Goal: Task Accomplishment & Management: Use online tool/utility

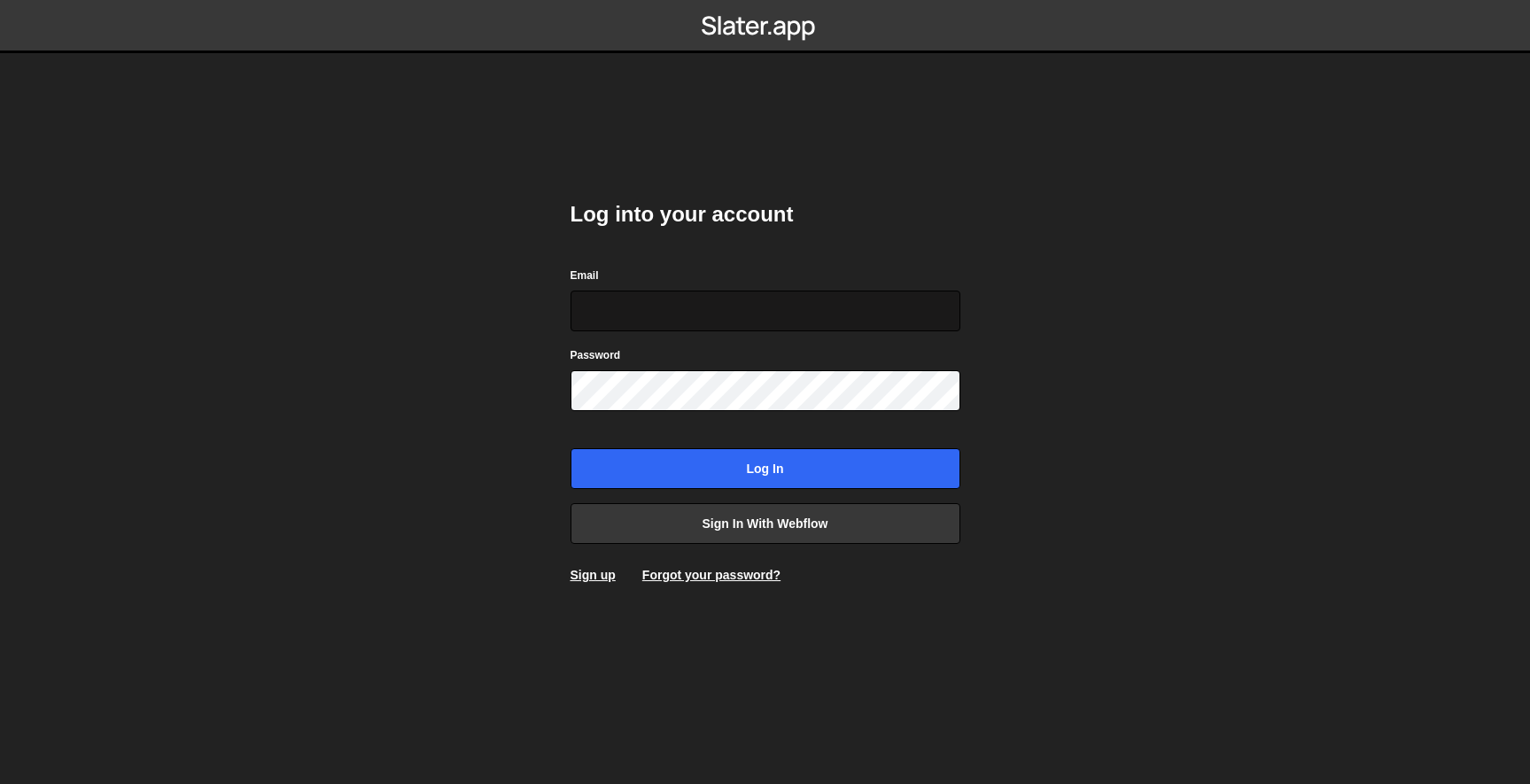
click at [812, 311] on input "Email" at bounding box center [765, 311] width 390 height 41
click at [794, 546] on div "Log into your account Email Password Log in Sign in with Webflow Sign up Forgot…" at bounding box center [765, 392] width 390 height 436
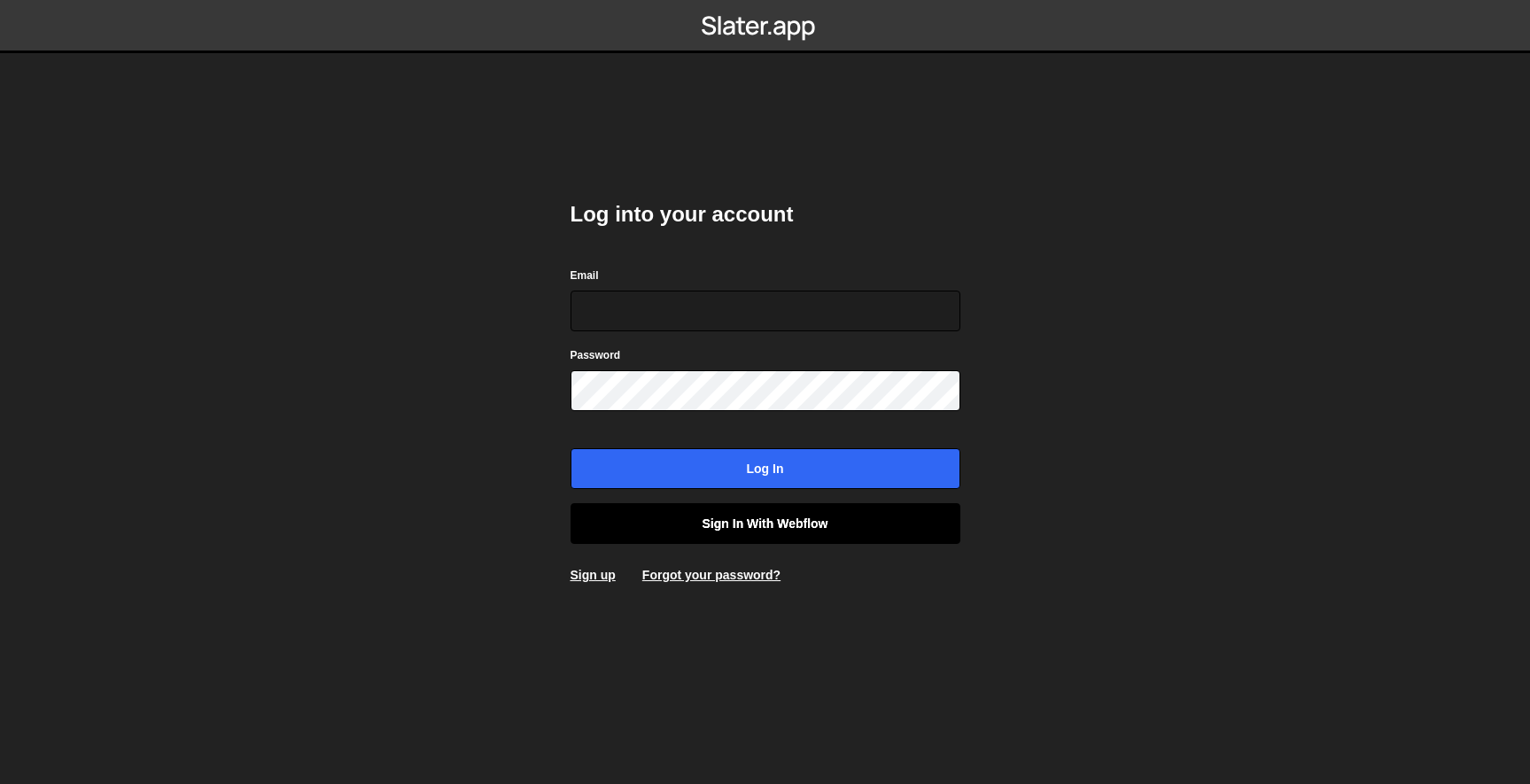
click at [794, 535] on link "Sign in with Webflow" at bounding box center [765, 523] width 390 height 41
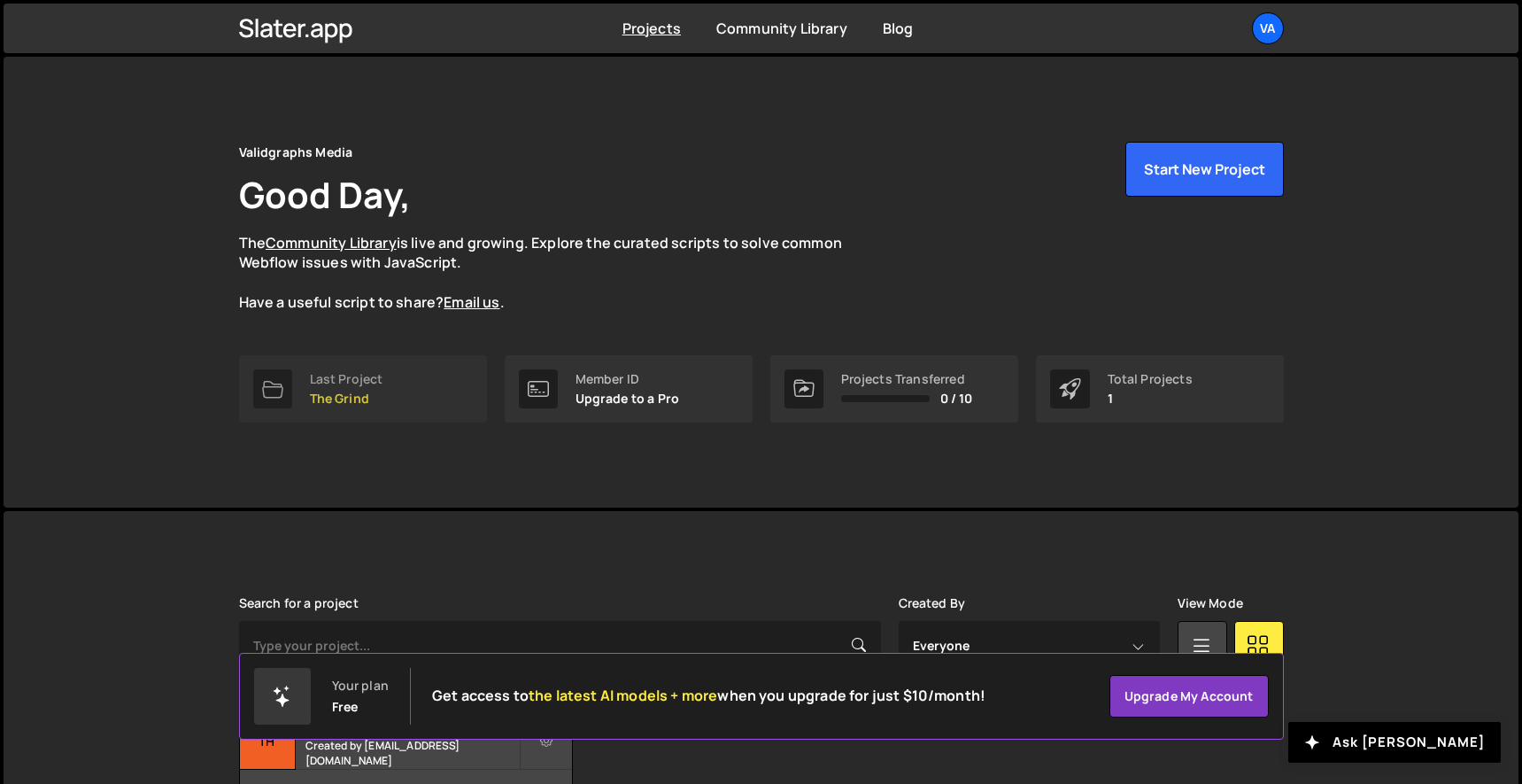
click at [334, 373] on div "Last Project" at bounding box center [347, 379] width 74 height 15
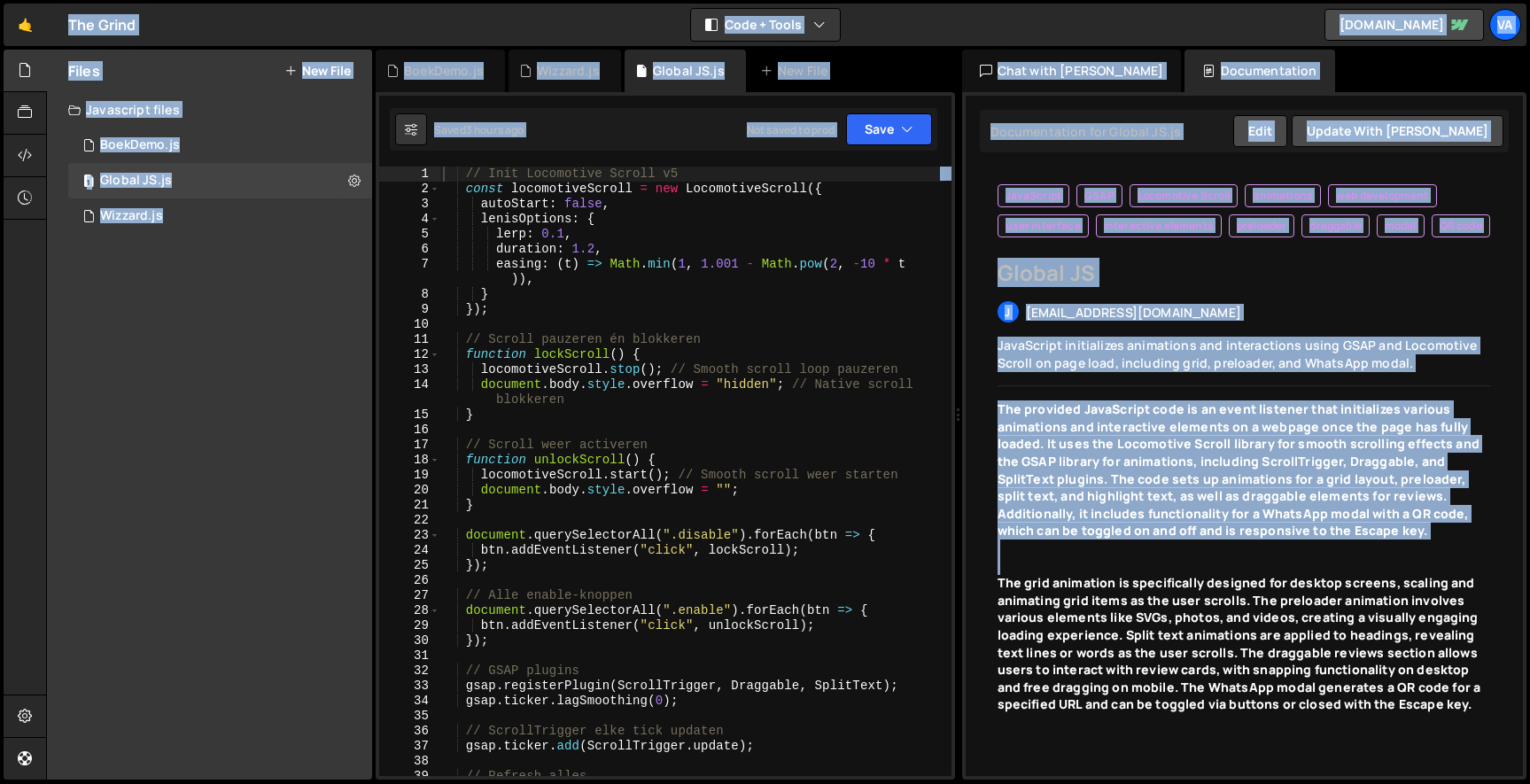
copy body "Va Projects Your Teams Account Upgrade Logout Hold on a sec... Are you certain …"
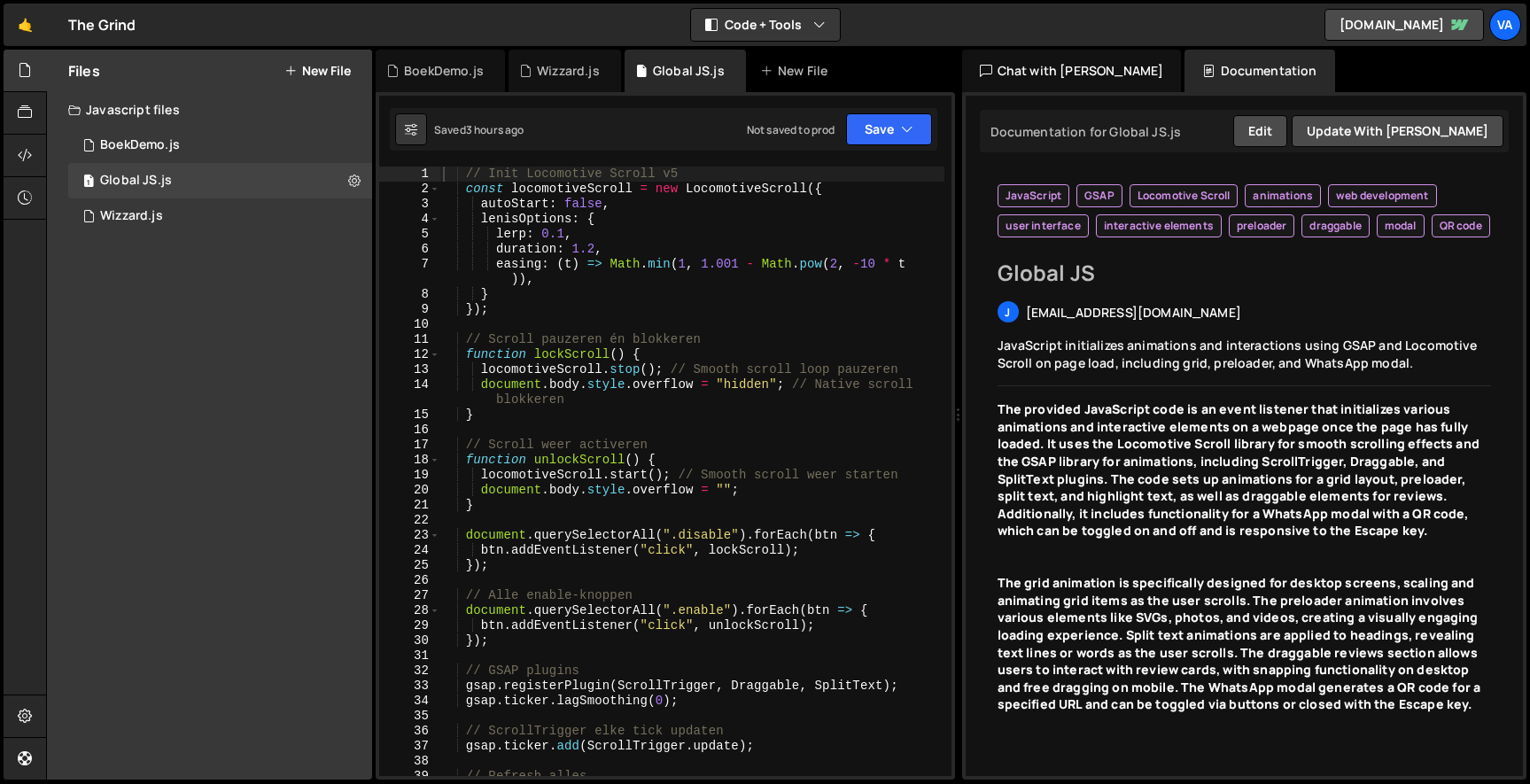
click at [693, 320] on div "// Init Locomotive Scroll v5 const locomotiveScroll = new LocomotiveScroll ({ a…" at bounding box center [691, 486] width 505 height 640
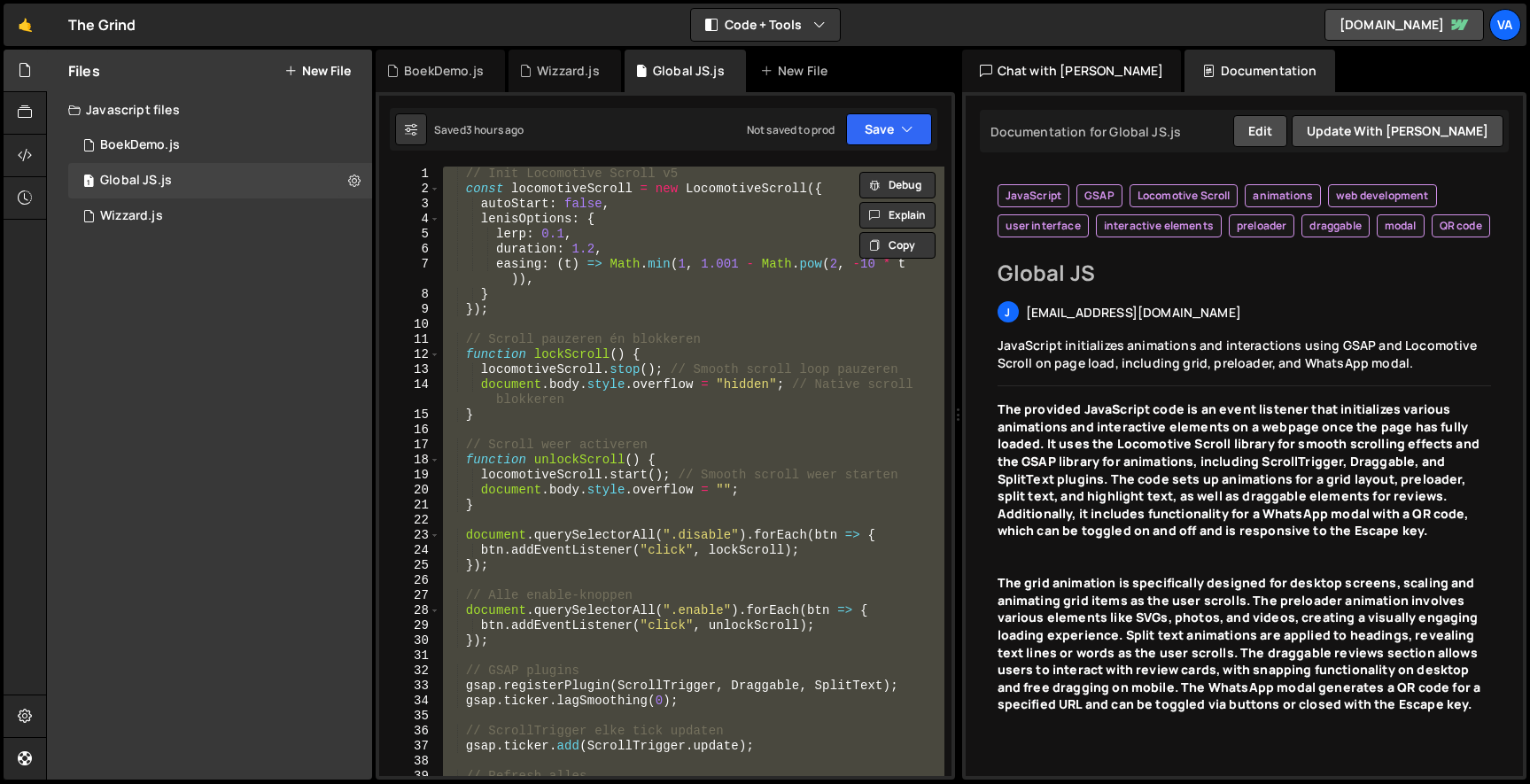
click at [606, 305] on div "// Init Locomotive Scroll v5 const locomotiveScroll = new LocomotiveScroll ({ a…" at bounding box center [691, 471] width 504 height 610
type textarea "});"
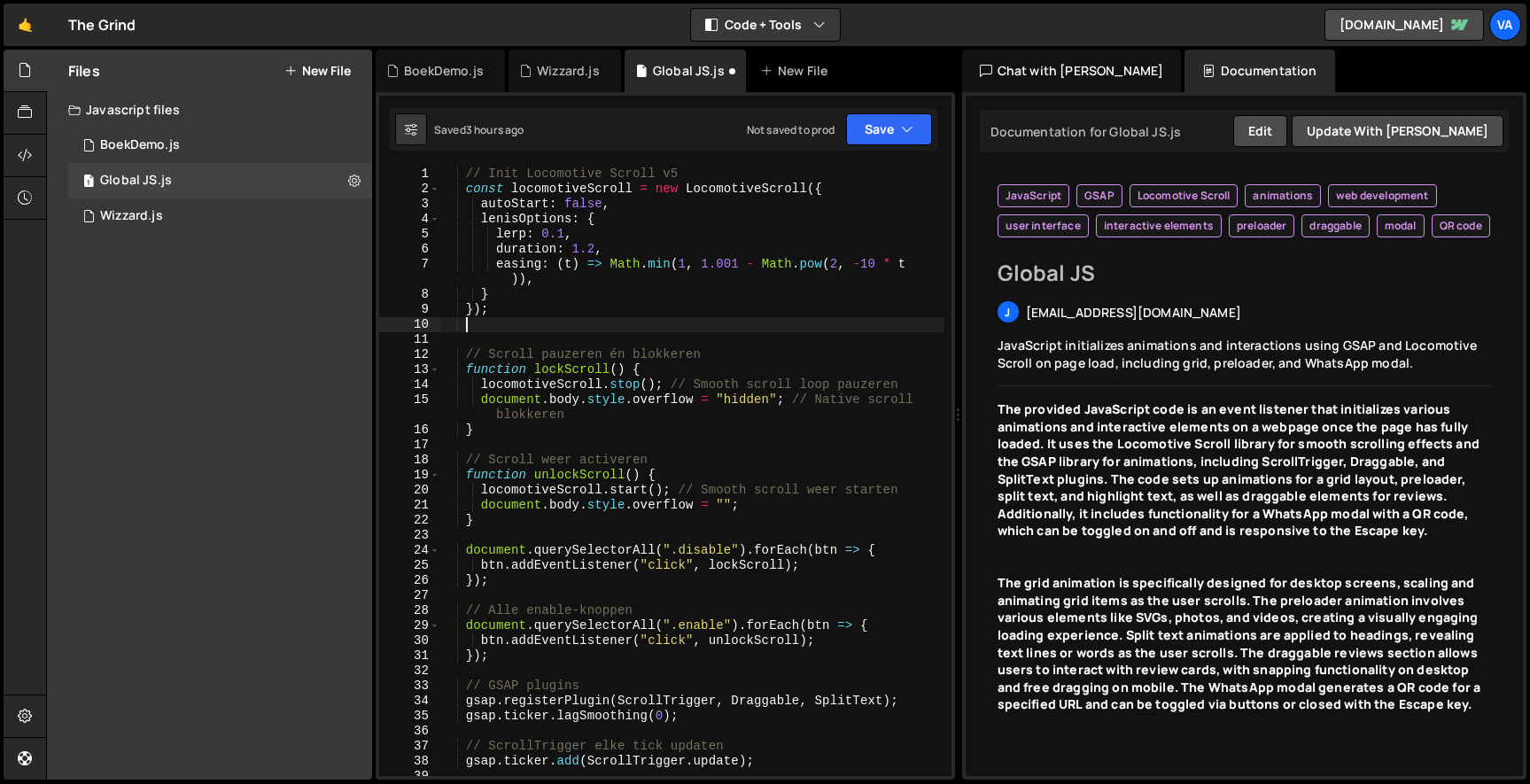
scroll to position [0, 1]
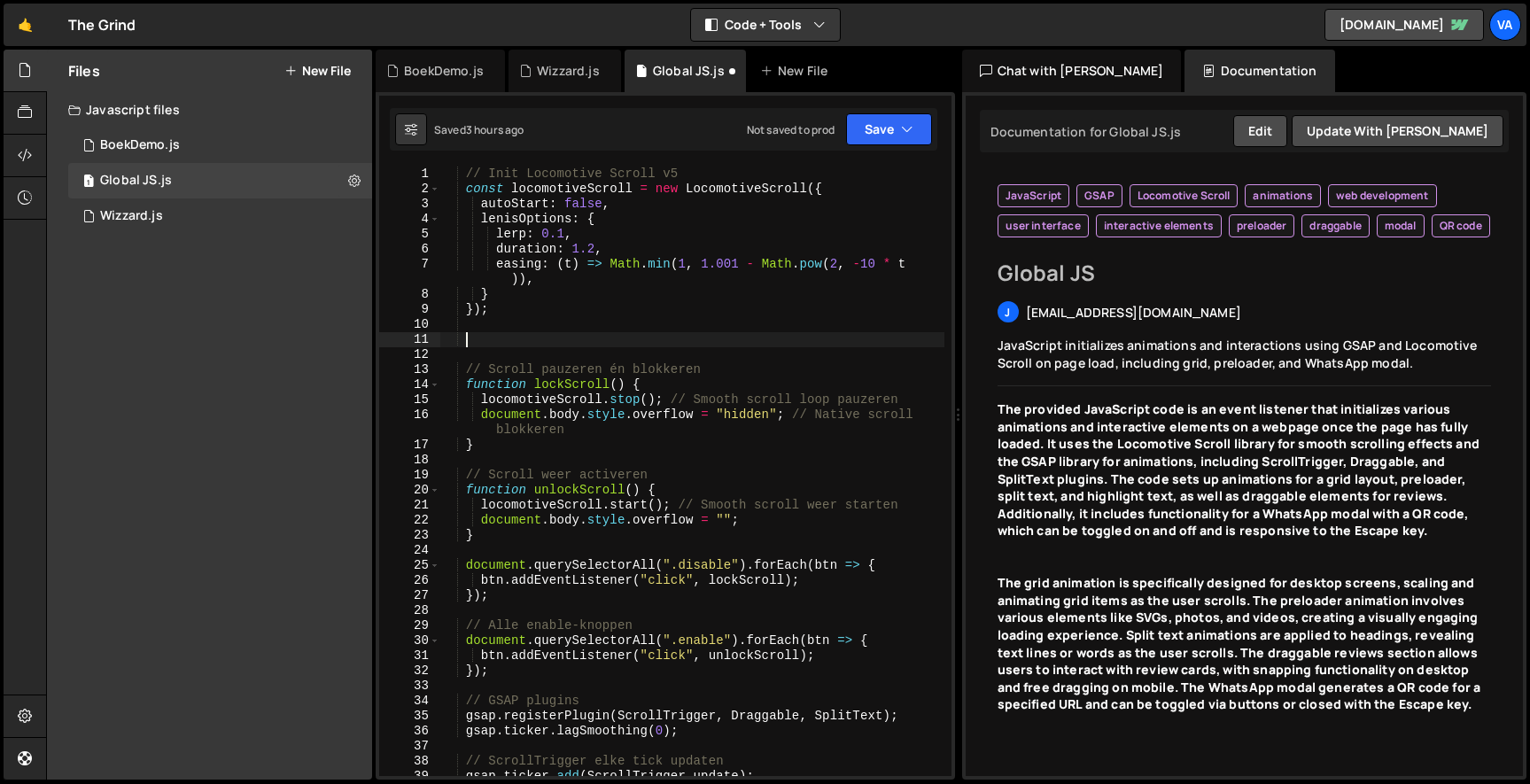
paste textarea
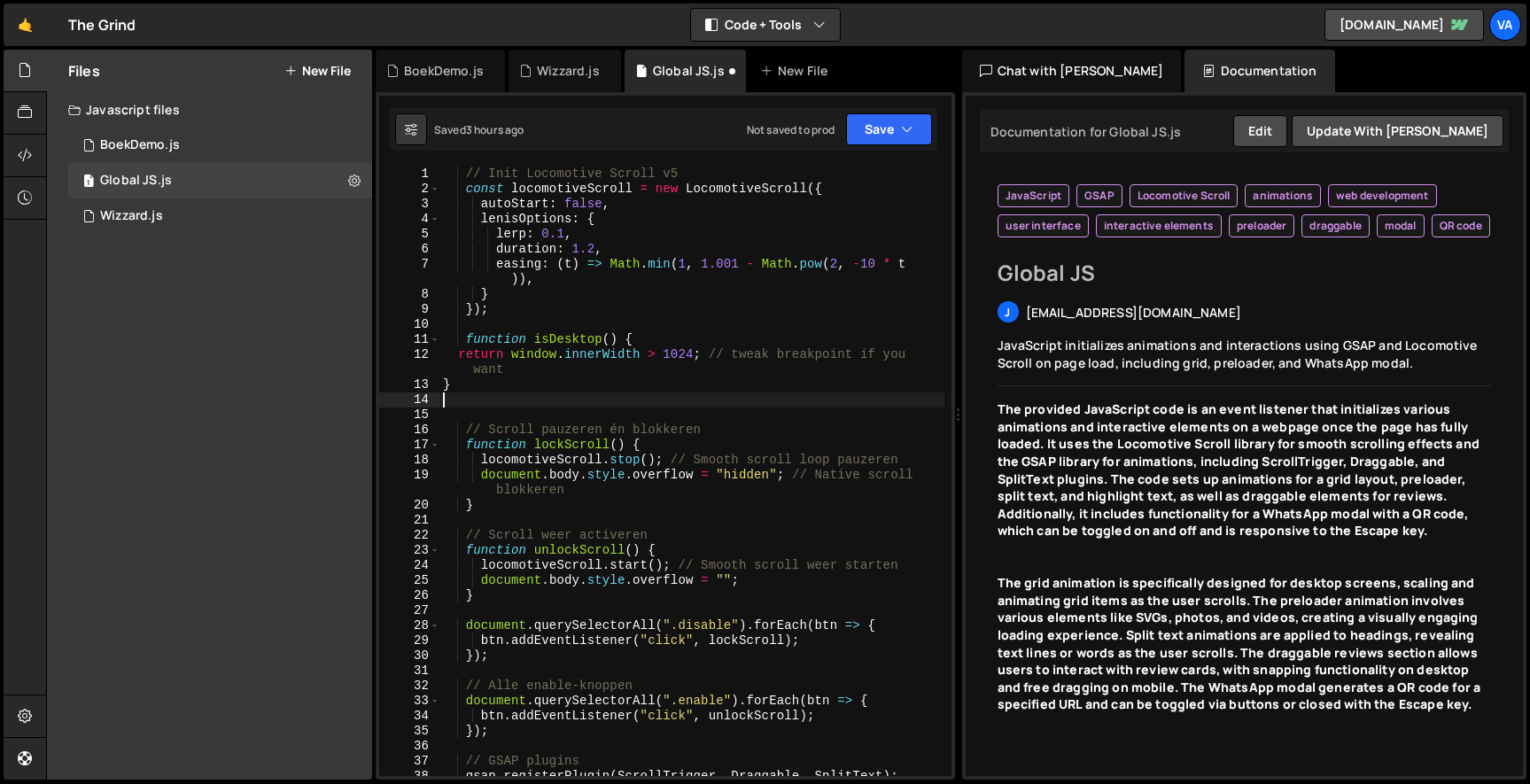
type textarea "}"
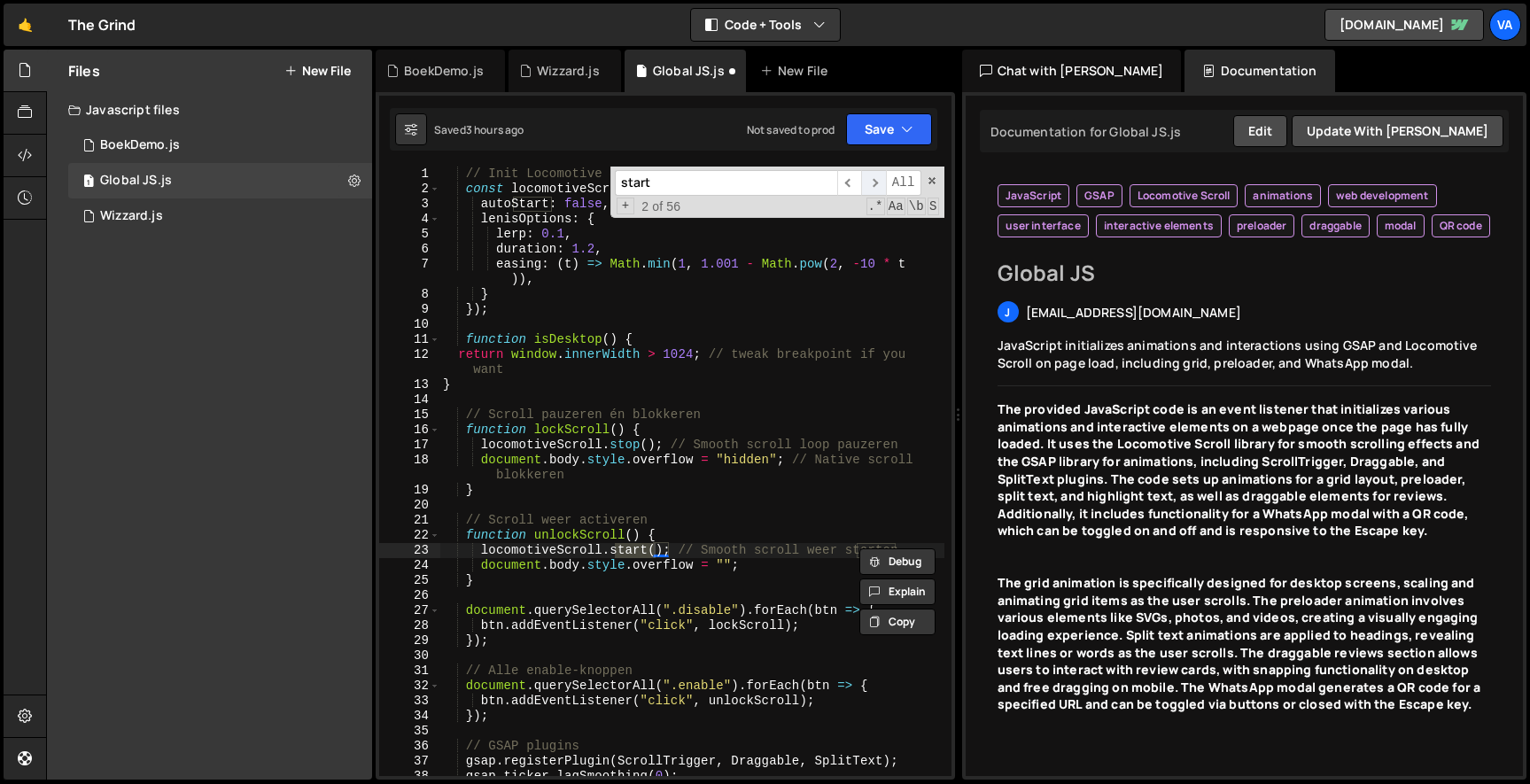
click at [877, 183] on span "​" at bounding box center [874, 182] width 25 height 25
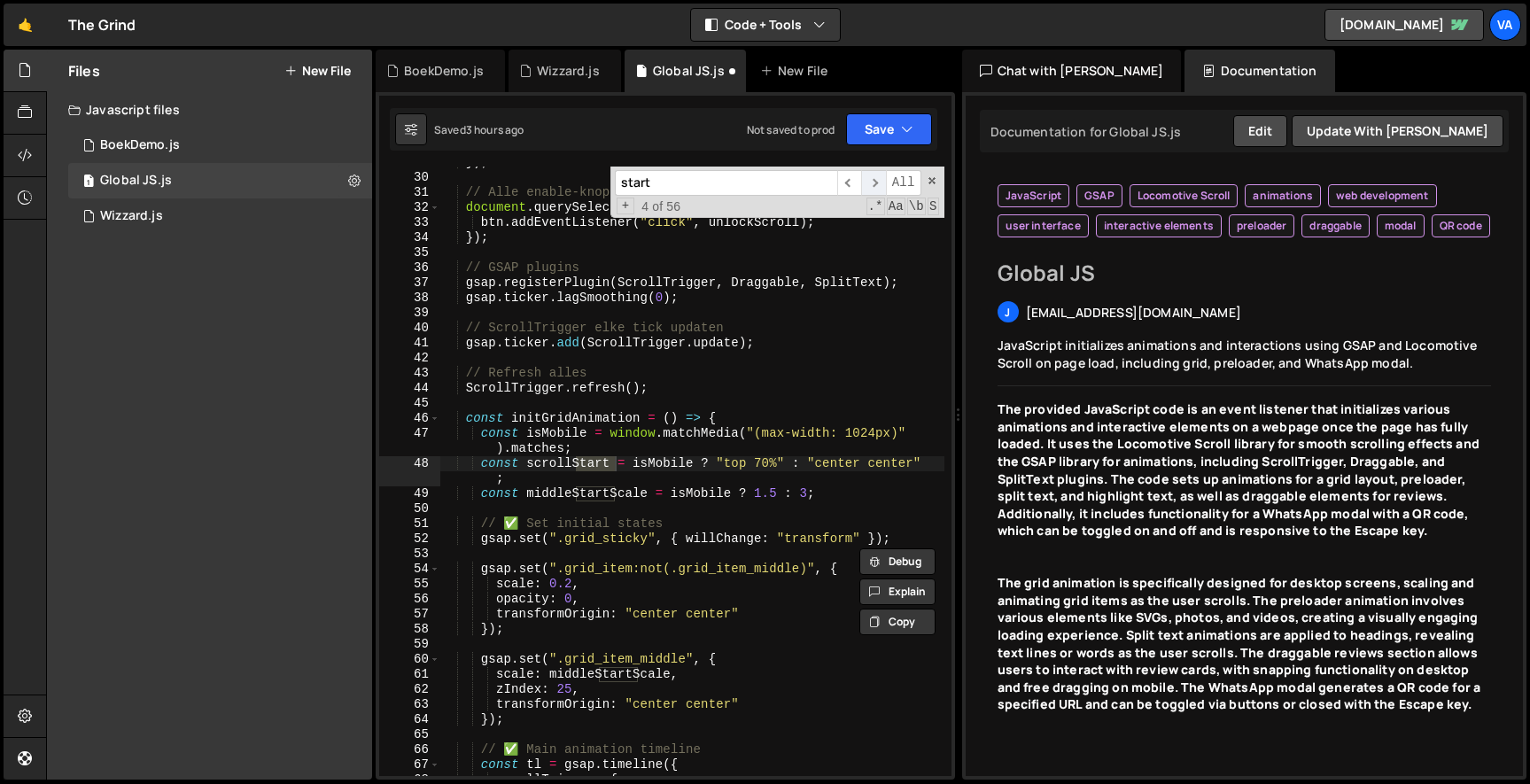
scroll to position [478, 0]
click at [877, 183] on span "​" at bounding box center [874, 182] width 25 height 25
click at [852, 176] on span "​" at bounding box center [849, 182] width 25 height 25
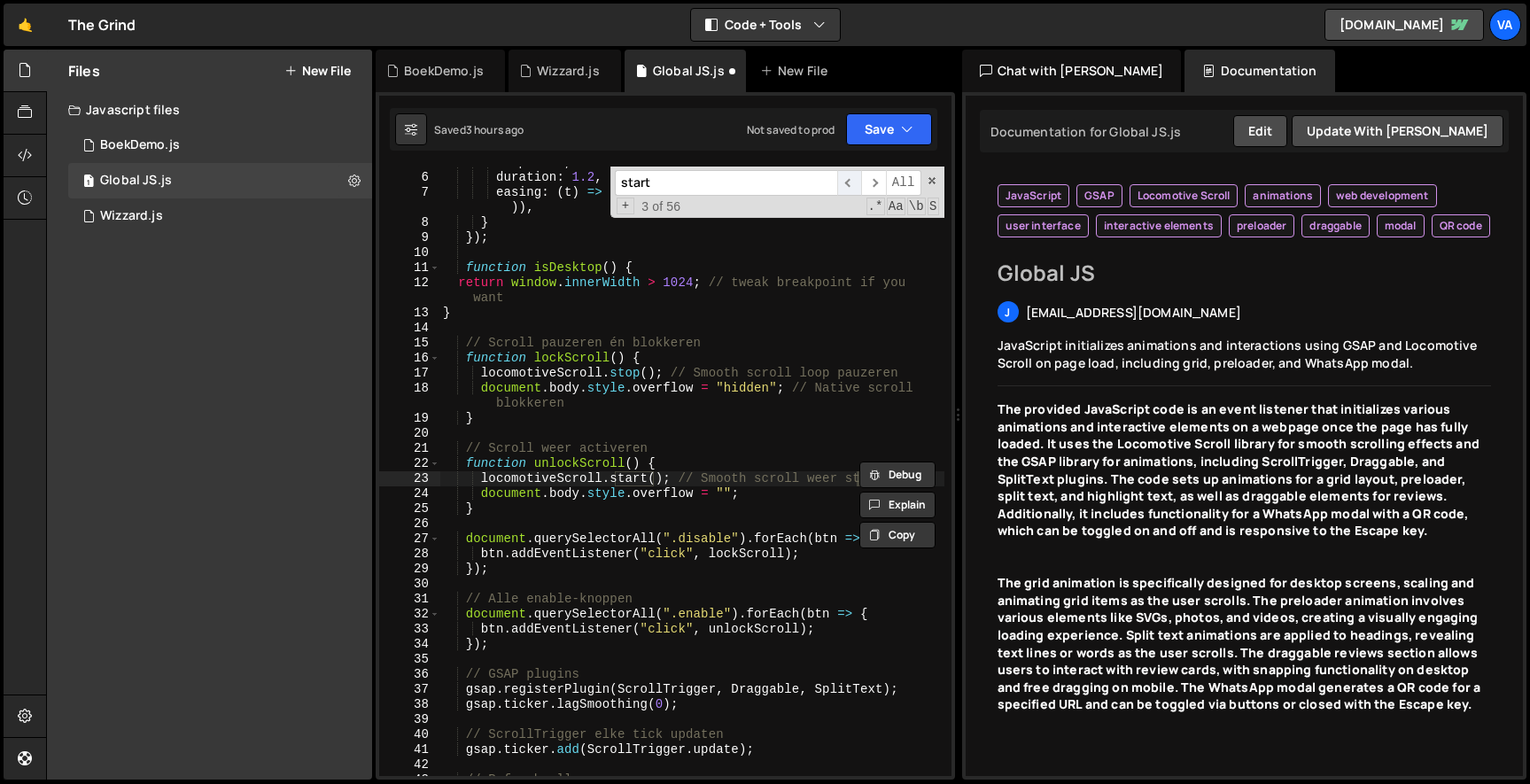
scroll to position [72, 0]
click at [619, 180] on input "start" at bounding box center [725, 182] width 222 height 25
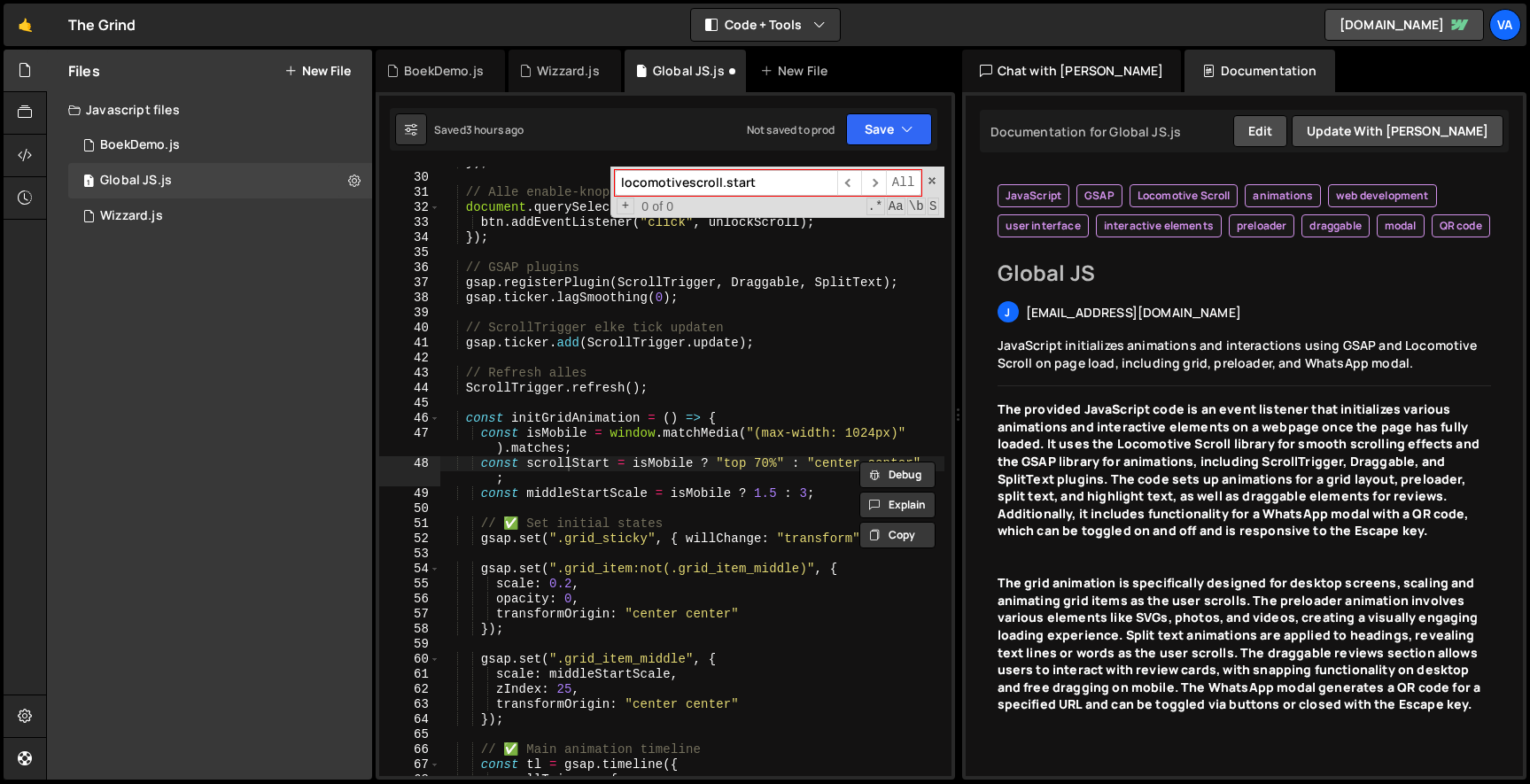
scroll to position [21896, 0]
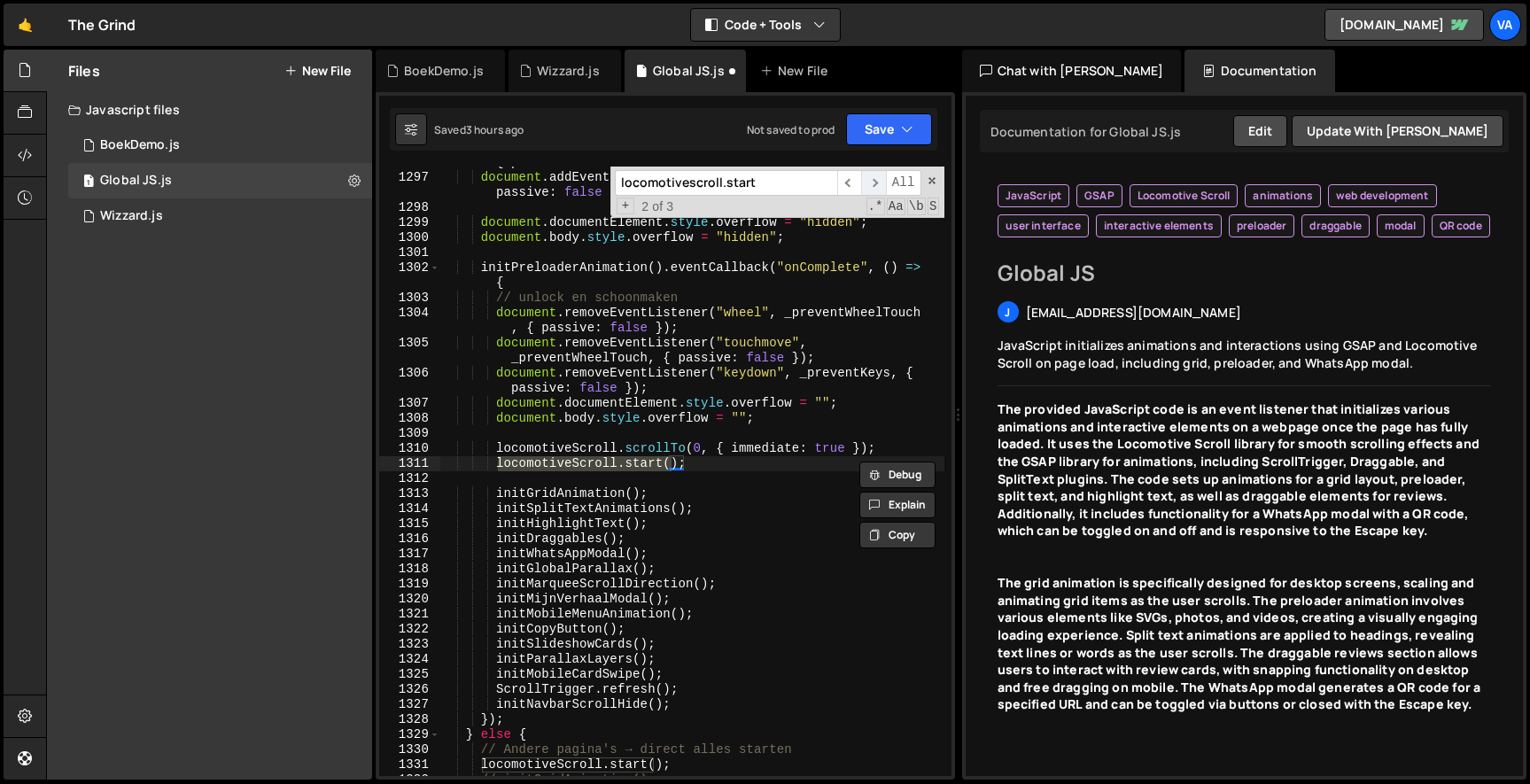
type input "locomotivescroll.start"
click at [877, 183] on span "​" at bounding box center [874, 182] width 25 height 25
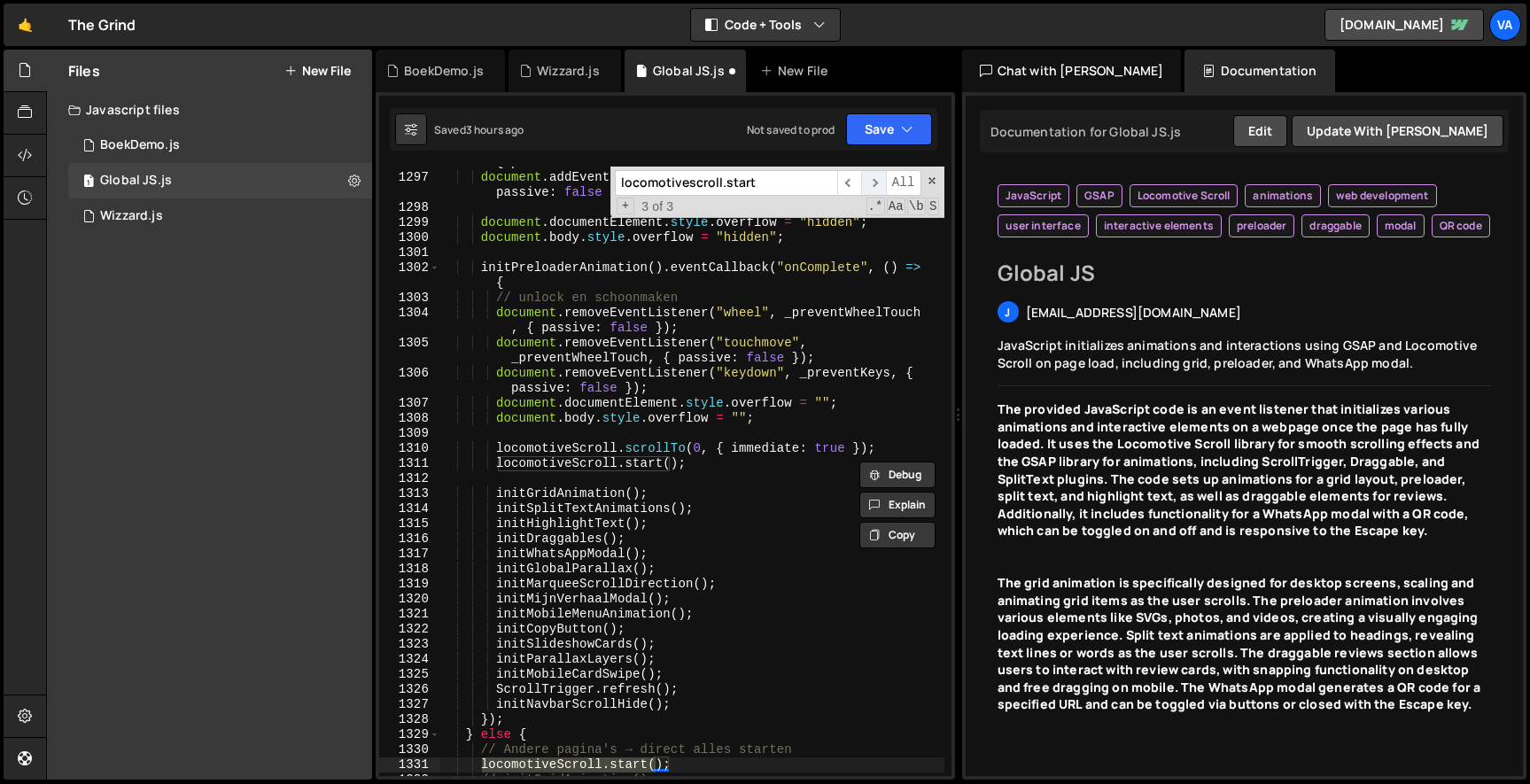
click at [877, 183] on span "​" at bounding box center [874, 182] width 25 height 25
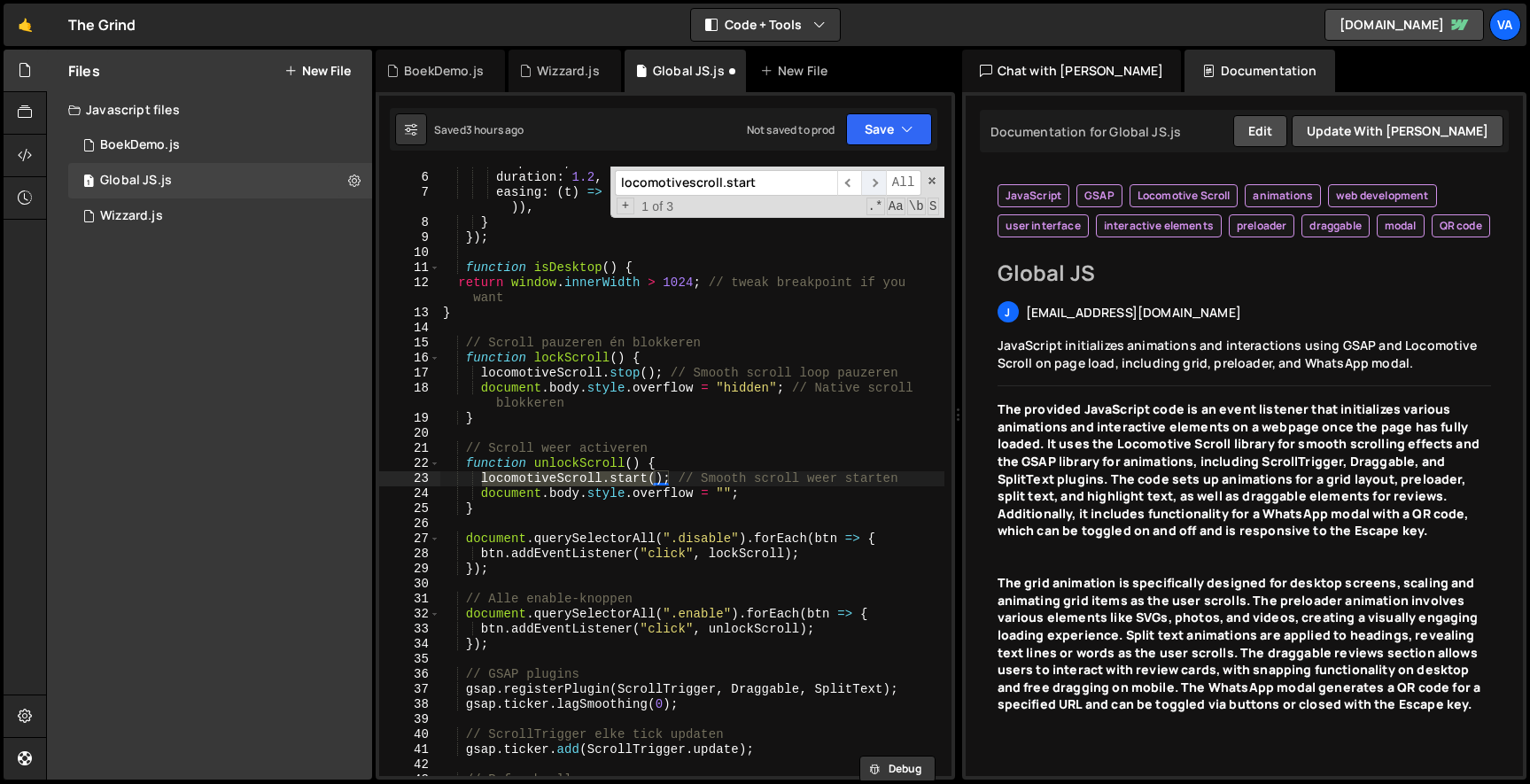
scroll to position [72, 0]
click at [877, 183] on span "​" at bounding box center [874, 182] width 25 height 25
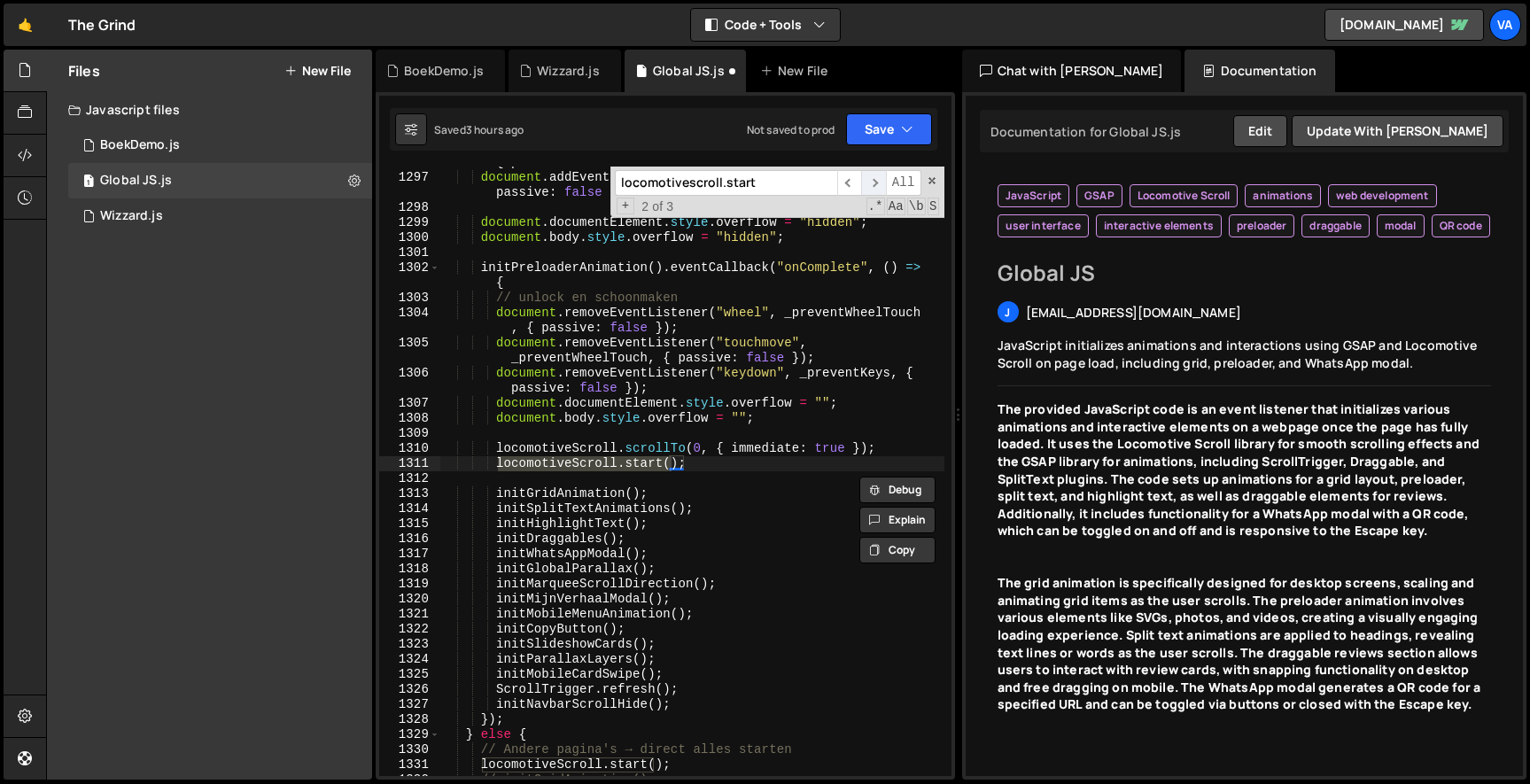
scroll to position [21896, 0]
click at [877, 183] on span "​" at bounding box center [874, 182] width 25 height 25
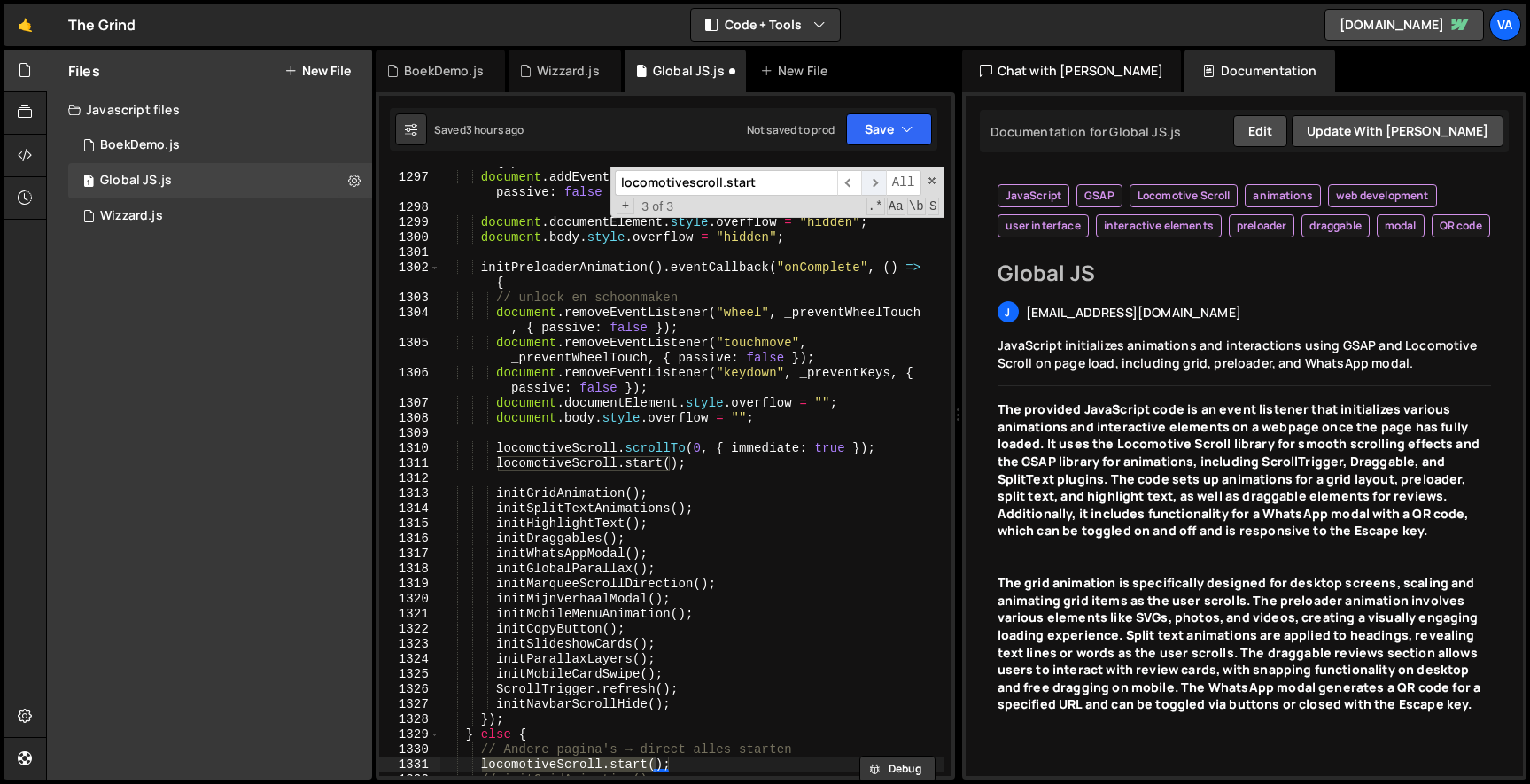
click at [877, 183] on span "​" at bounding box center [874, 182] width 25 height 25
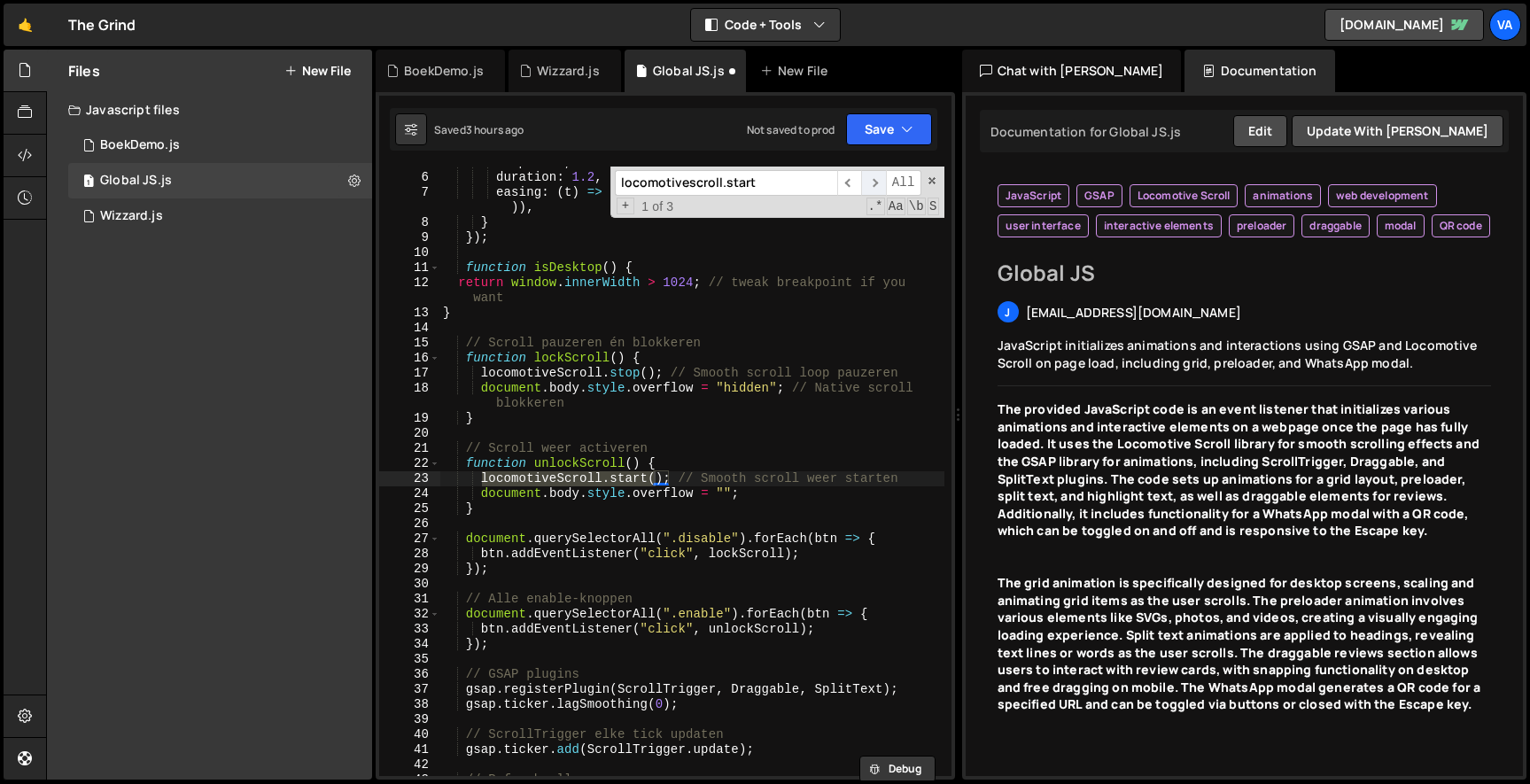
click at [877, 183] on span "​" at bounding box center [874, 182] width 25 height 25
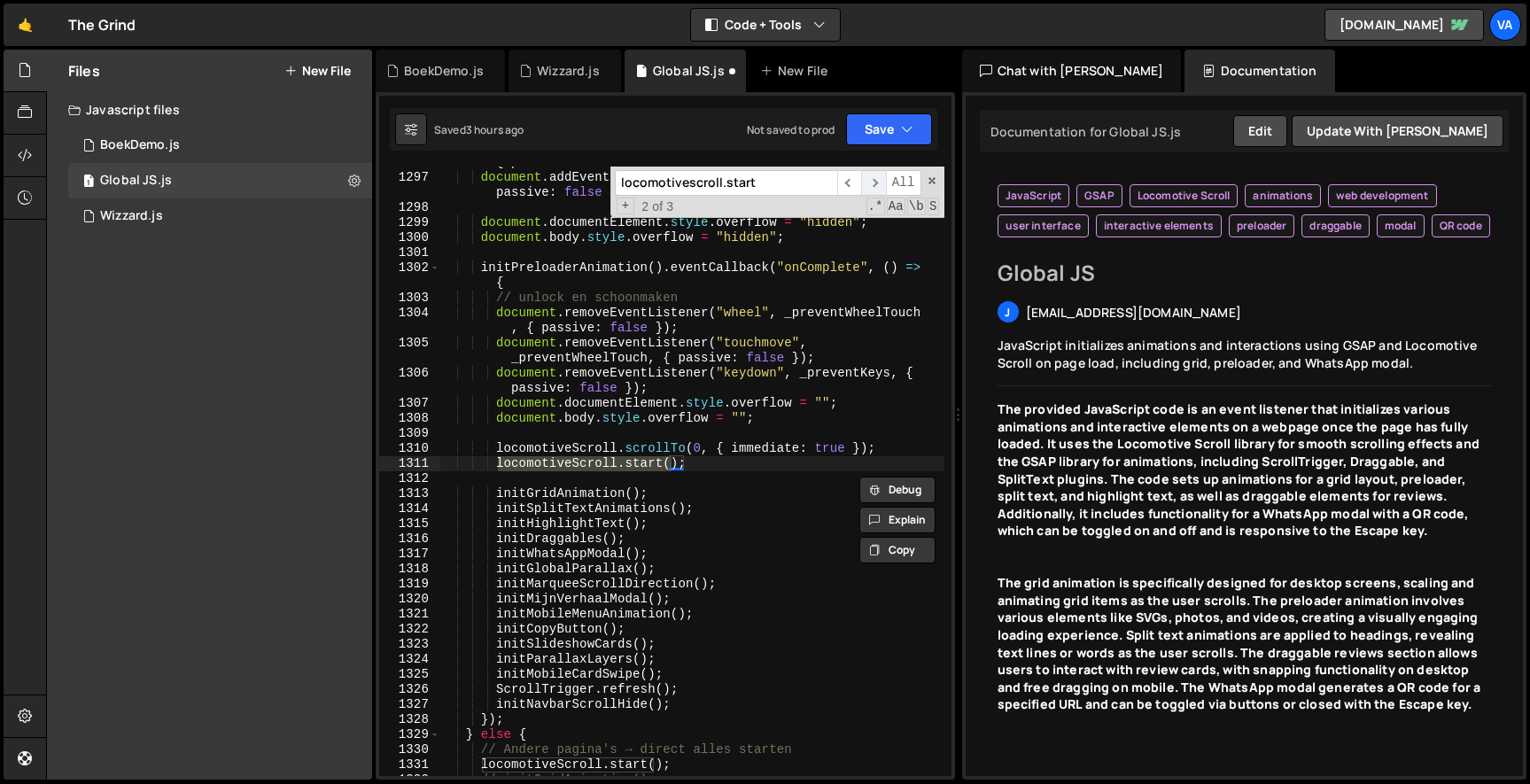
scroll to position [21896, 0]
click at [877, 183] on span "​" at bounding box center [874, 182] width 25 height 25
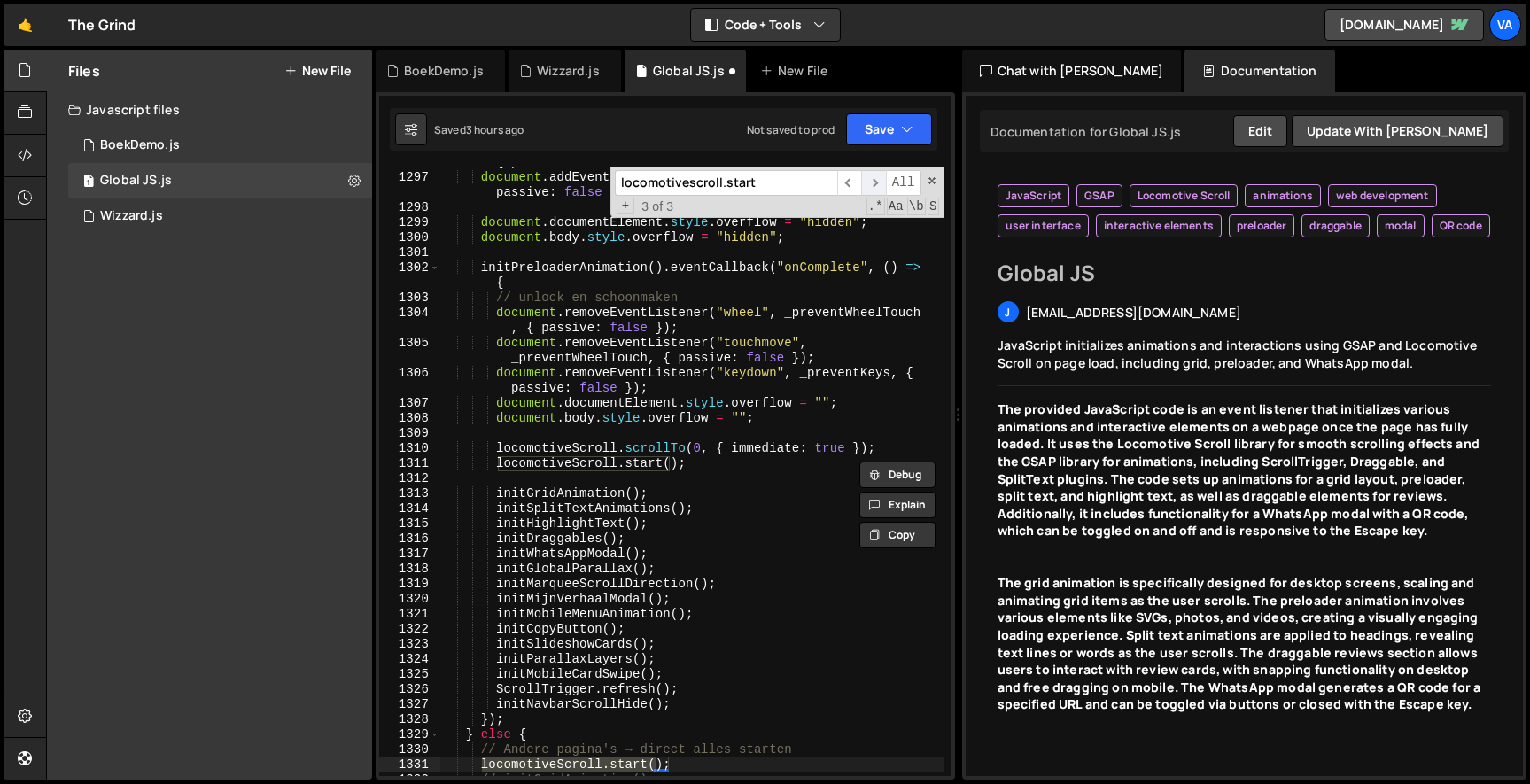
click at [871, 180] on span "​" at bounding box center [874, 182] width 25 height 25
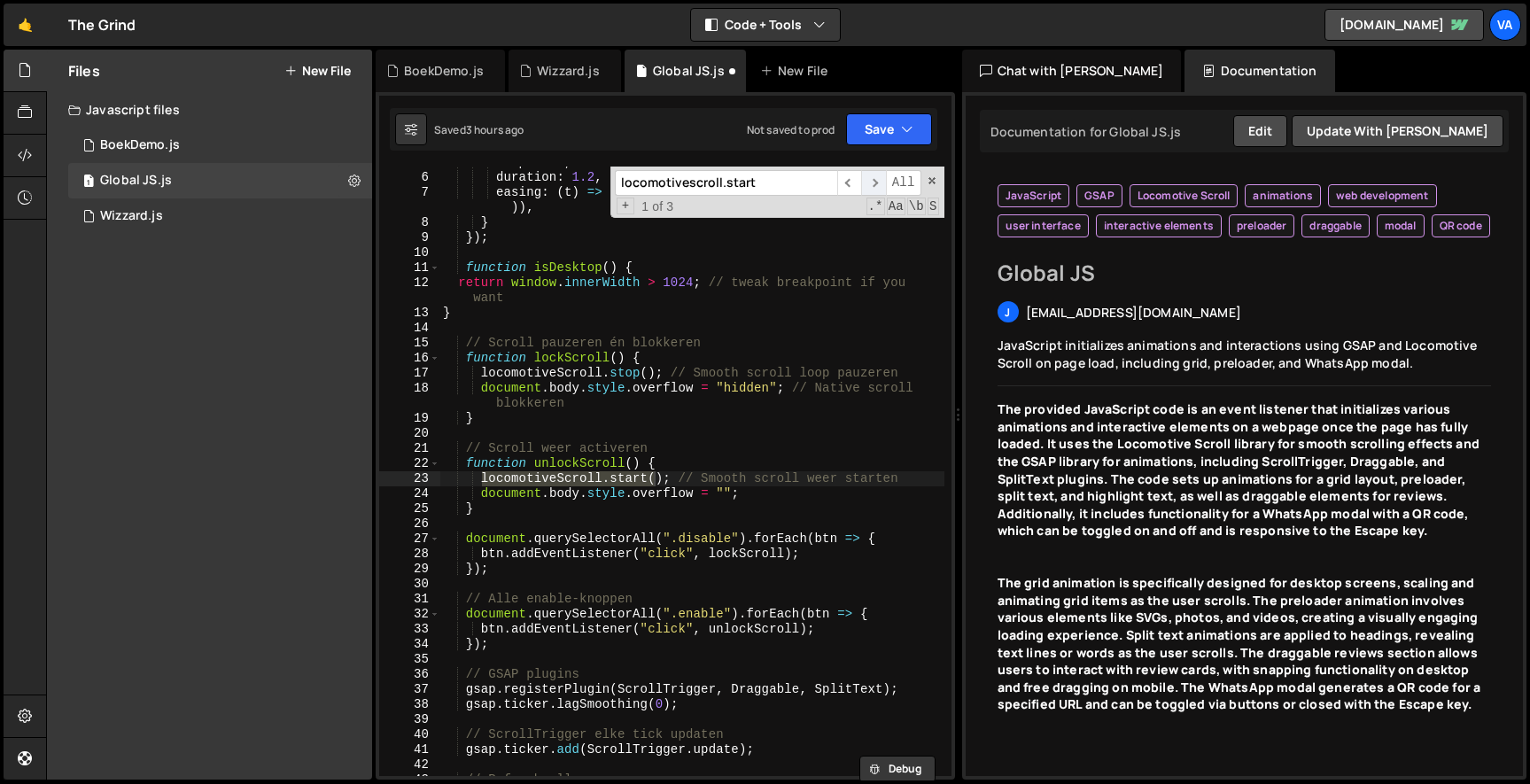
scroll to position [72, 0]
click at [678, 479] on div "lerp : 0.1 , duration : 1.2 , easing : ( t ) => Math . min ( 1 , 1.001 - Math .…" at bounding box center [691, 475] width 505 height 640
drag, startPoint x: 681, startPoint y: 479, endPoint x: 484, endPoint y: 475, distance: 197.0
click at [484, 475] on div "lerp : 0.1 , duration : 1.2 , easing : ( t ) => Math . min ( 1 , 1.001 - Math .…" at bounding box center [691, 475] width 505 height 640
paste textarea
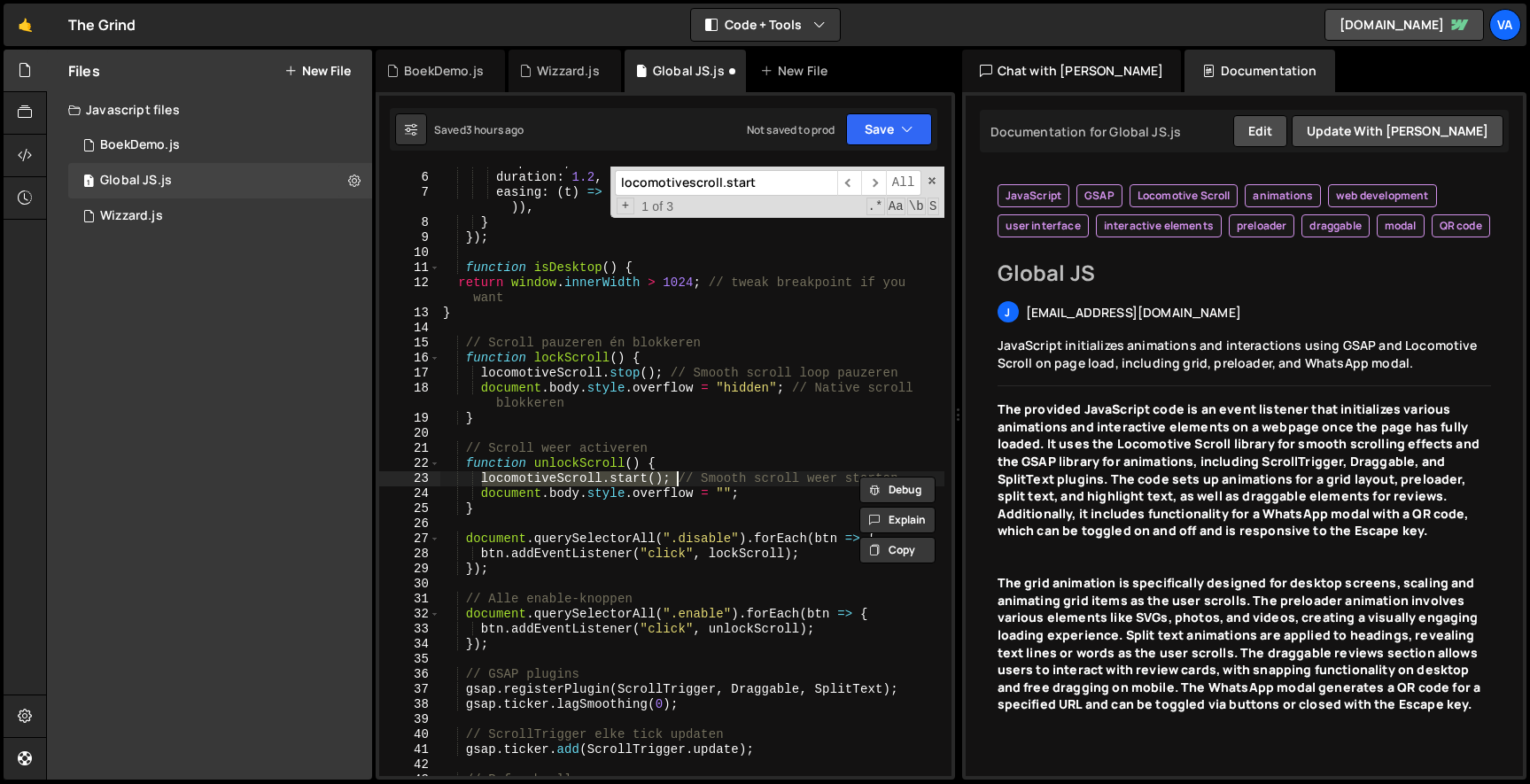
click at [484, 479] on div "lerp : 0.1 , duration : 1.2 , easing : ( t ) => Math . min ( 1 , 1.001 - Math .…" at bounding box center [691, 471] width 504 height 610
click at [692, 462] on div "lerp : 0.1 , duration : 1.2 , easing : ( t ) => Math . min ( 1 , 1.001 - Math .…" at bounding box center [691, 475] width 505 height 640
type textarea "function unlockScroll() {"
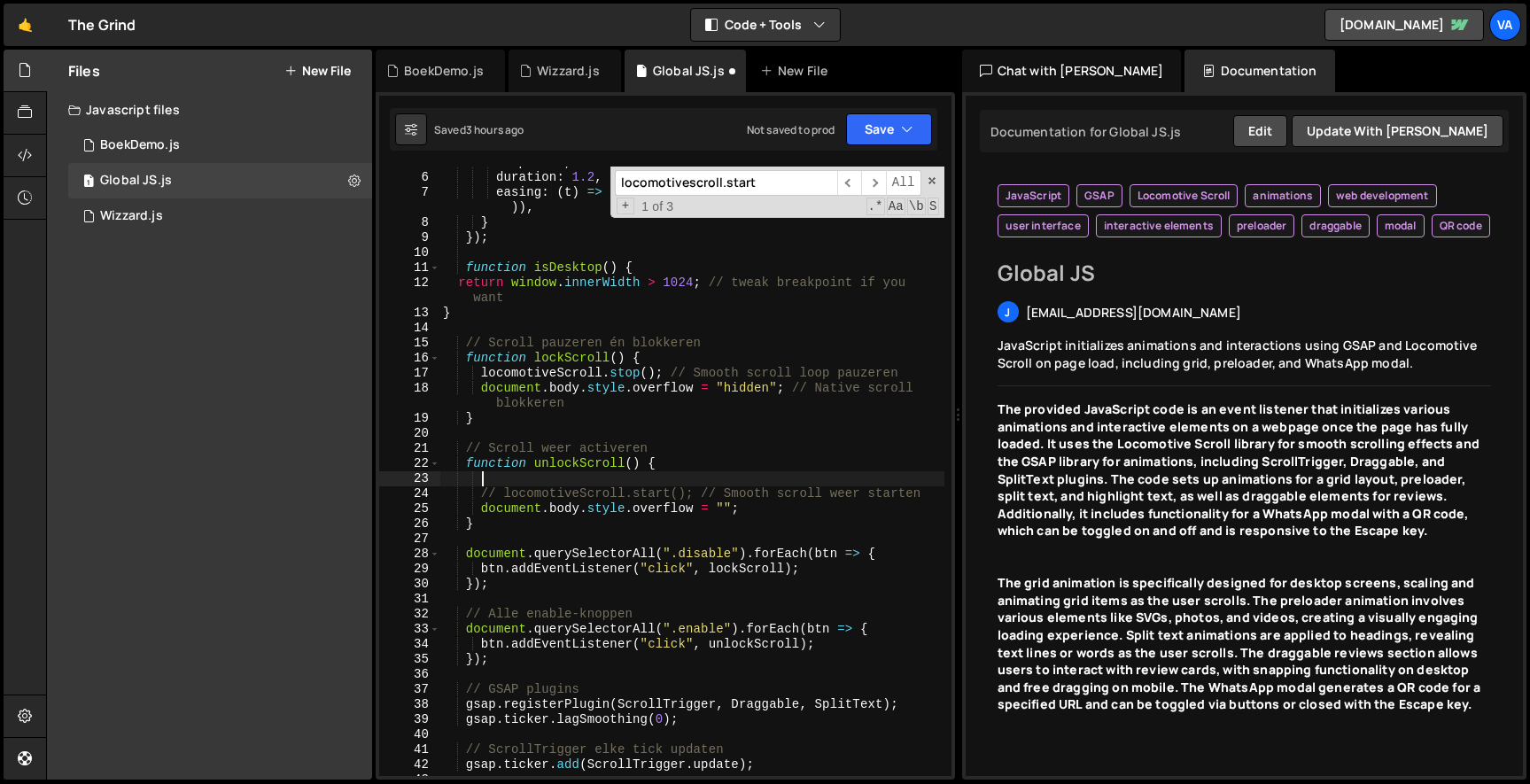
paste textarea
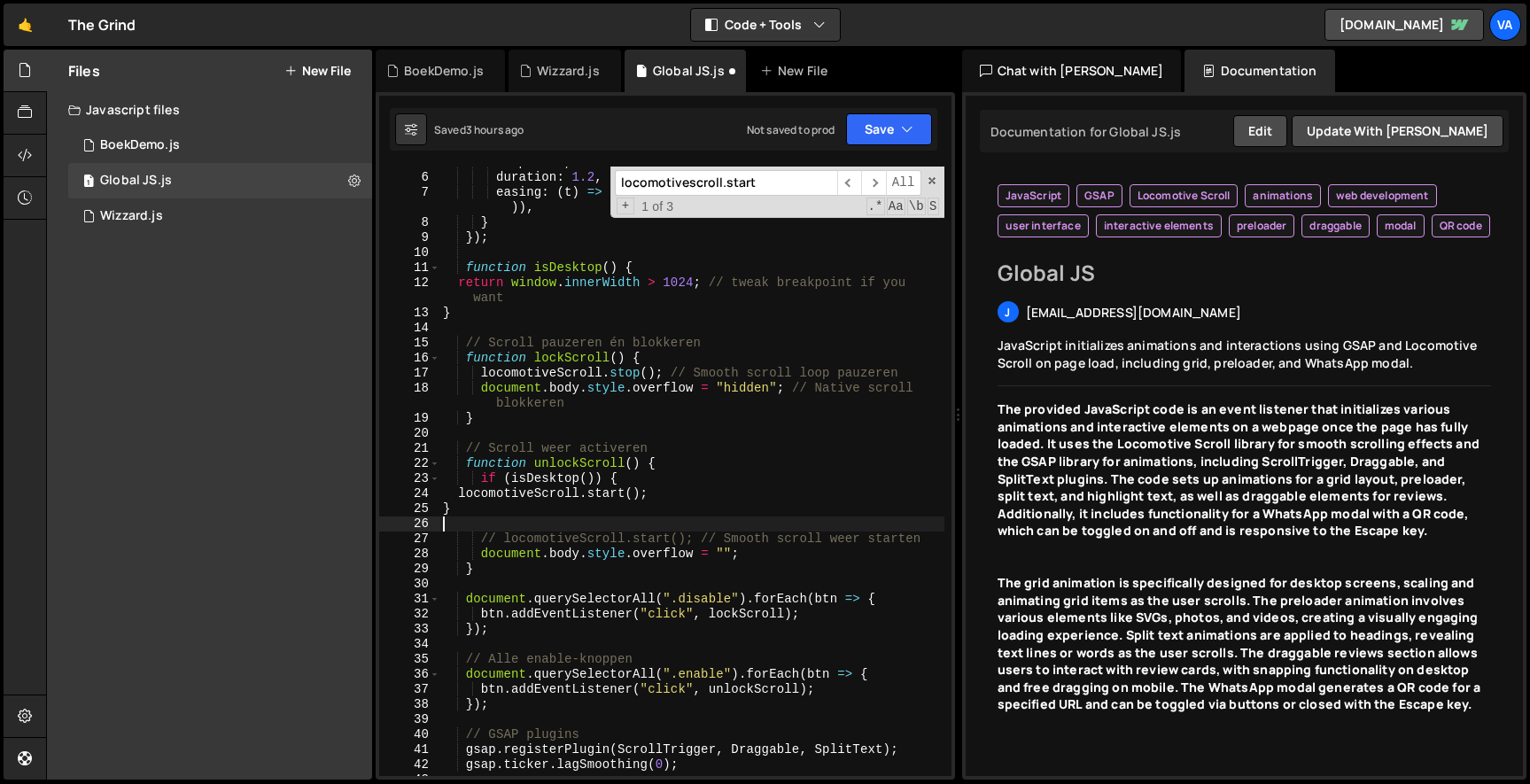
scroll to position [0, 0]
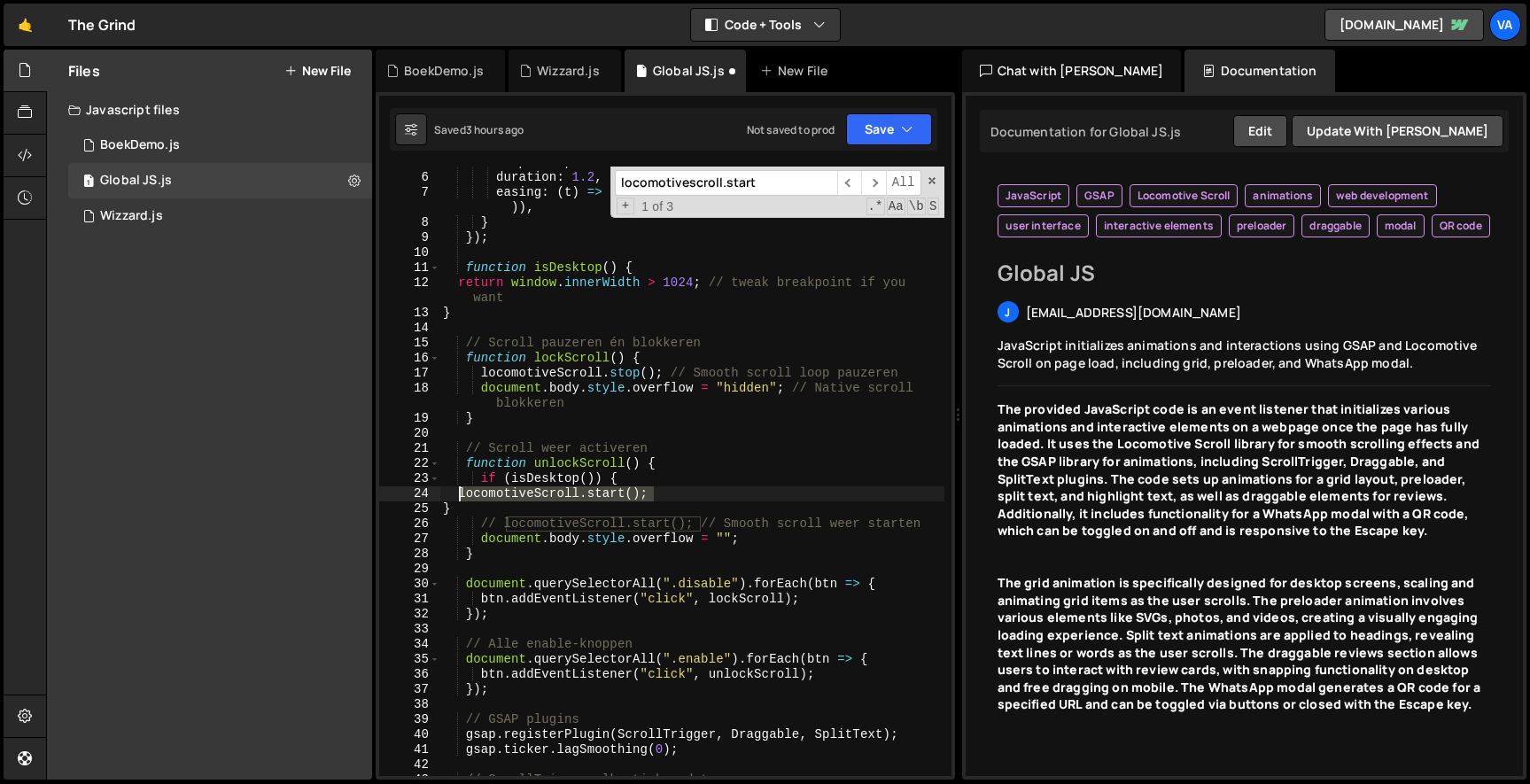
drag, startPoint x: 665, startPoint y: 492, endPoint x: 461, endPoint y: 489, distance: 204.0
click at [461, 489] on div "lerp : 0.1 , duration : 1.2 , easing : ( t ) => Math . min ( 1 , 1.001 - Math .…" at bounding box center [691, 475] width 505 height 640
click at [866, 178] on span "​" at bounding box center [874, 182] width 25 height 25
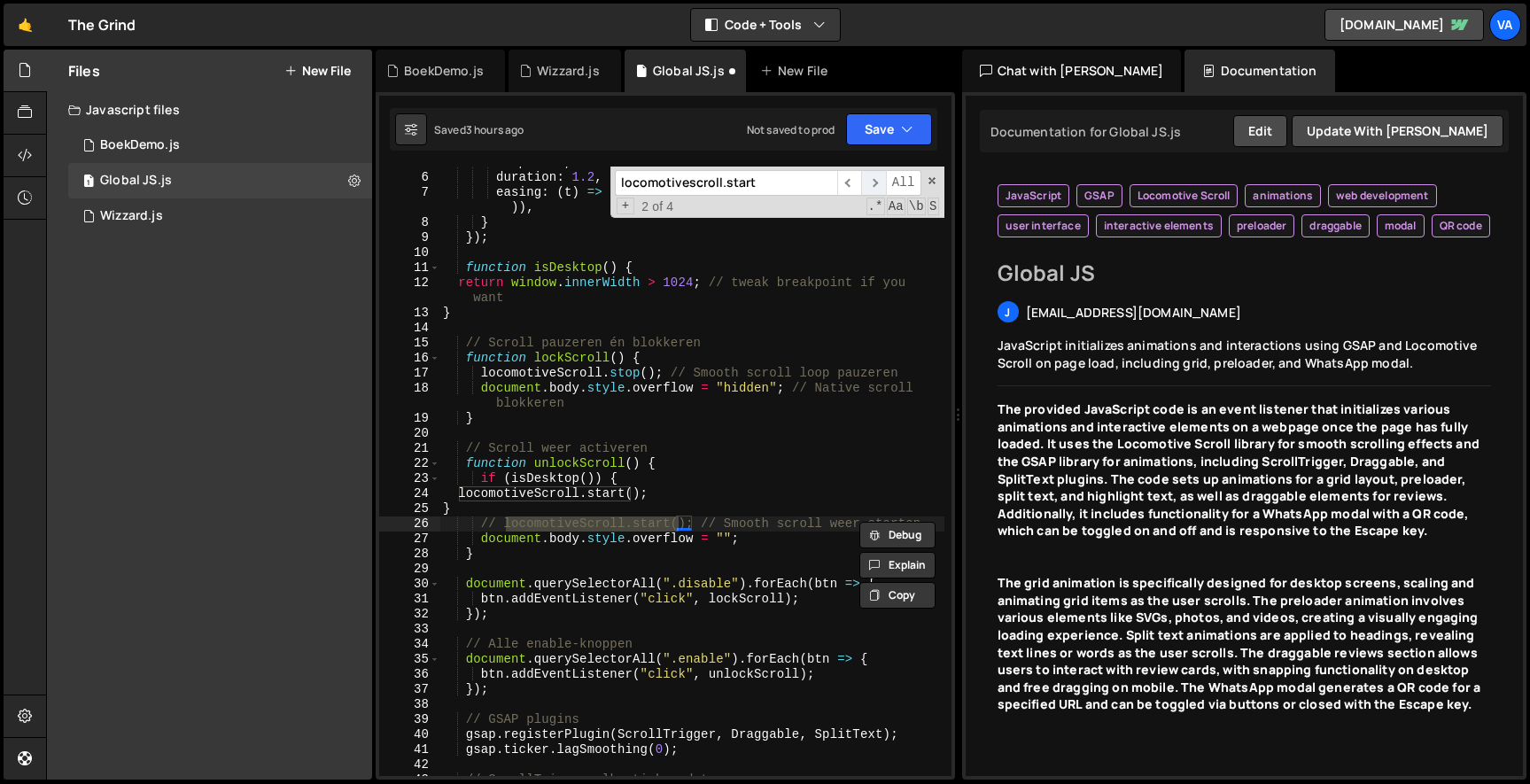
click at [866, 178] on span "​" at bounding box center [874, 182] width 25 height 25
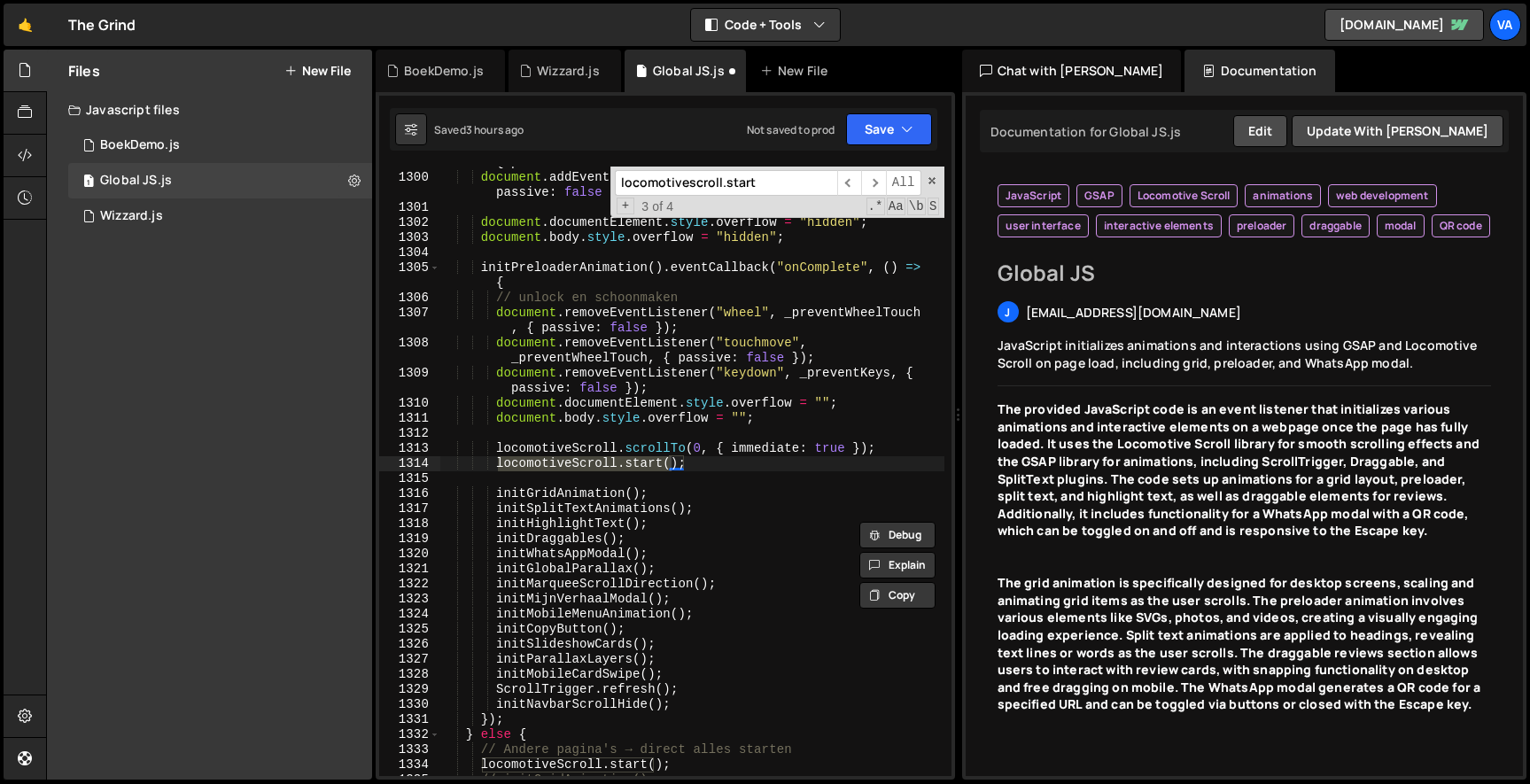
click at [698, 462] on div "document . addEventListener ( "touchmove" , _preventWheelTouch , { passive : fa…" at bounding box center [691, 466] width 505 height 654
click at [493, 463] on div "document . addEventListener ( "touchmove" , _preventWheelTouch , { passive : fa…" at bounding box center [691, 466] width 505 height 654
click at [497, 464] on div "document . addEventListener ( "touchmove" , _preventWheelTouch , { passive : fa…" at bounding box center [691, 466] width 505 height 654
type textarea "// locomotiveScroll.start();"
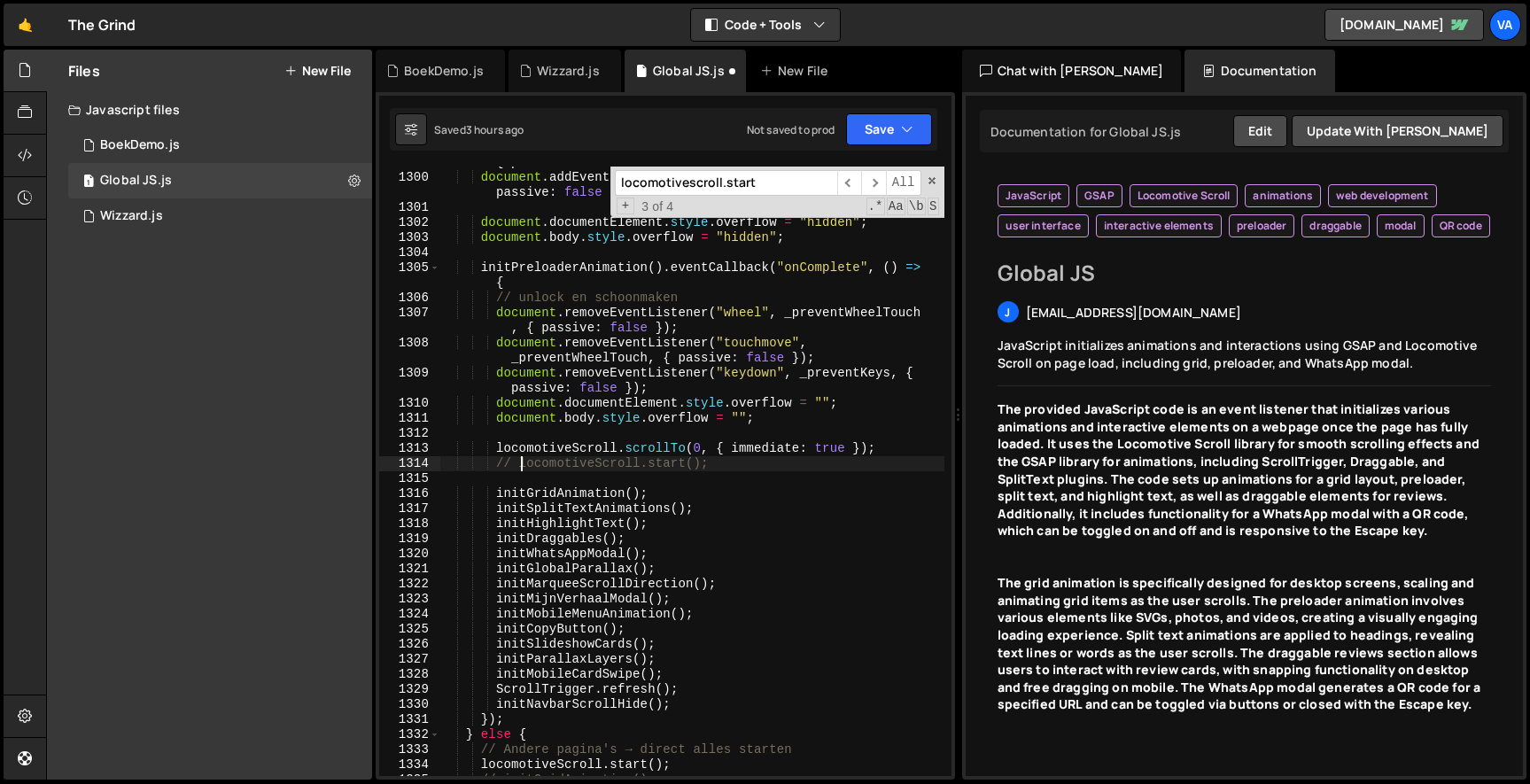
click at [721, 460] on div "document . addEventListener ( "touchmove" , _preventWheelTouch , { passive : fa…" at bounding box center [691, 466] width 505 height 654
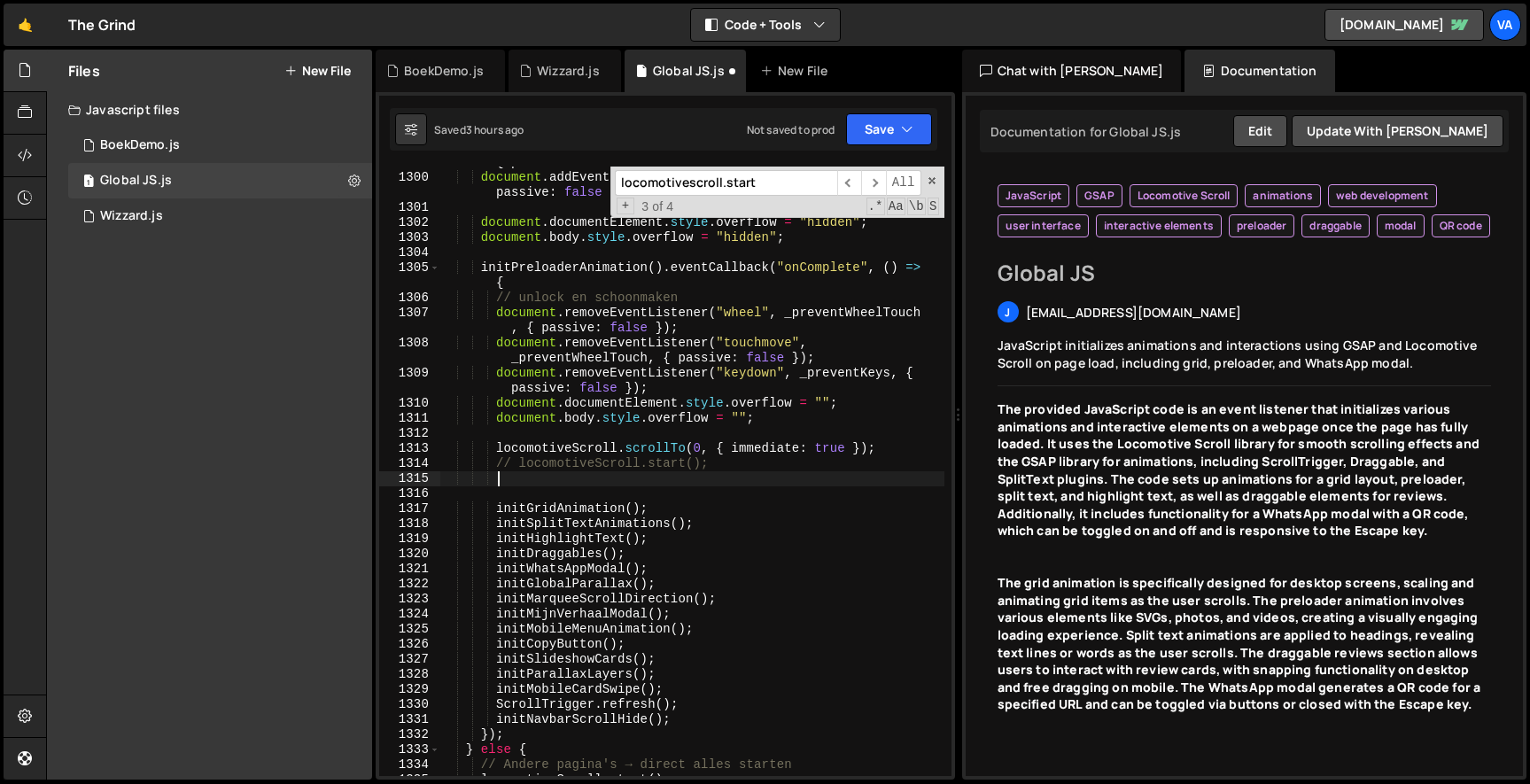
scroll to position [0, 3]
paste textarea
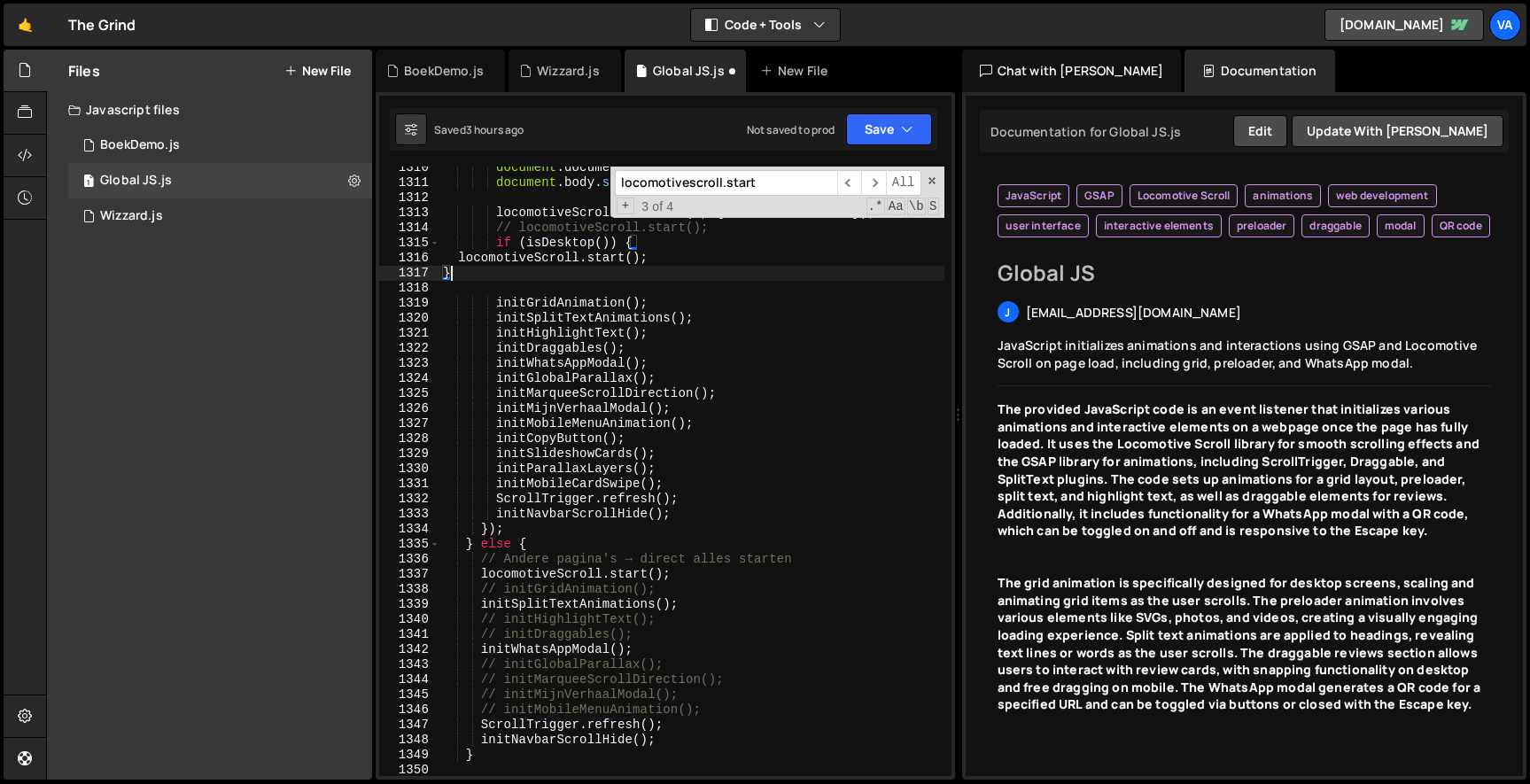
scroll to position [0, 0]
click at [690, 570] on div "document . documentElement . style . overflow = "" ; document . body . style . …" at bounding box center [691, 478] width 505 height 640
click at [480, 572] on div "document . documentElement . style . overflow = "" ; document . body . style . …" at bounding box center [691, 478] width 505 height 640
type textarea "// locomotiveScroll.start();"
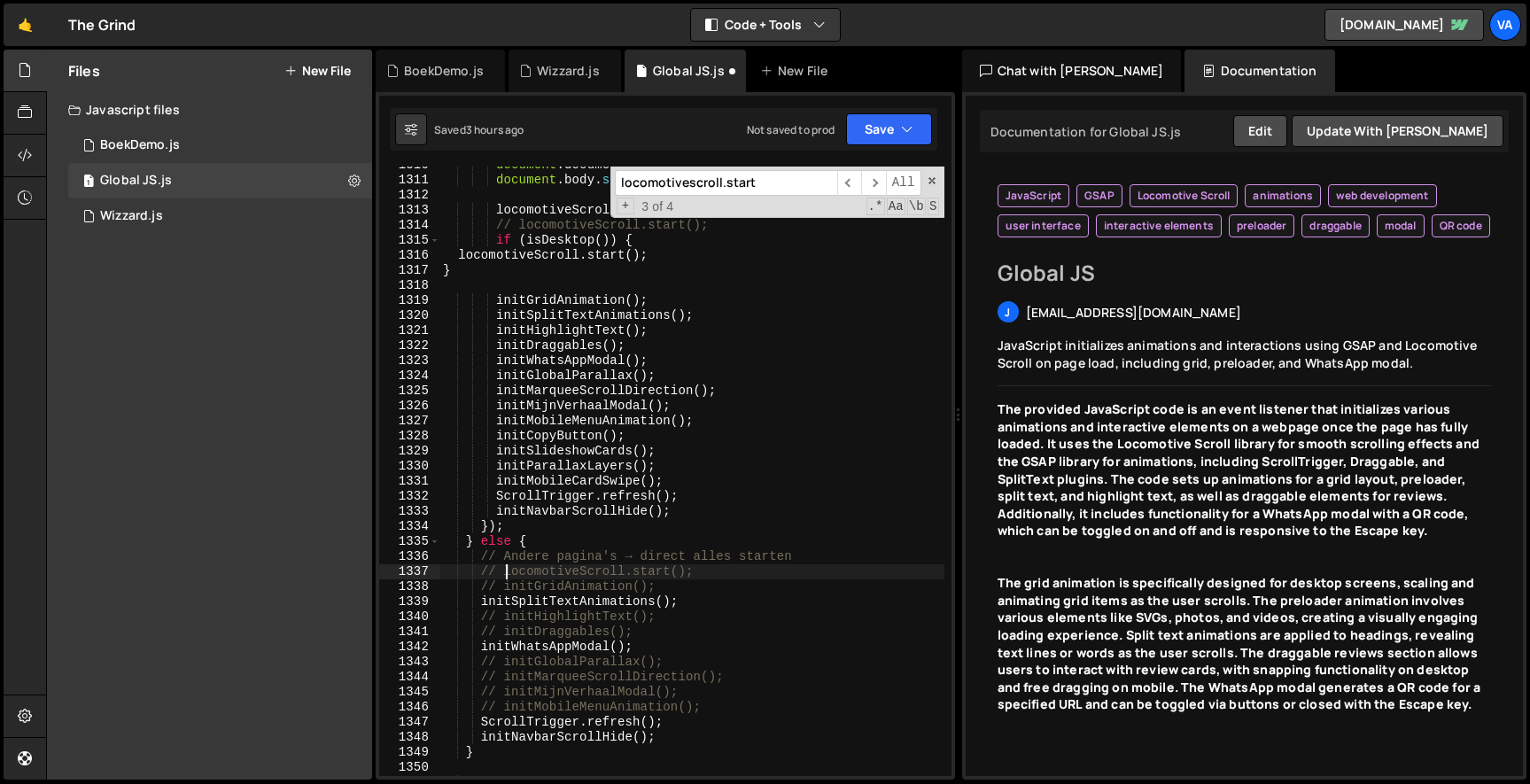
click at [732, 574] on div "document . documentElement . style . overflow = "" ; document . body . style . …" at bounding box center [691, 478] width 505 height 640
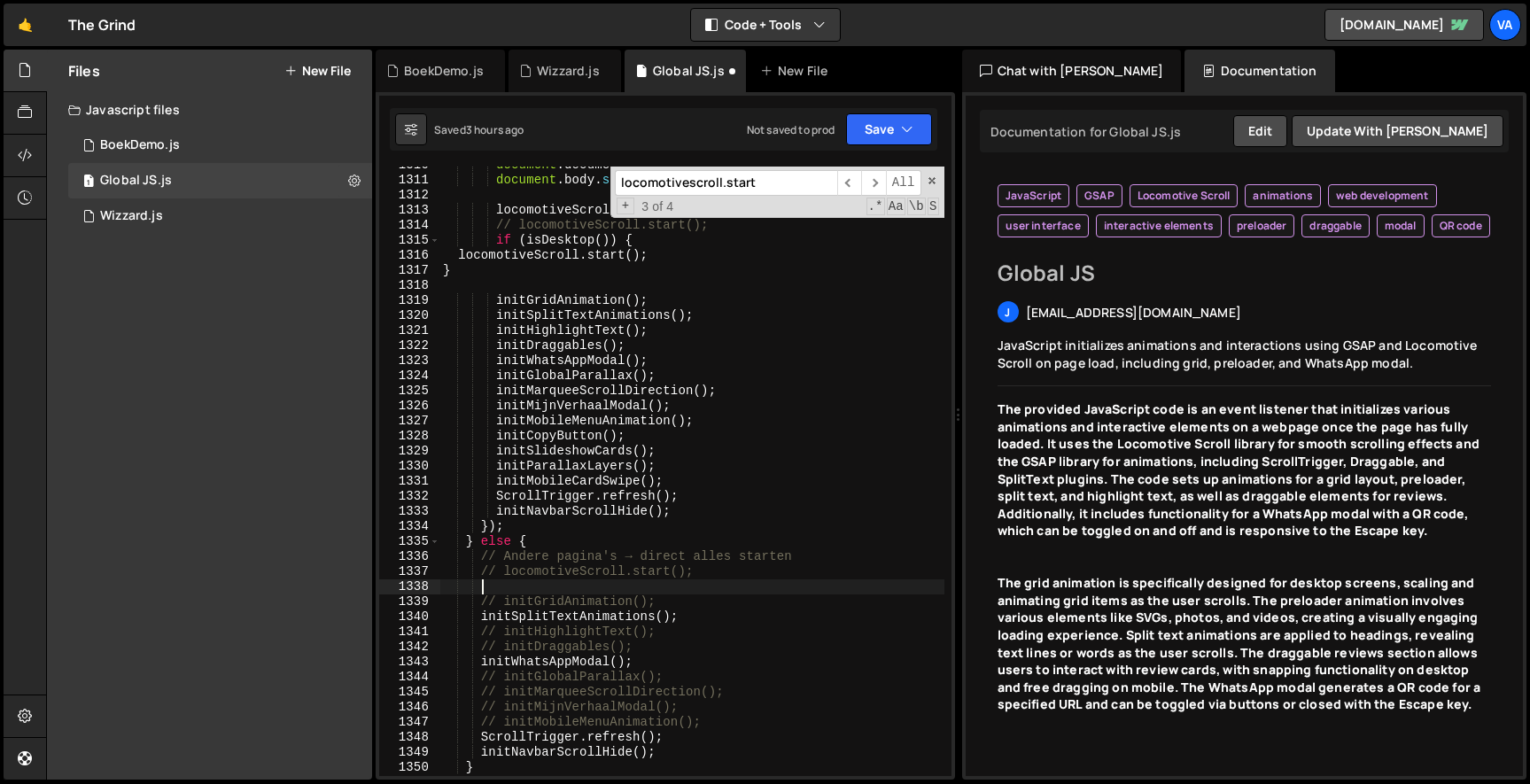
scroll to position [0, 2]
paste textarea
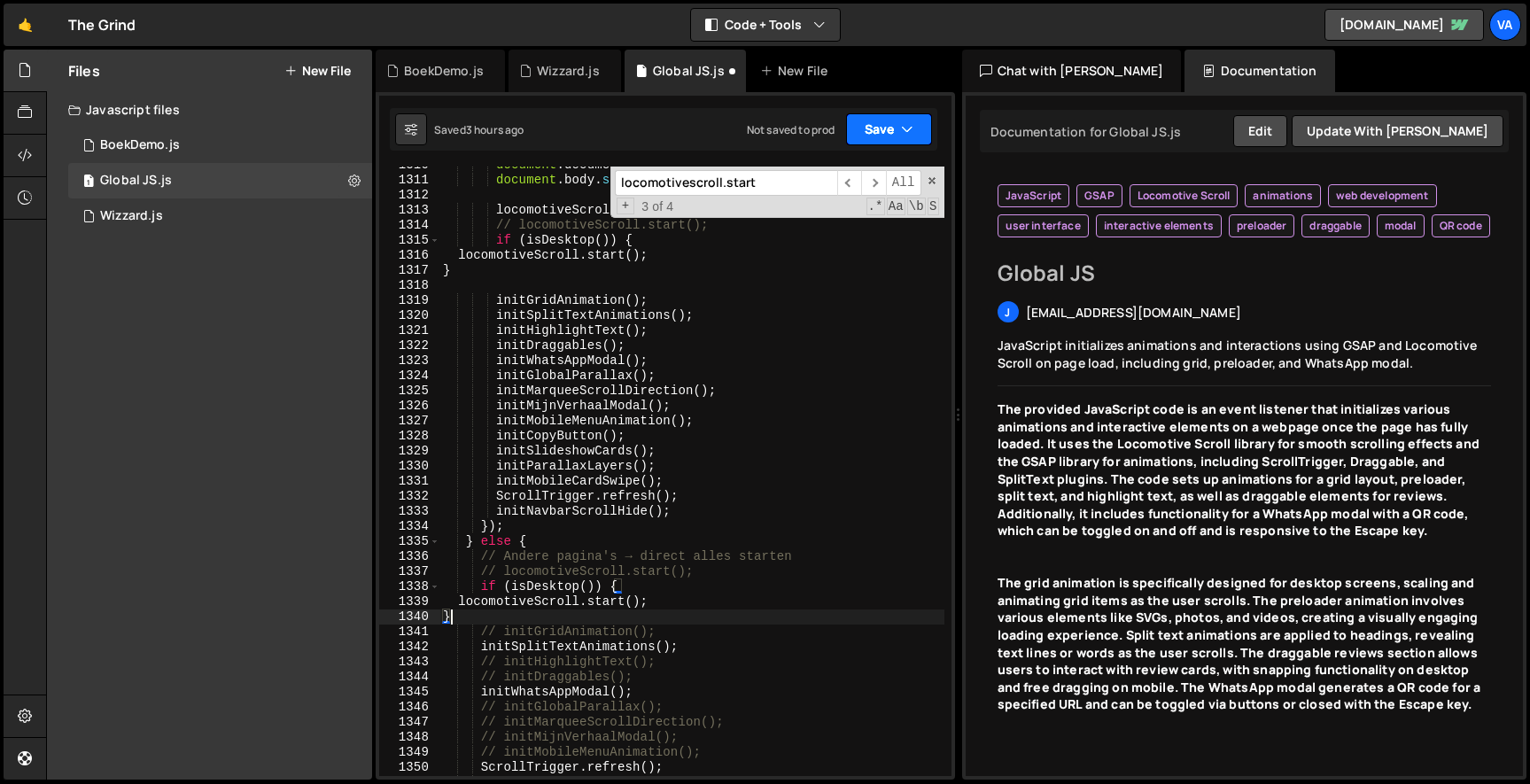
click at [867, 120] on button "Save" at bounding box center [888, 129] width 86 height 32
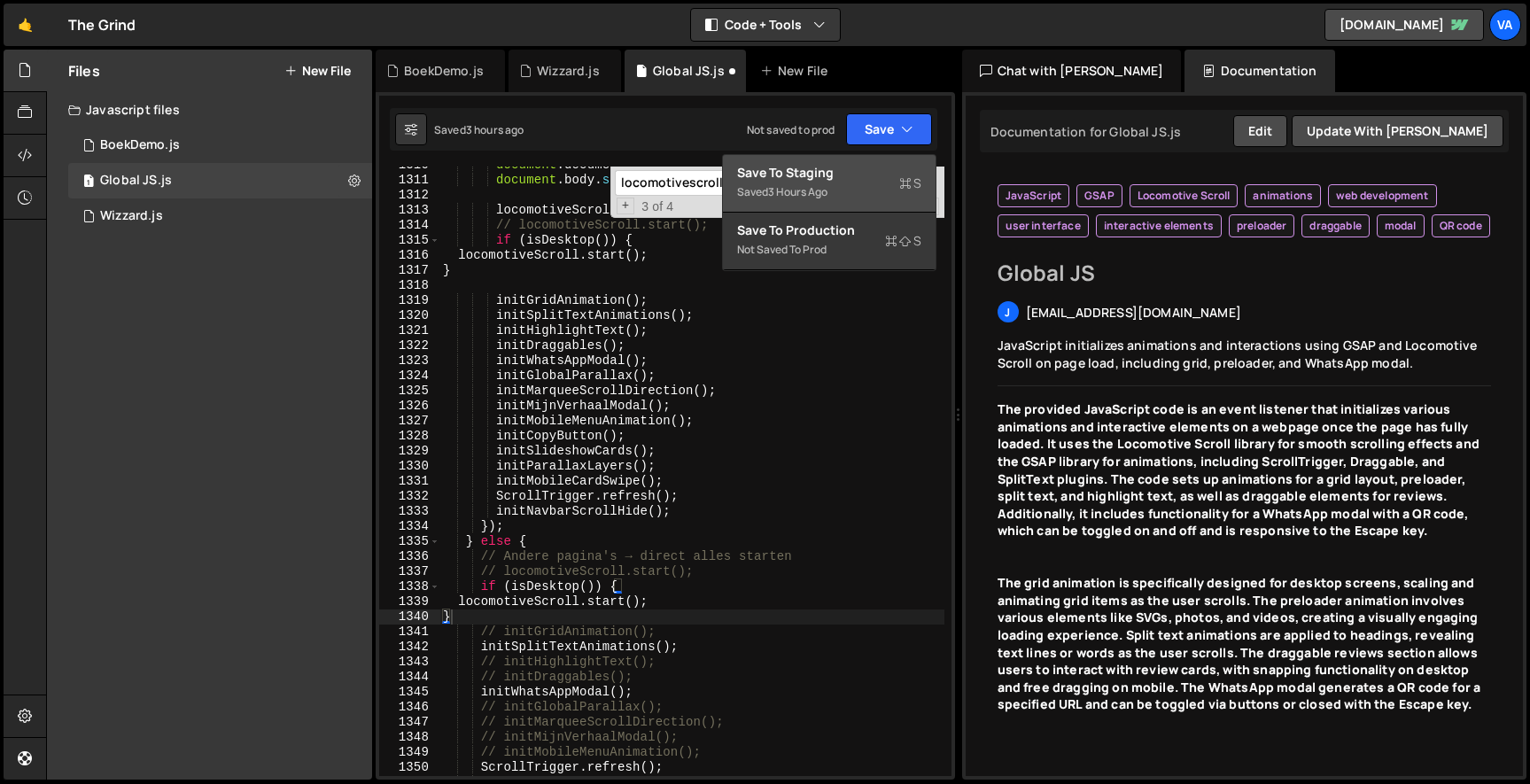
click at [845, 168] on div "Save to Staging S" at bounding box center [829, 172] width 184 height 17
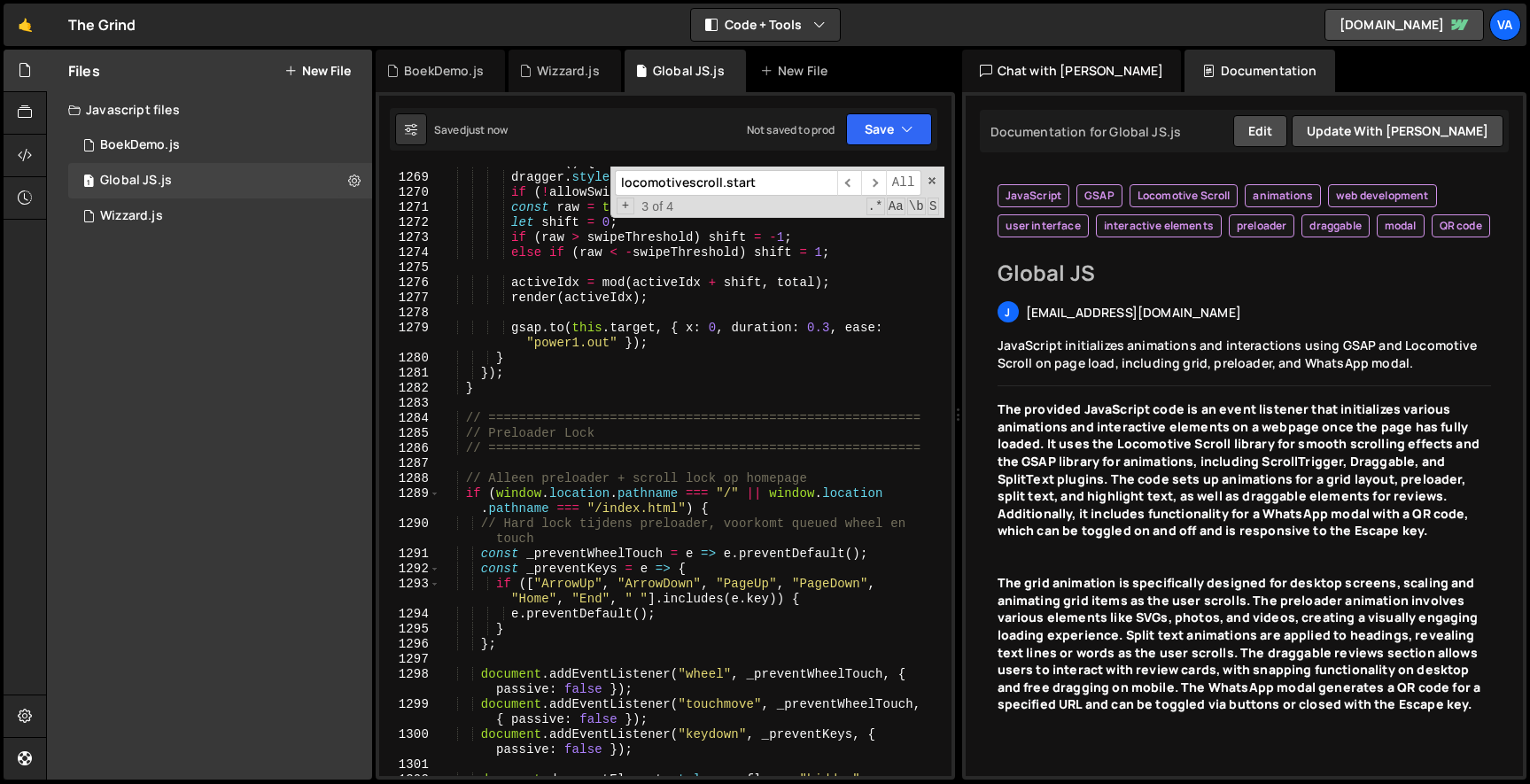
scroll to position [21381, 0]
click at [653, 548] on div "onRelease ( ) { dragger . style . cursor = "grab" ; if ( ! allowSwipe || ! swip…" at bounding box center [691, 477] width 505 height 640
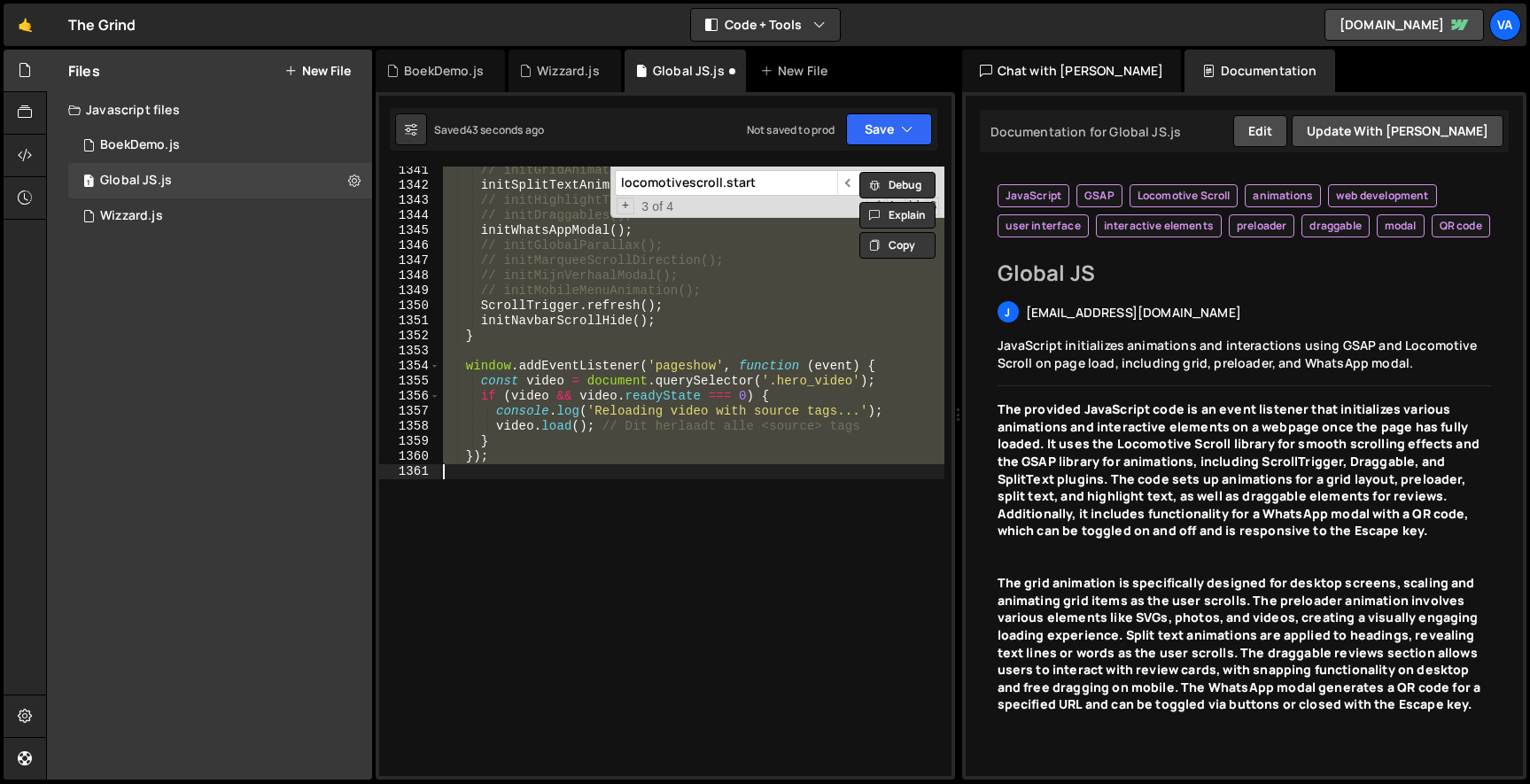
type textarea "}"
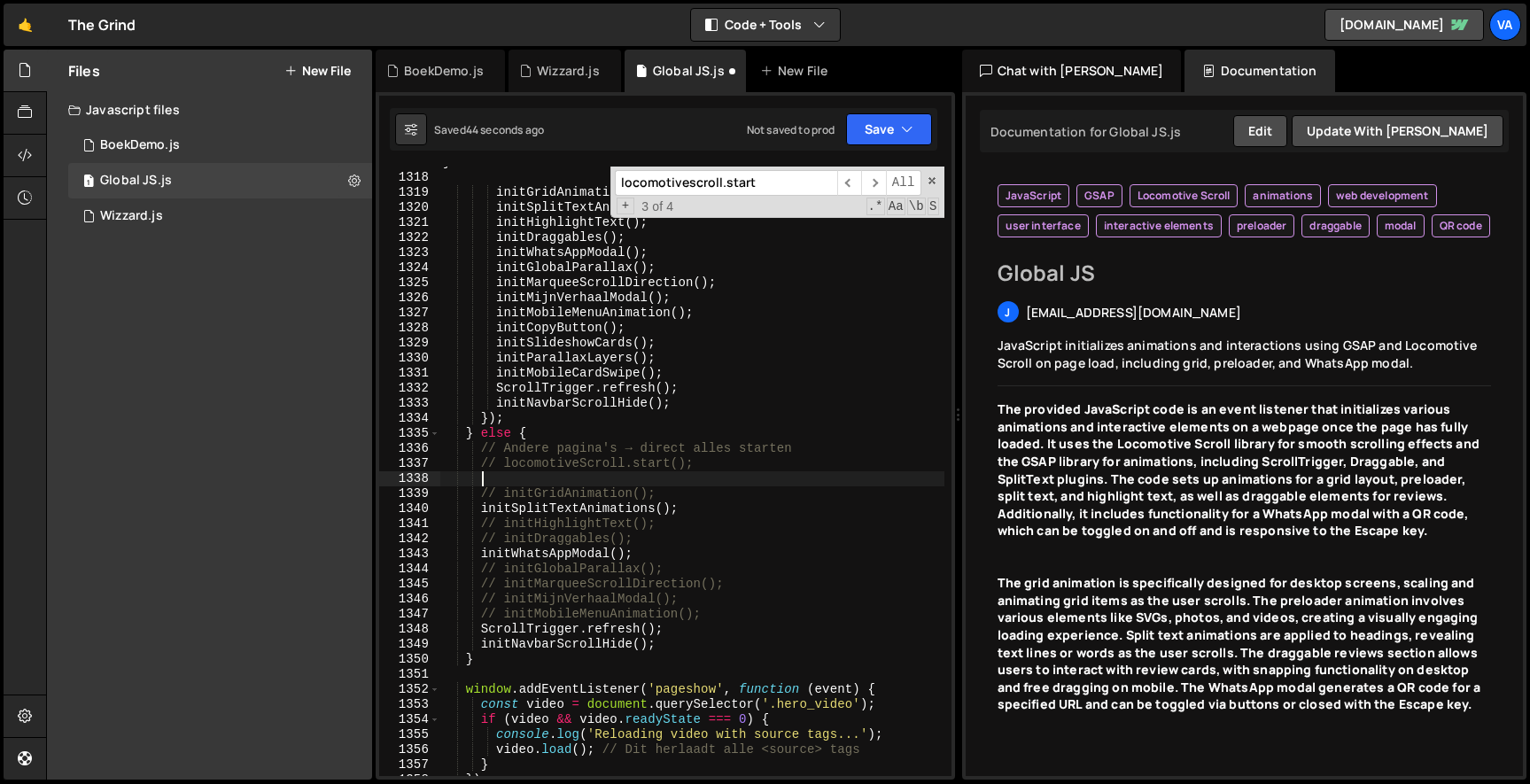
scroll to position [22287, 0]
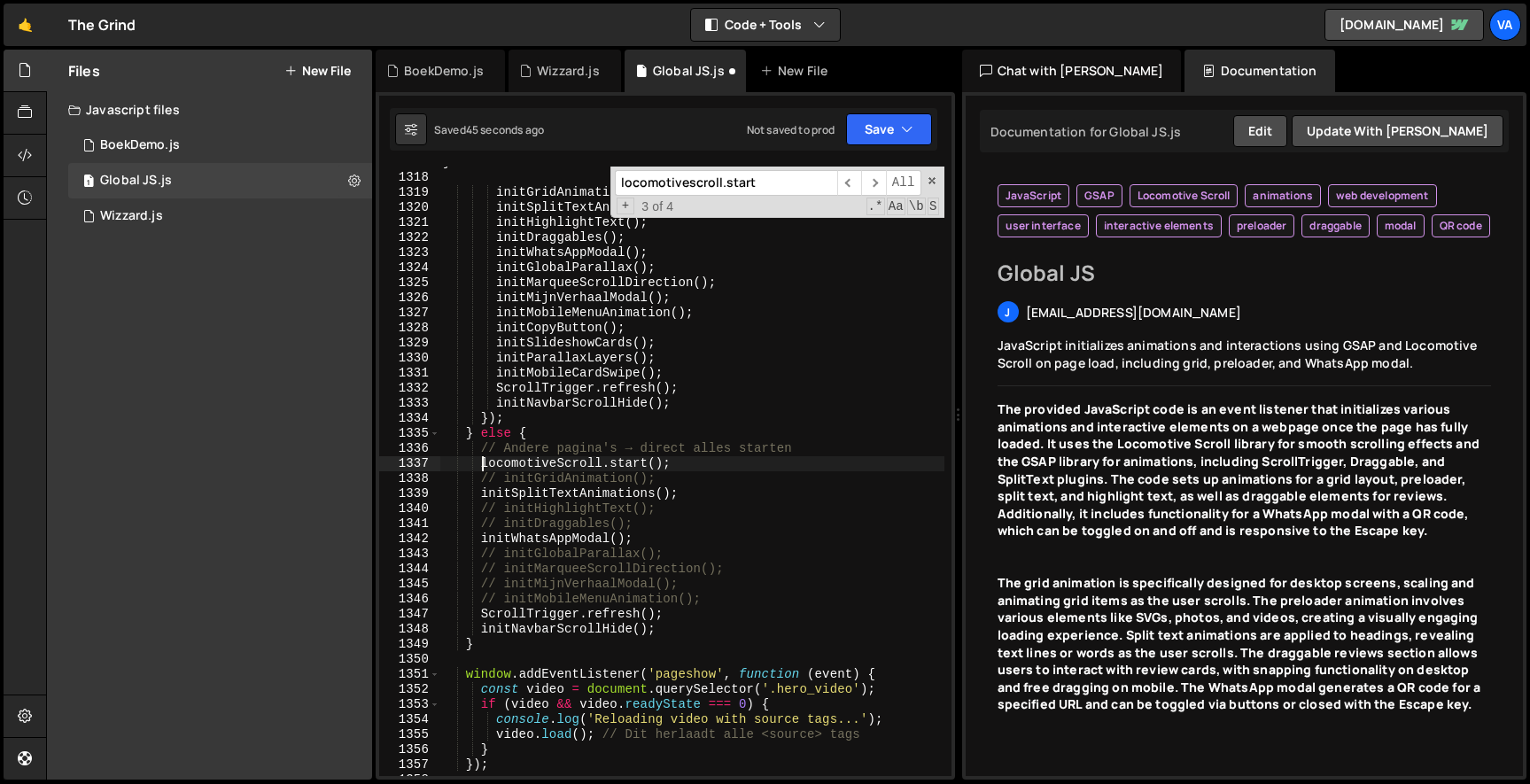
type textarea "}"
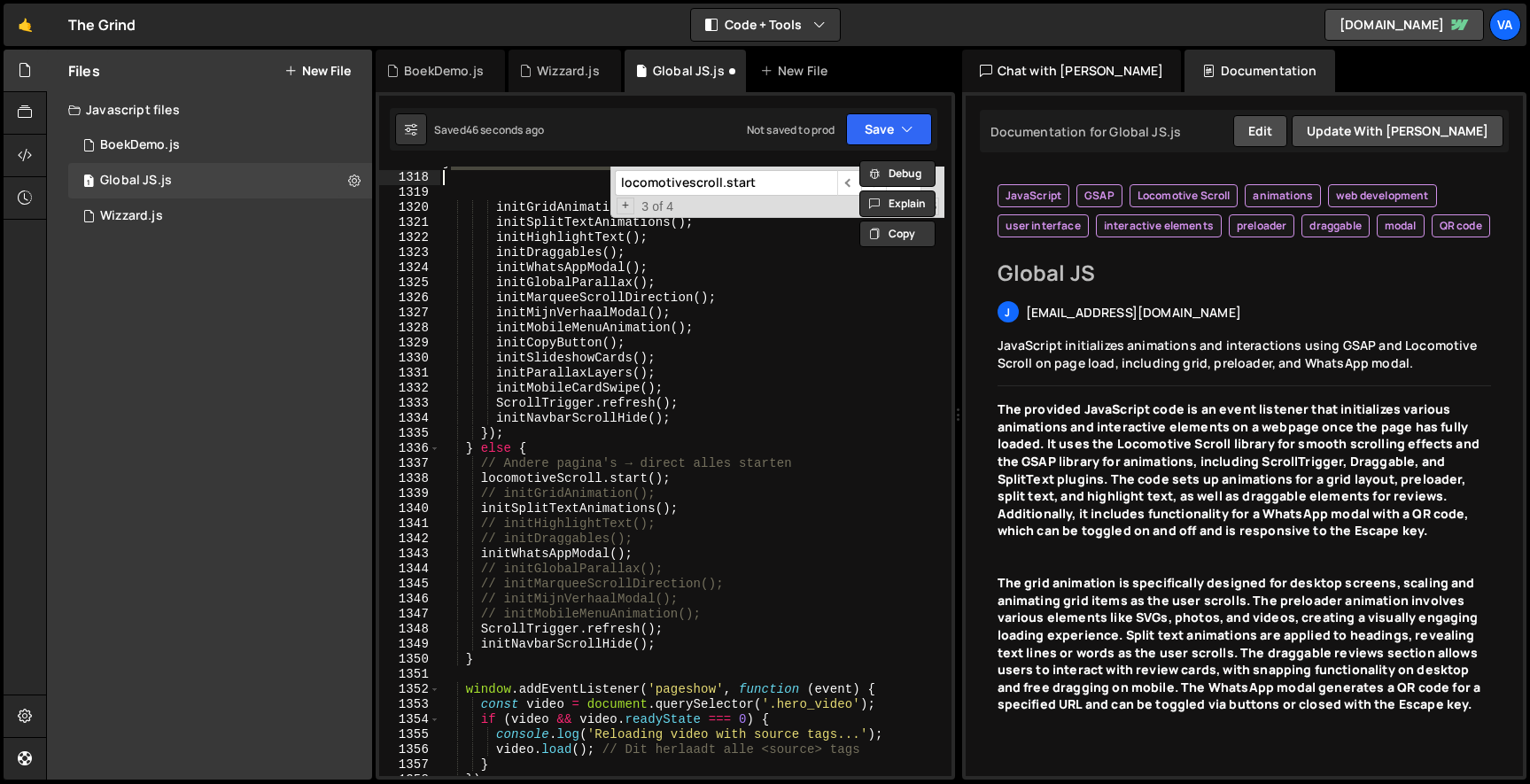
scroll to position [21941, 0]
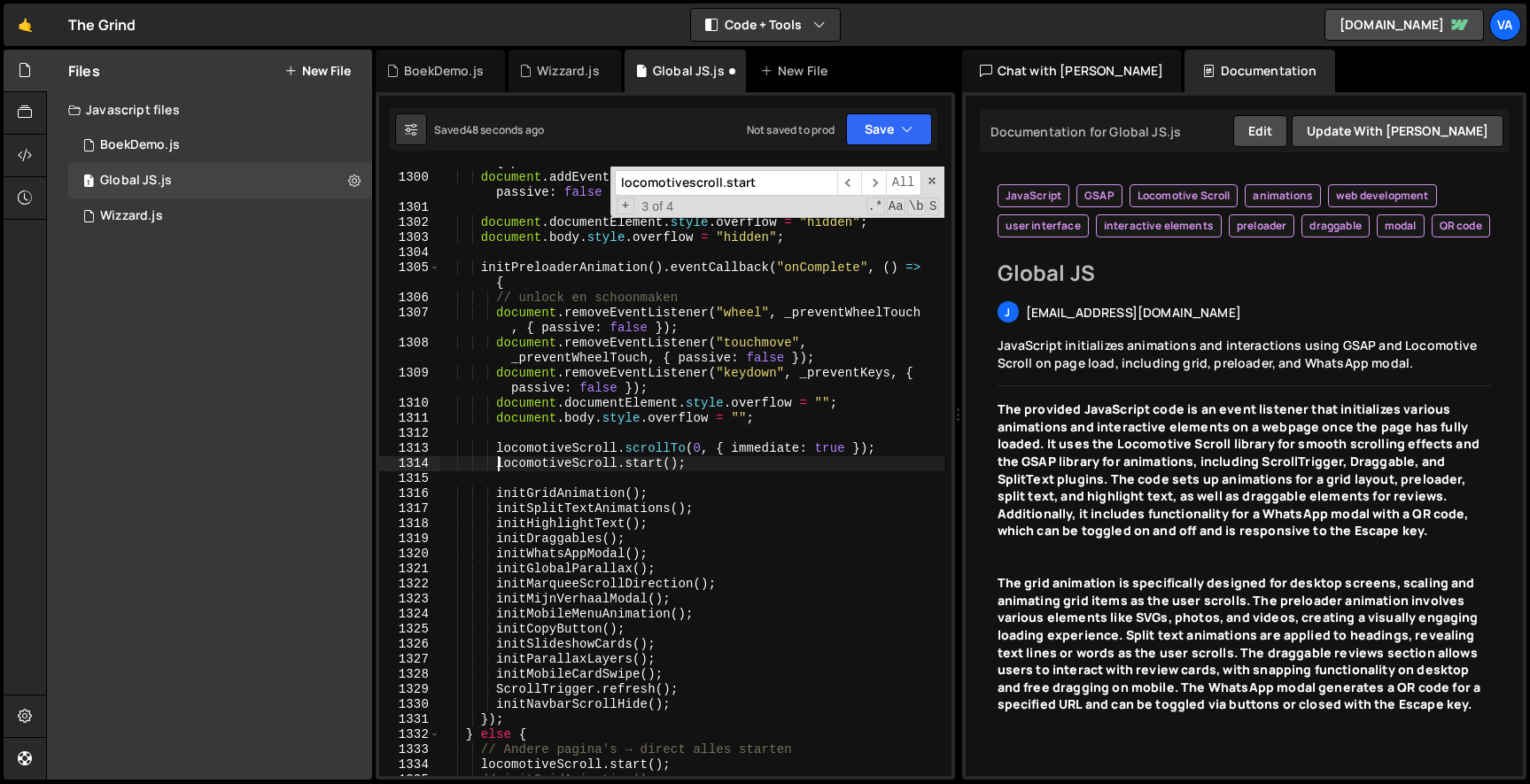
type textarea "}"
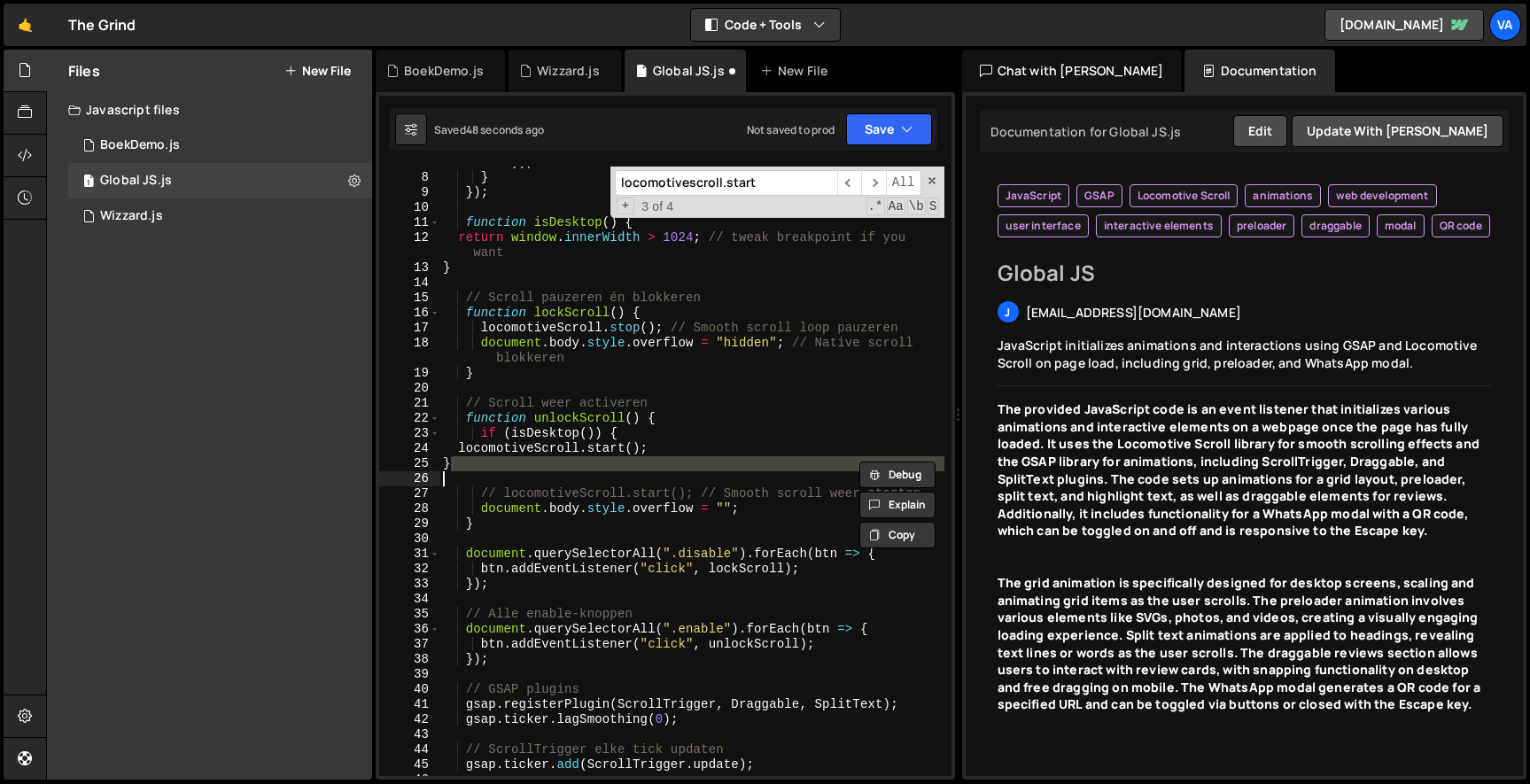
scroll to position [117, 0]
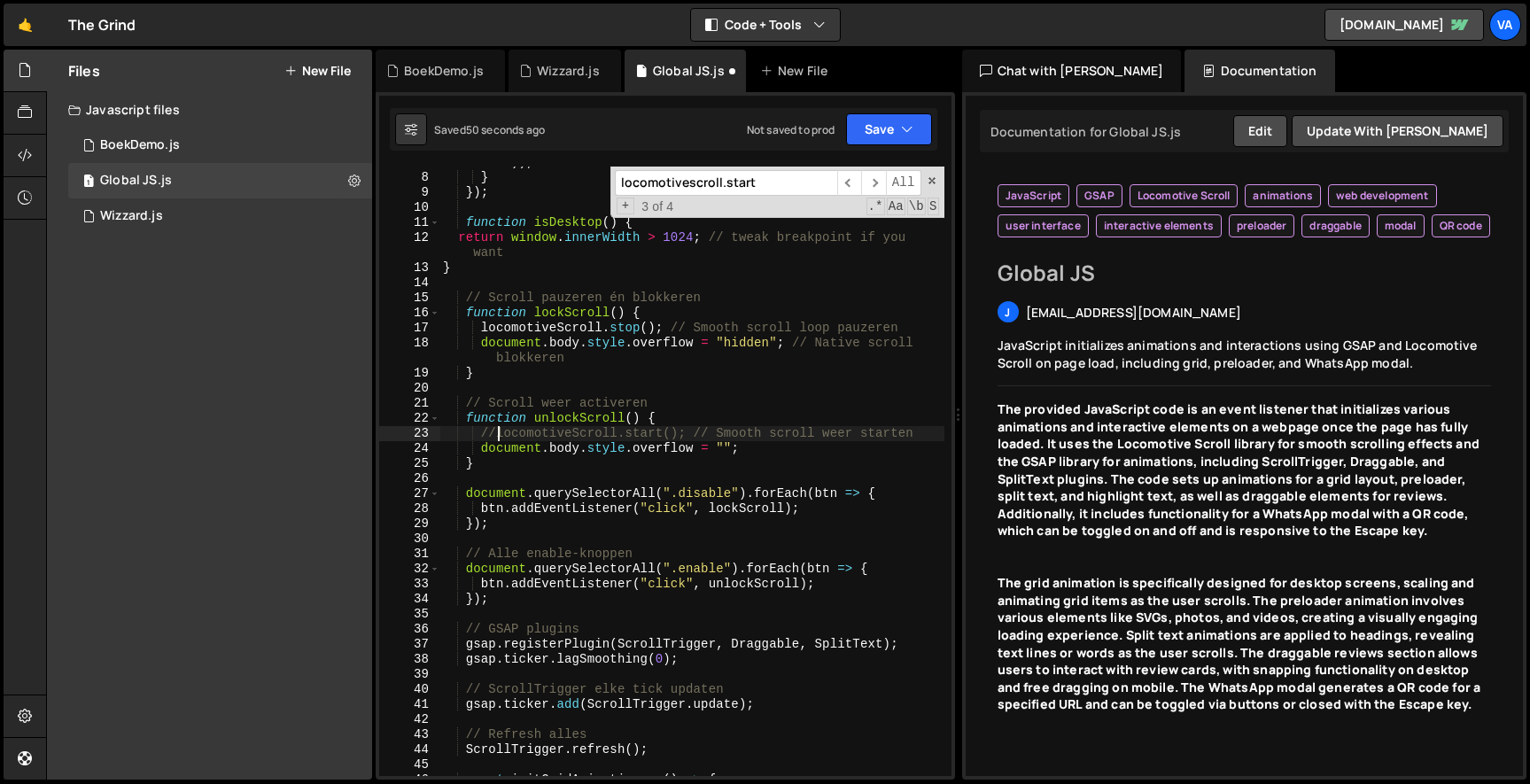
type textarea "locomotiveScroll.start(); // Smooth scroll weer starten"
click at [893, 148] on div "Saved 52 seconds ago Not saved to prod Upgrade to Edit Save Save to Staging S S…" at bounding box center [663, 129] width 548 height 43
click at [893, 138] on button "Save" at bounding box center [888, 129] width 86 height 32
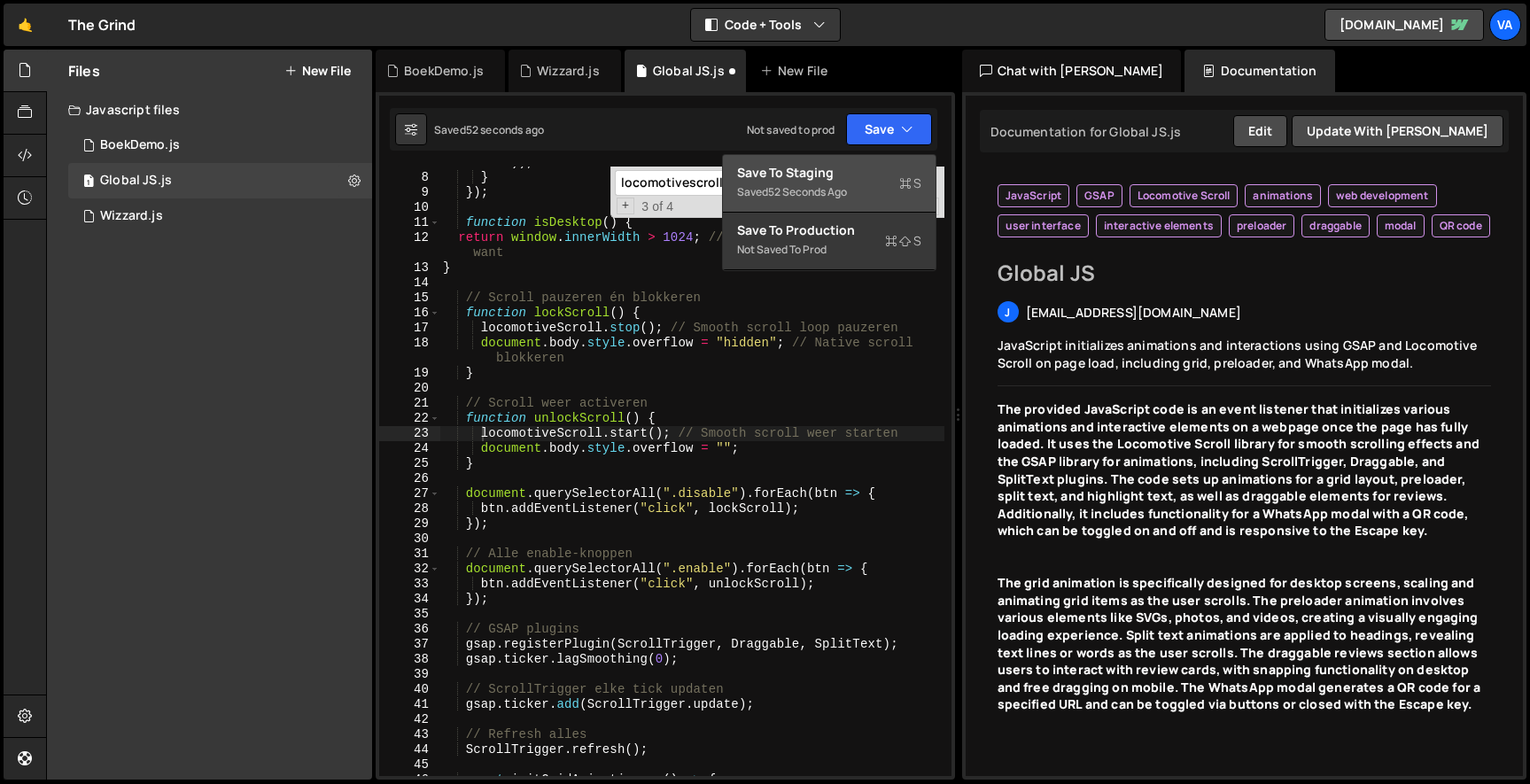
click at [854, 193] on div "Saved 52 seconds ago" at bounding box center [829, 192] width 184 height 21
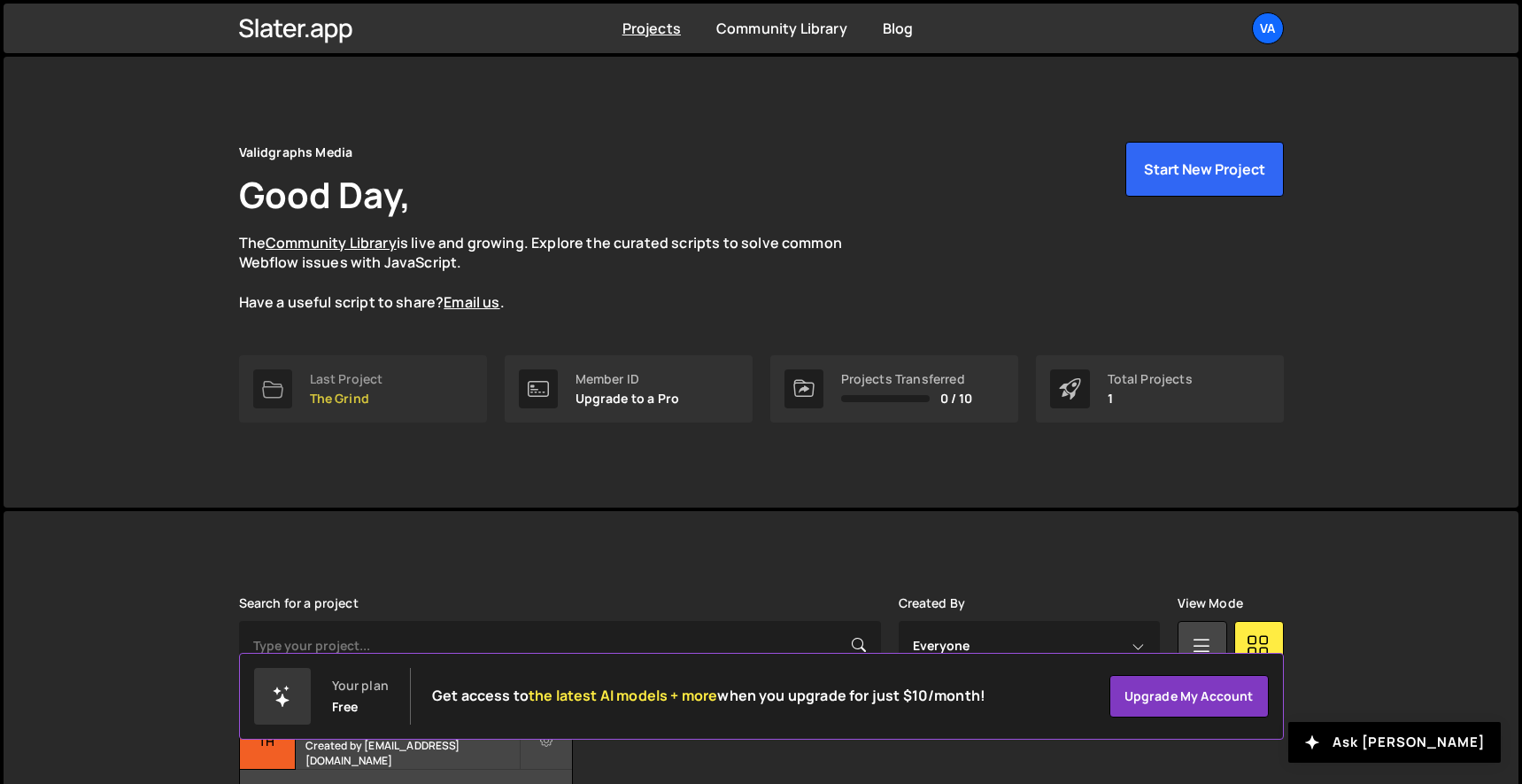
click at [395, 380] on link "Last Project The Grind" at bounding box center [364, 388] width 248 height 67
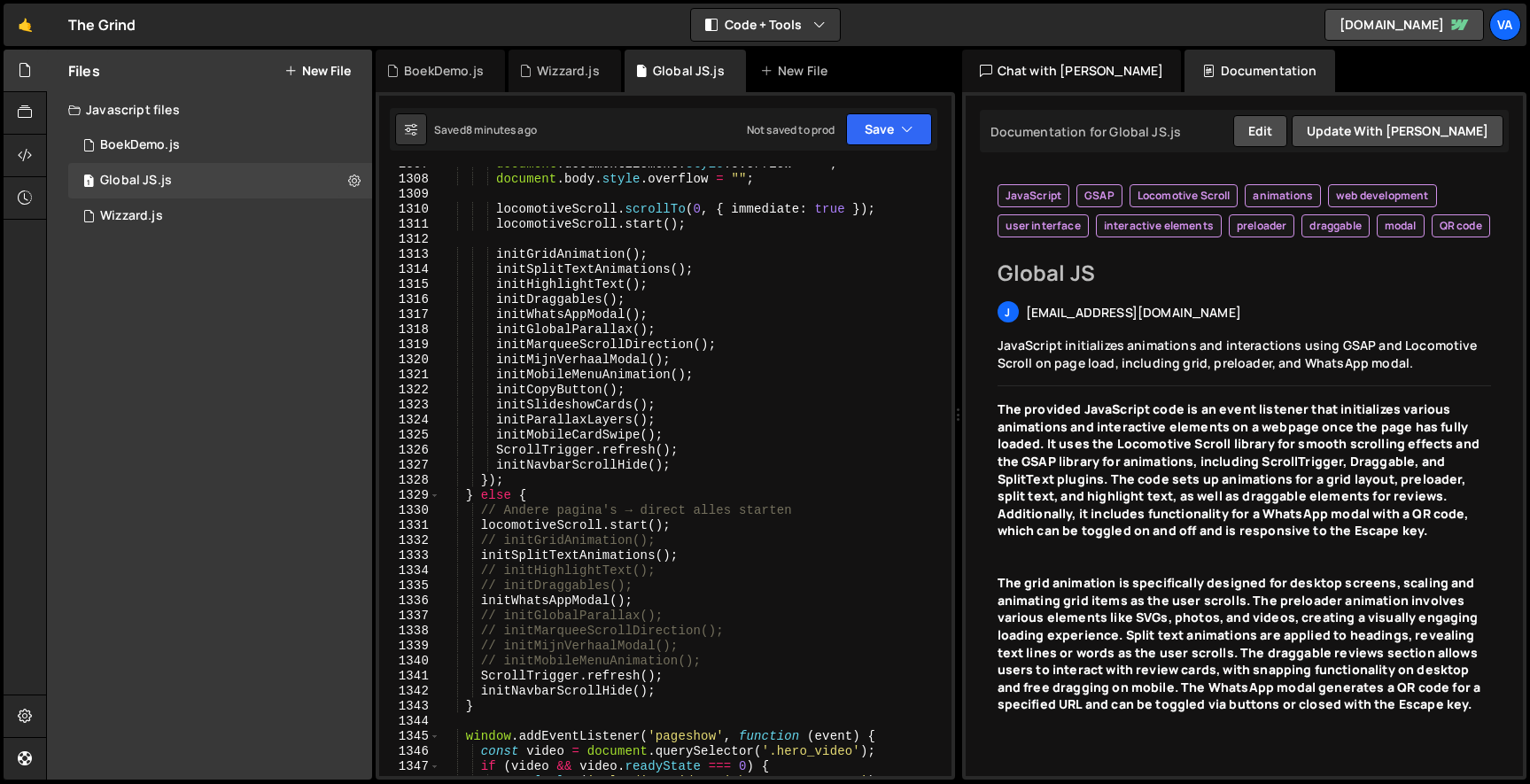
scroll to position [22505, 0]
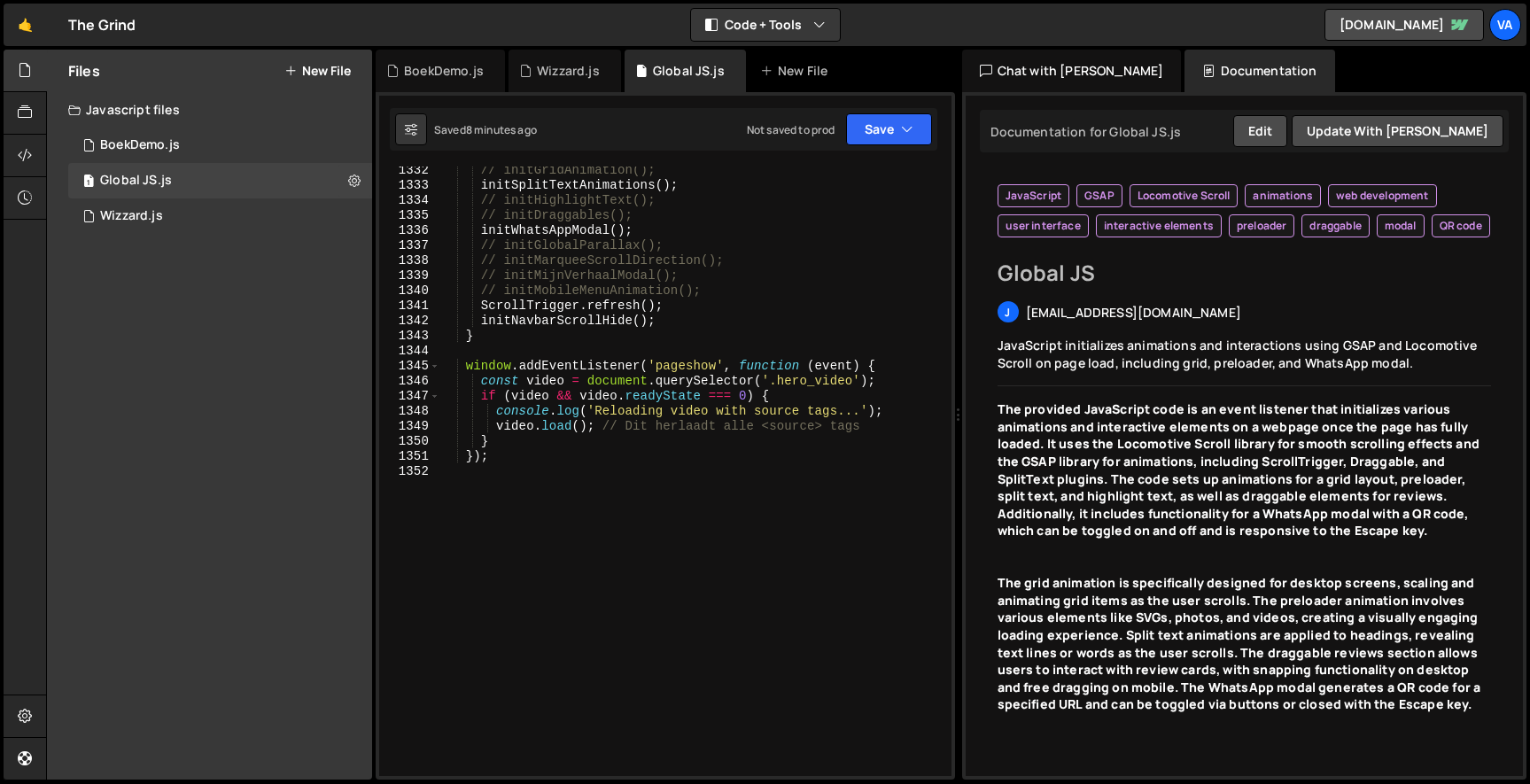
click at [549, 455] on div "// initGridAnimation(); initSplitTextAnimations ( ) ; // initHighlightText(); /…" at bounding box center [691, 483] width 505 height 640
type textarea "});"
paste textarea "document.documentElement.style.setProperty('--vh', `${vh}px`;"
type textarea "document.documentElement.style.setProperty('--vh', `${vh}px`;"
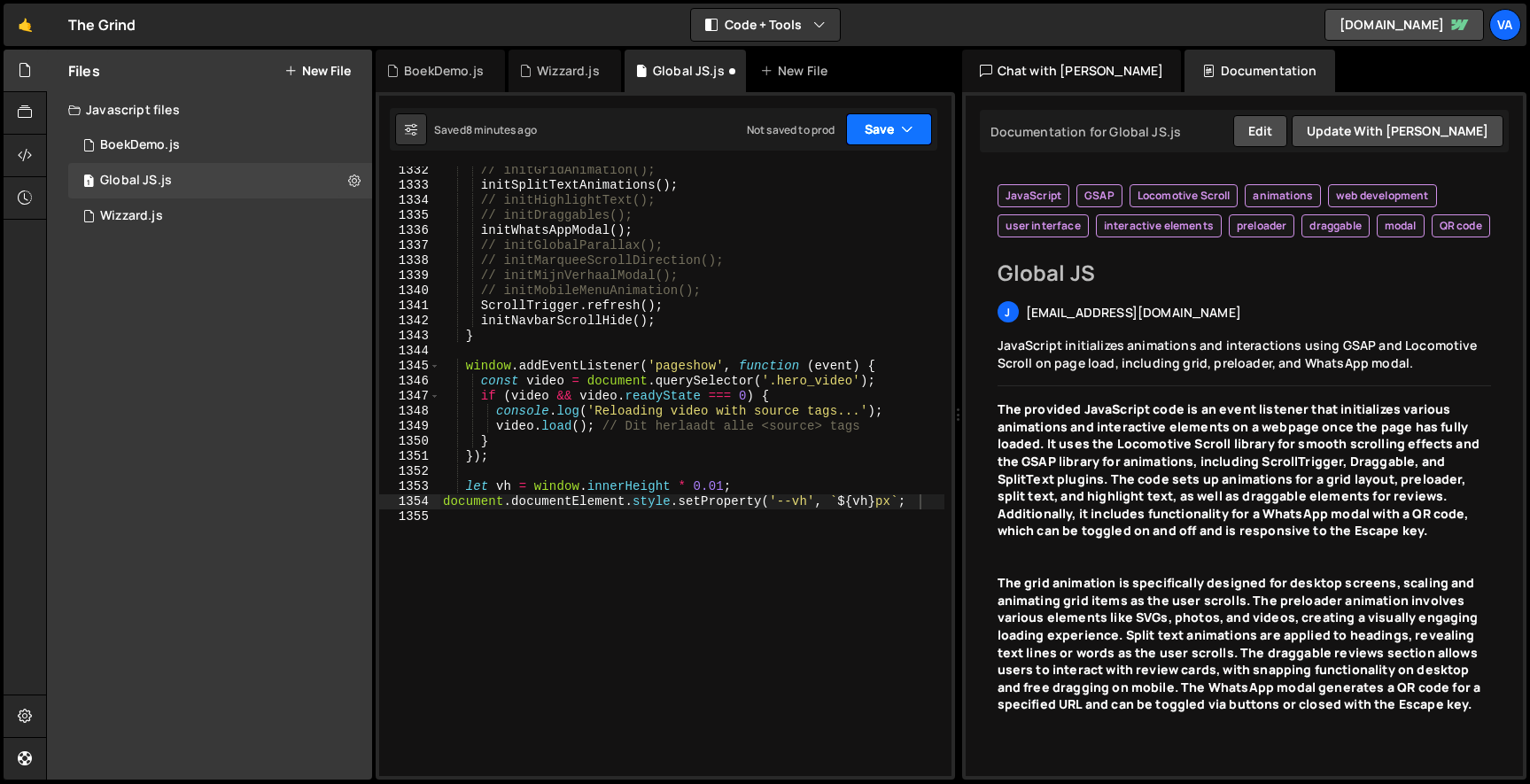
click at [909, 124] on icon "button" at bounding box center [907, 129] width 13 height 17
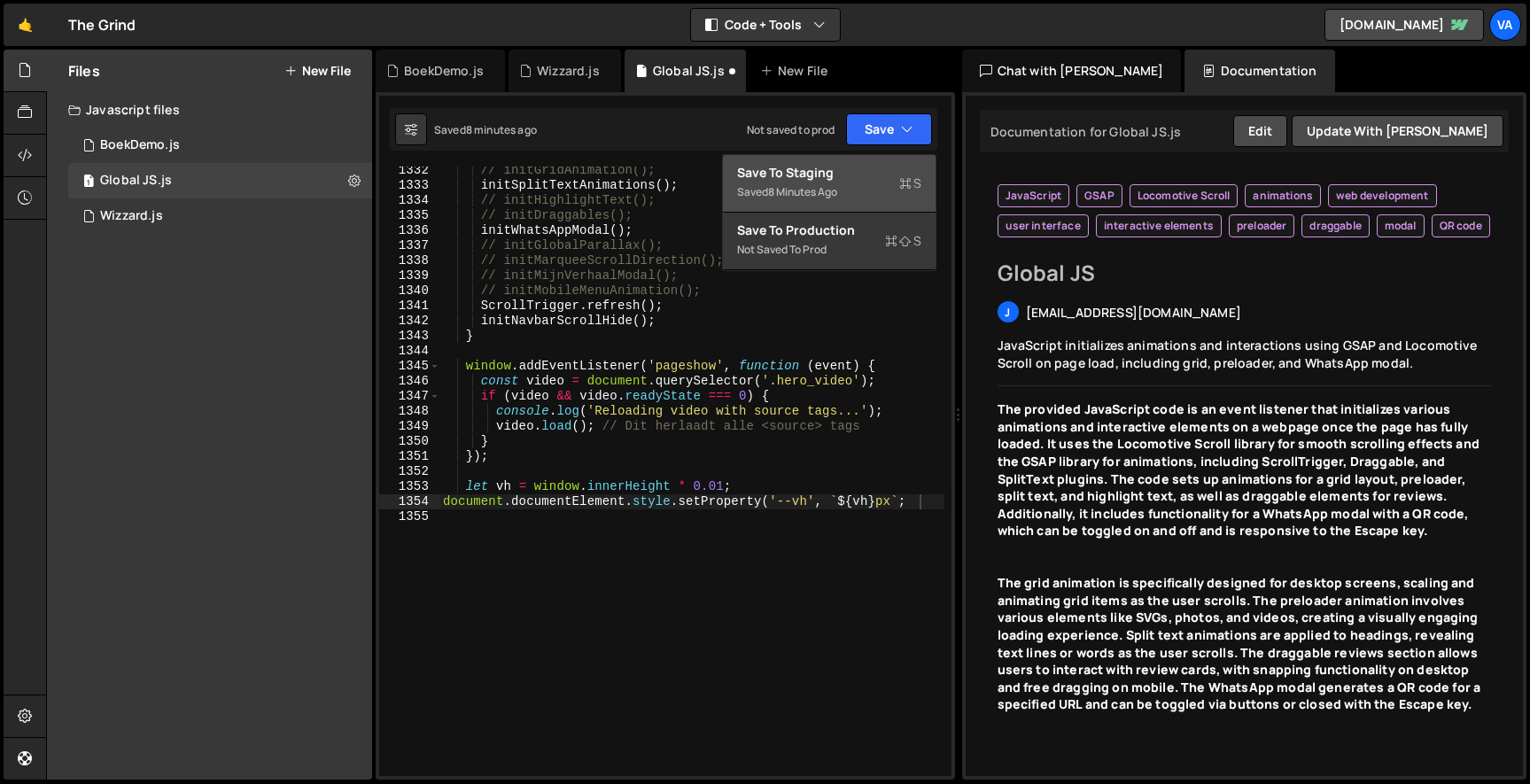
click at [839, 170] on div "Save to Staging S" at bounding box center [829, 172] width 184 height 17
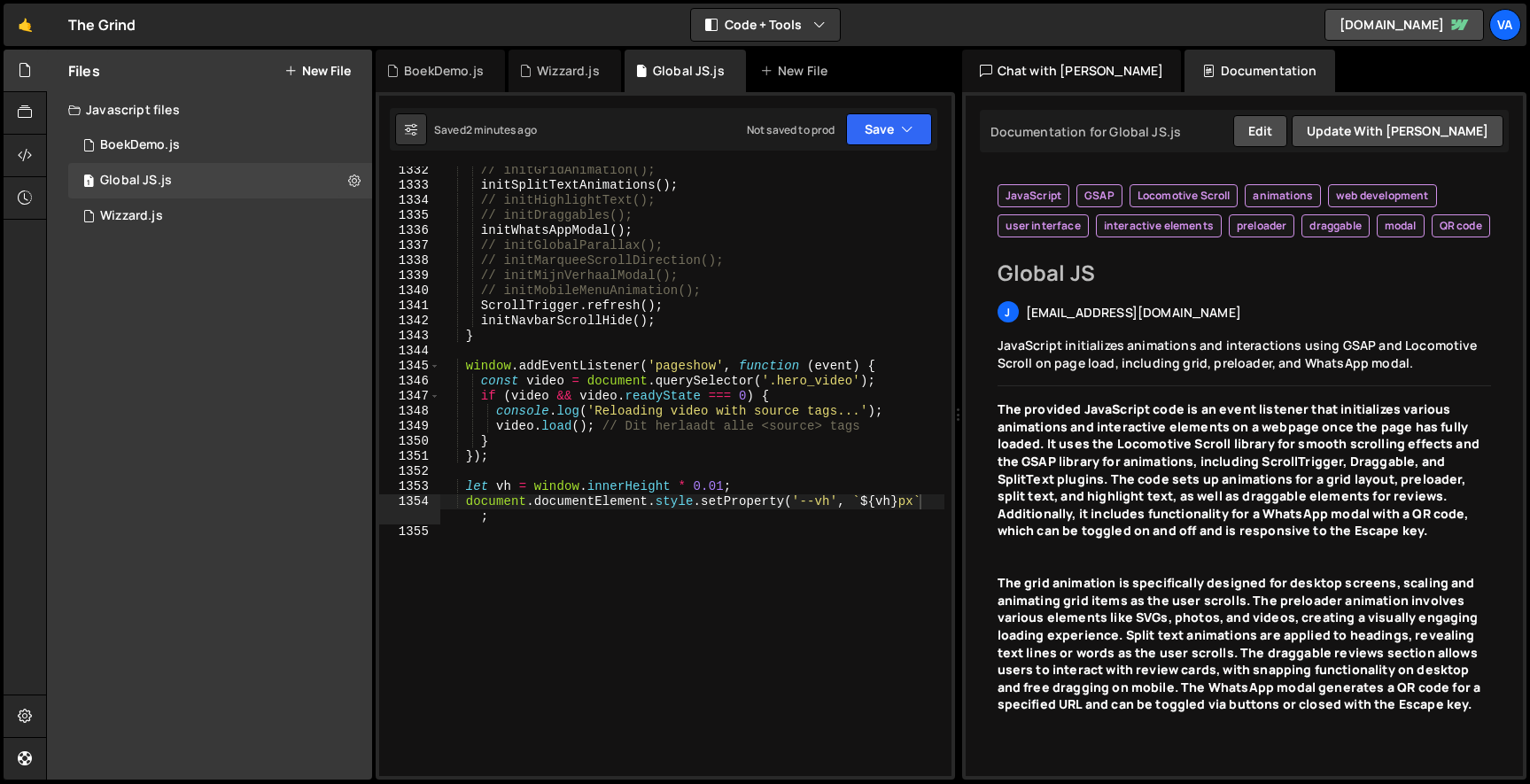
scroll to position [0, 0]
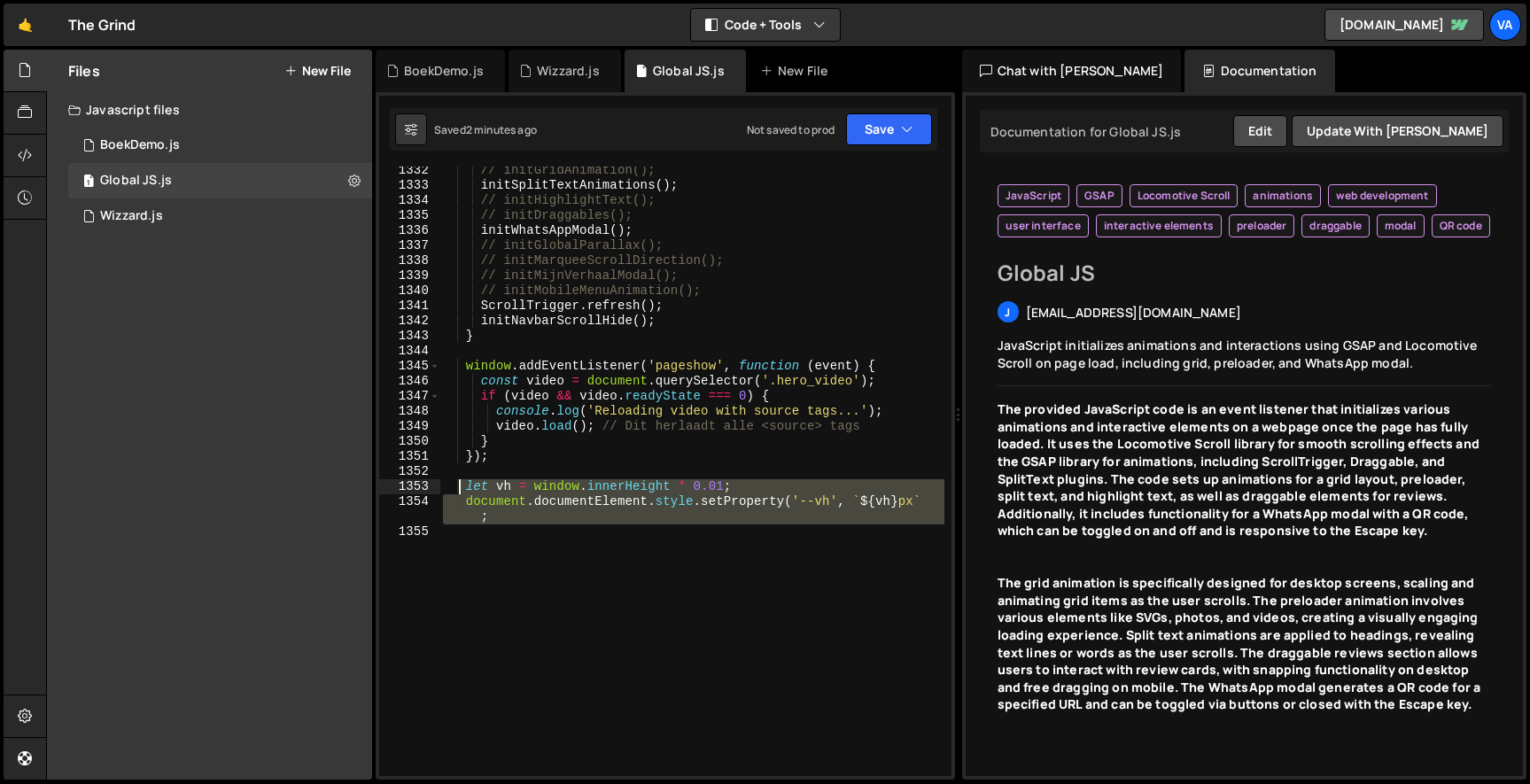
drag, startPoint x: 506, startPoint y: 532, endPoint x: 459, endPoint y: 485, distance: 66.5
click at [459, 485] on div "// initGridAnimation(); initSplitTextAnimations ( ) ; // initHighlightText(); /…" at bounding box center [691, 483] width 505 height 640
type textarea "let vh = window.innerHeight * 0.01; document.documentElement.style.setProperty(…"
paste textarea
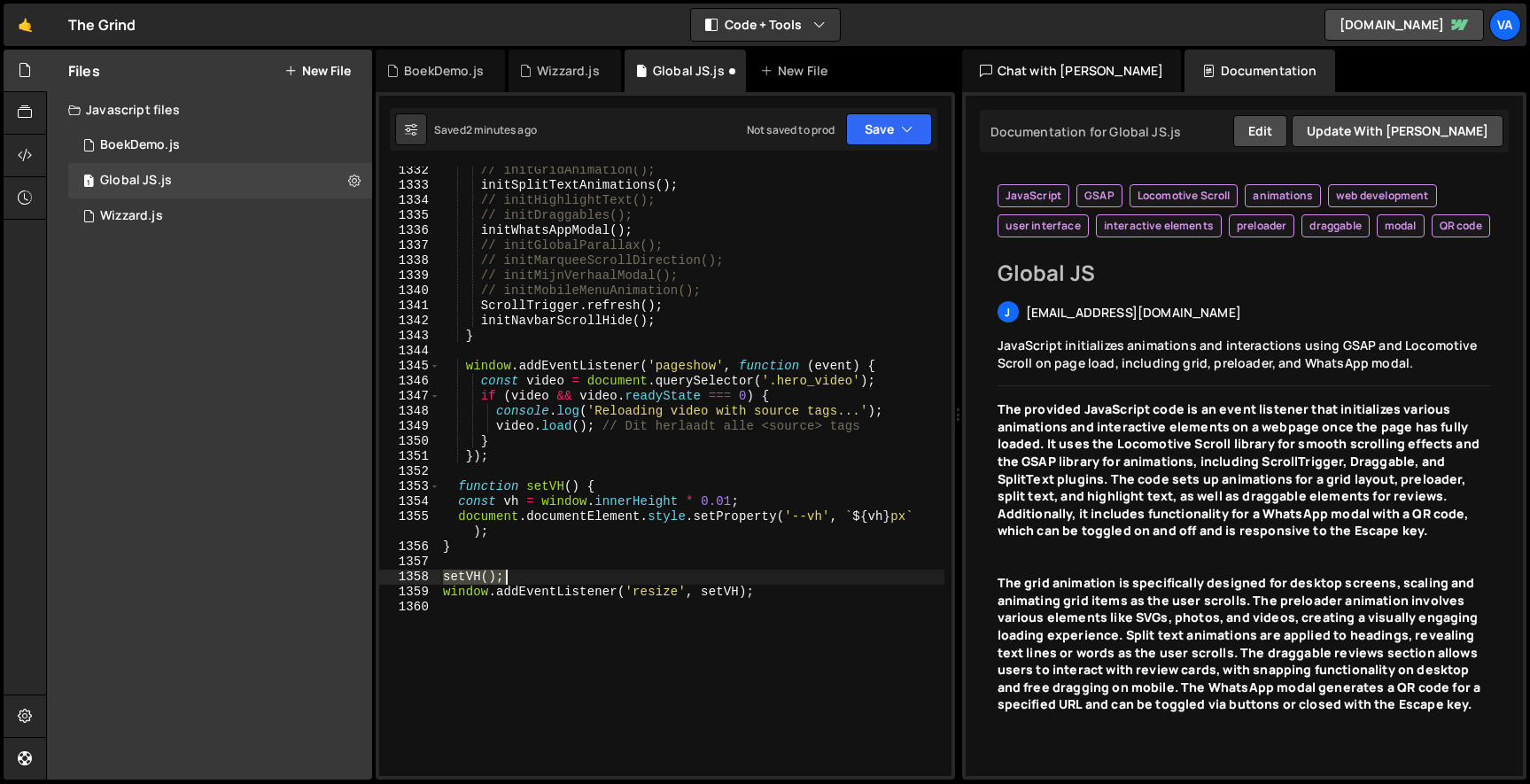
drag, startPoint x: 445, startPoint y: 579, endPoint x: 518, endPoint y: 579, distance: 73.0
click at [518, 579] on div "// initGridAnimation(); initSplitTextAnimations ( ) ; // initHighlightText(); /…" at bounding box center [691, 483] width 505 height 640
type textarea "setVH();"
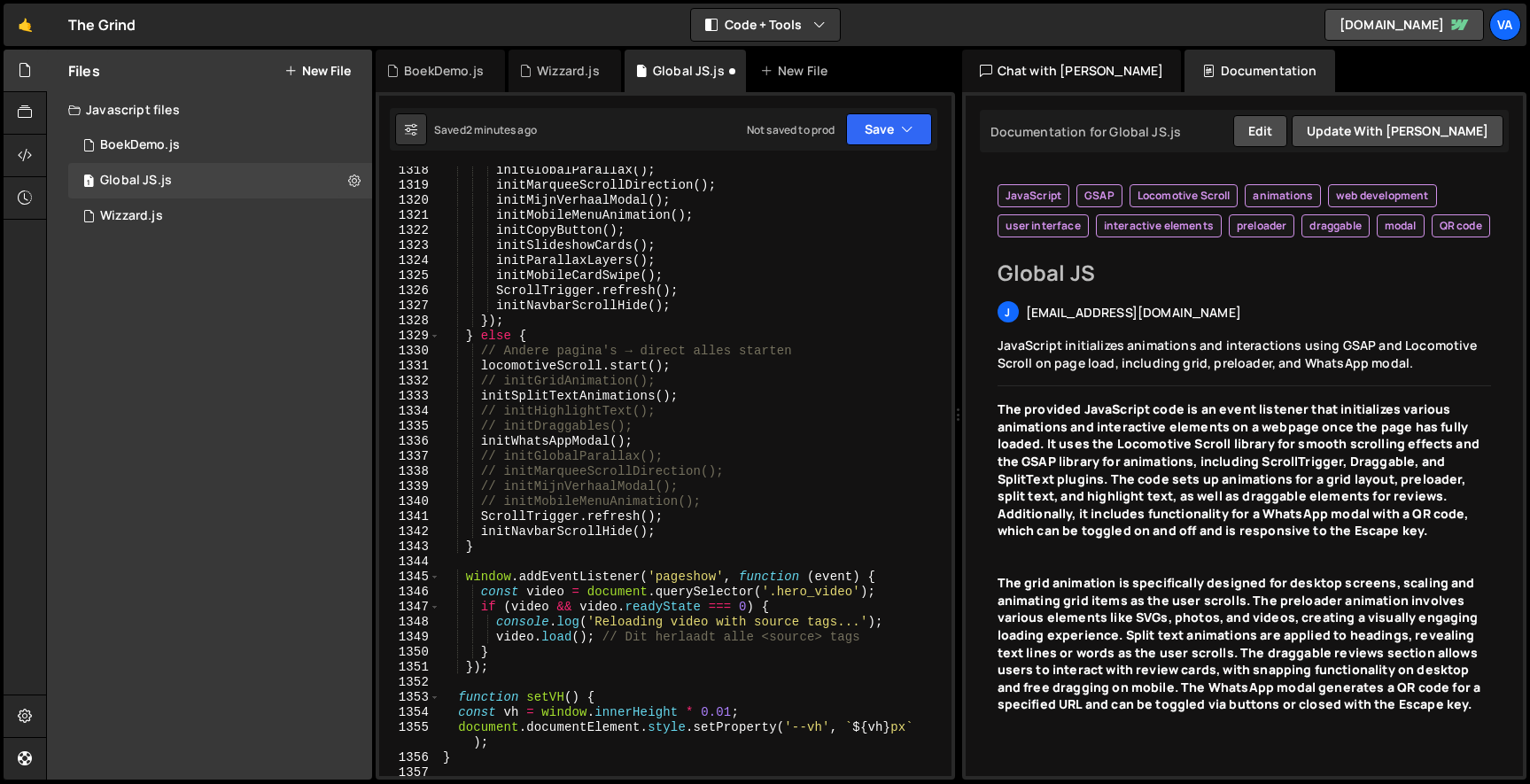
scroll to position [22301, 0]
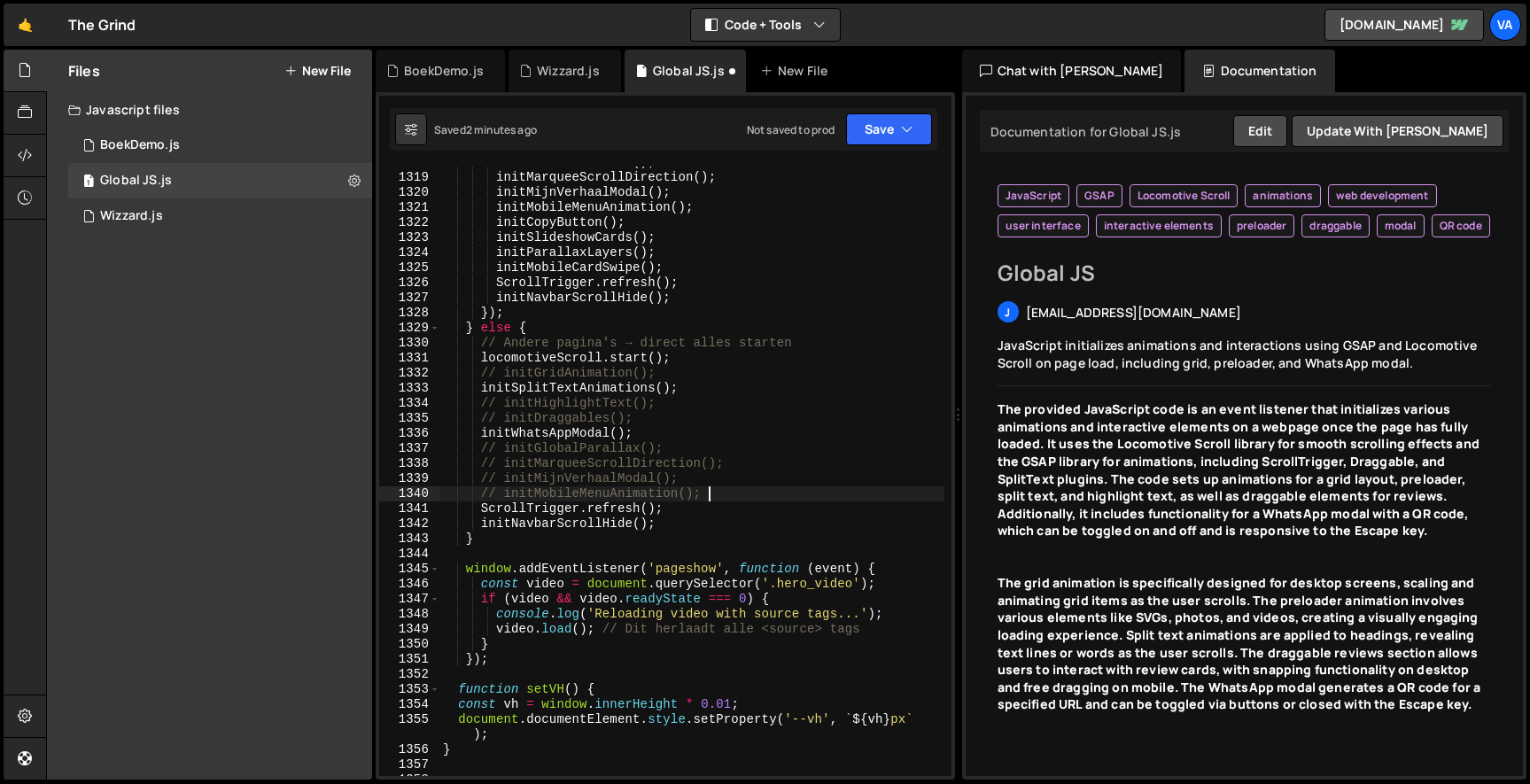
click at [712, 494] on div "initGlobalParallax ( ) ; initMarqueeScrollDirection ( ) ; initMijnVerhaalModal …" at bounding box center [691, 475] width 505 height 640
type textarea "// initMobileMenuAnimation();"
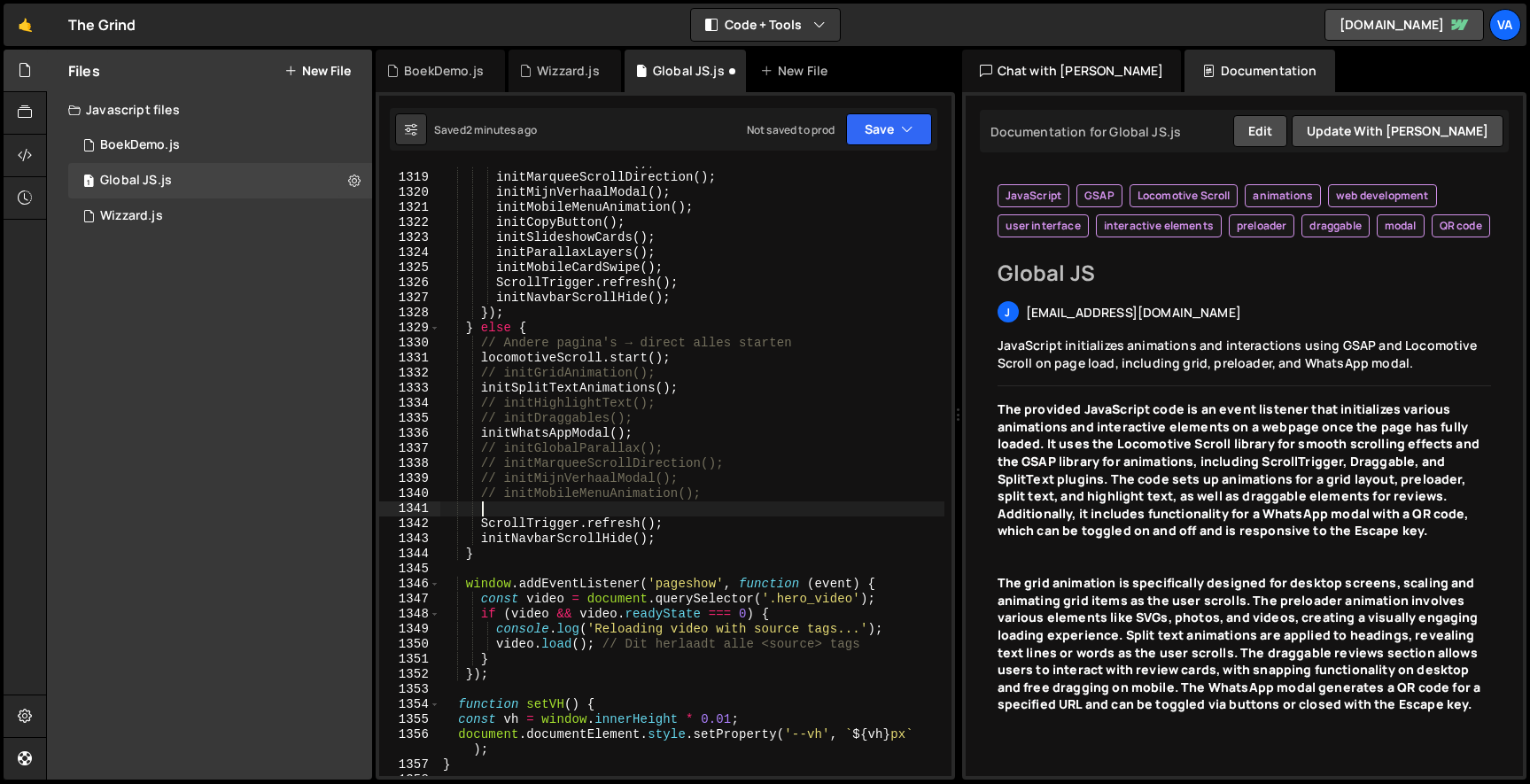
paste textarea "setVH();"
click at [716, 288] on div "initGlobalParallax ( ) ; initMarqueeScrollDirection ( ) ; initMijnVerhaalModal …" at bounding box center [691, 475] width 505 height 640
type textarea "ScrollTrigger.refresh();"
paste textarea "setVH();"
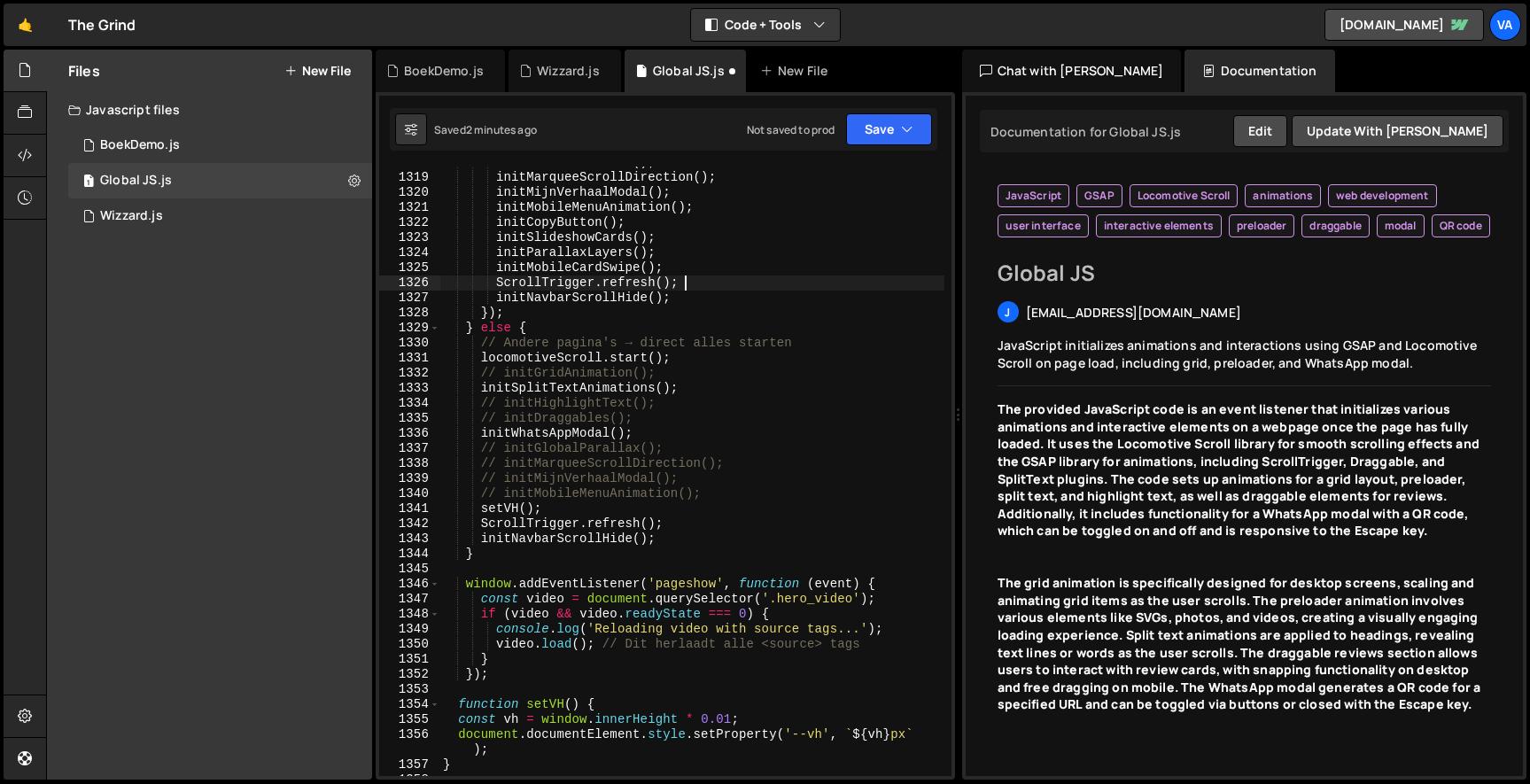
type textarea "setVH();"
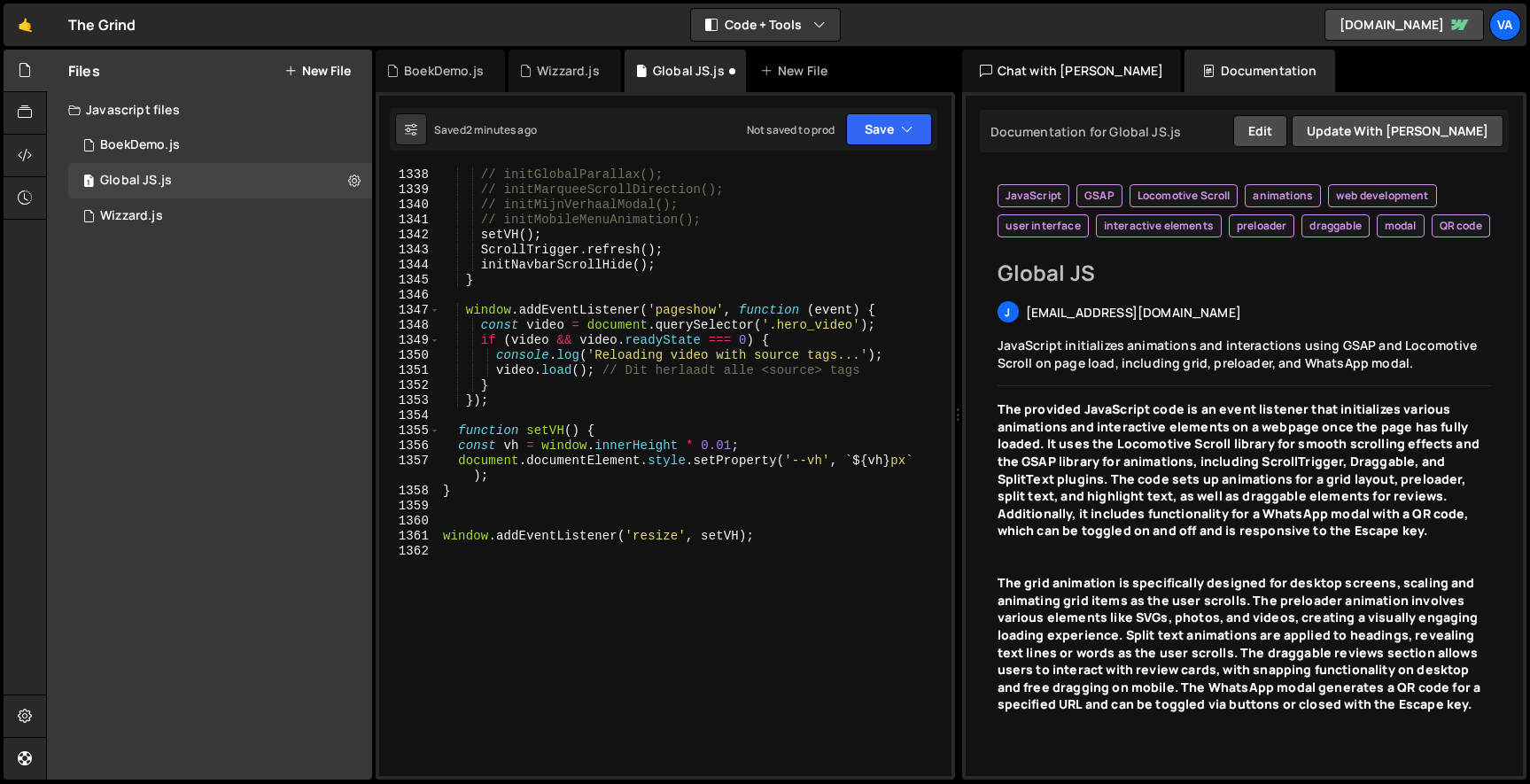
scroll to position [22670, 0]
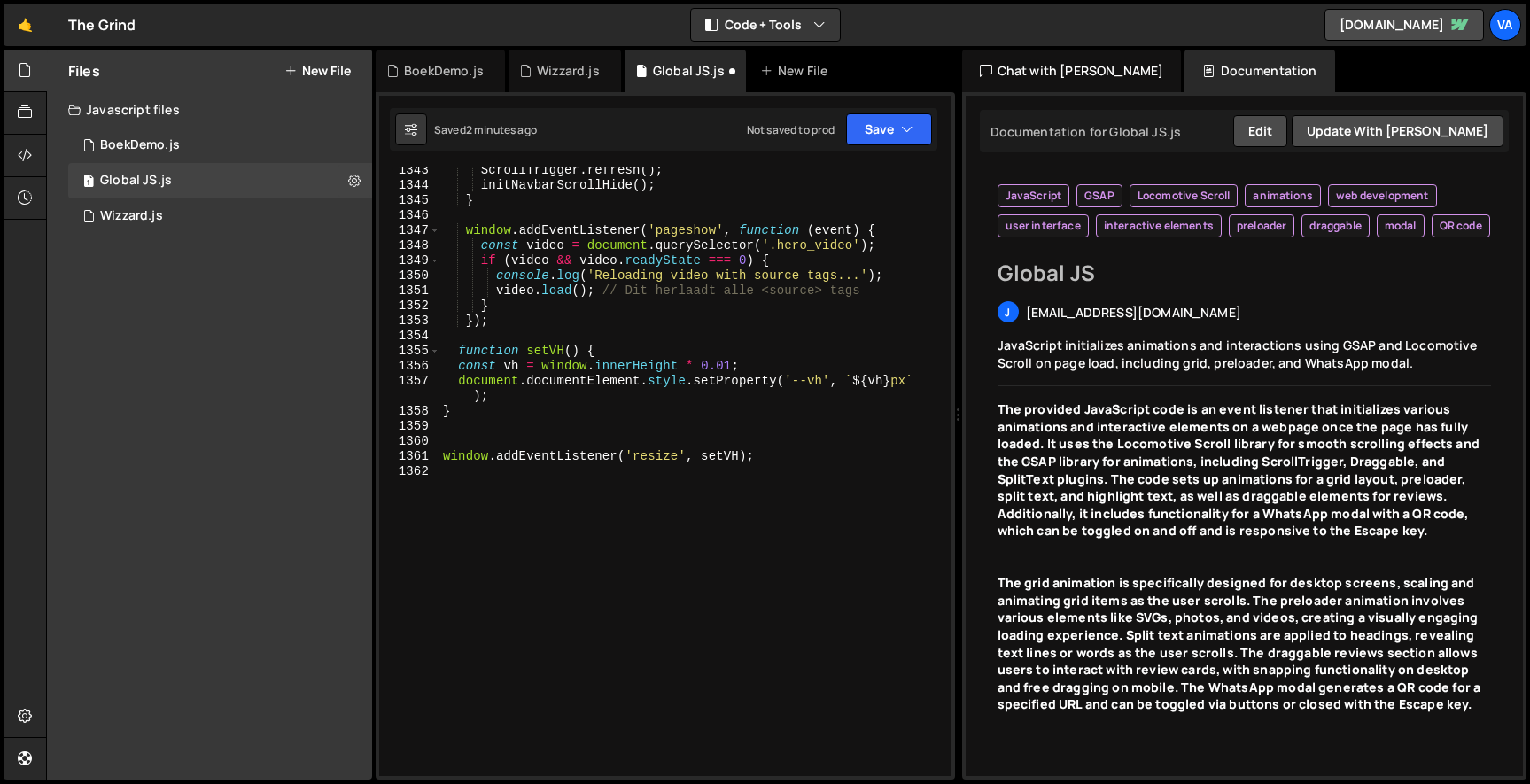
click at [497, 433] on div "ScrollTrigger . refresh ( ) ; initNavbarScrollHide ( ) ; } window . addEventLis…" at bounding box center [691, 483] width 505 height 640
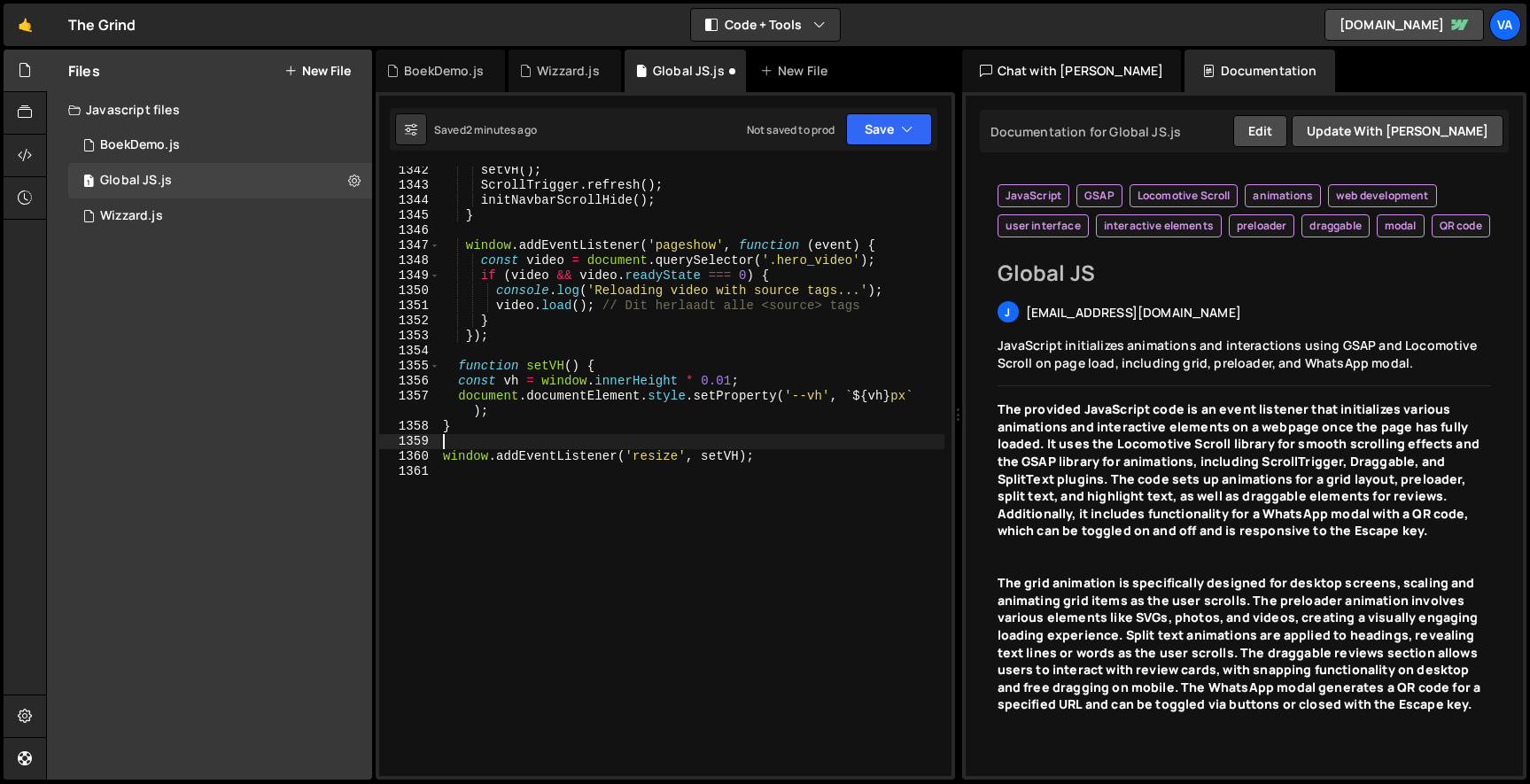
scroll to position [22640, 0]
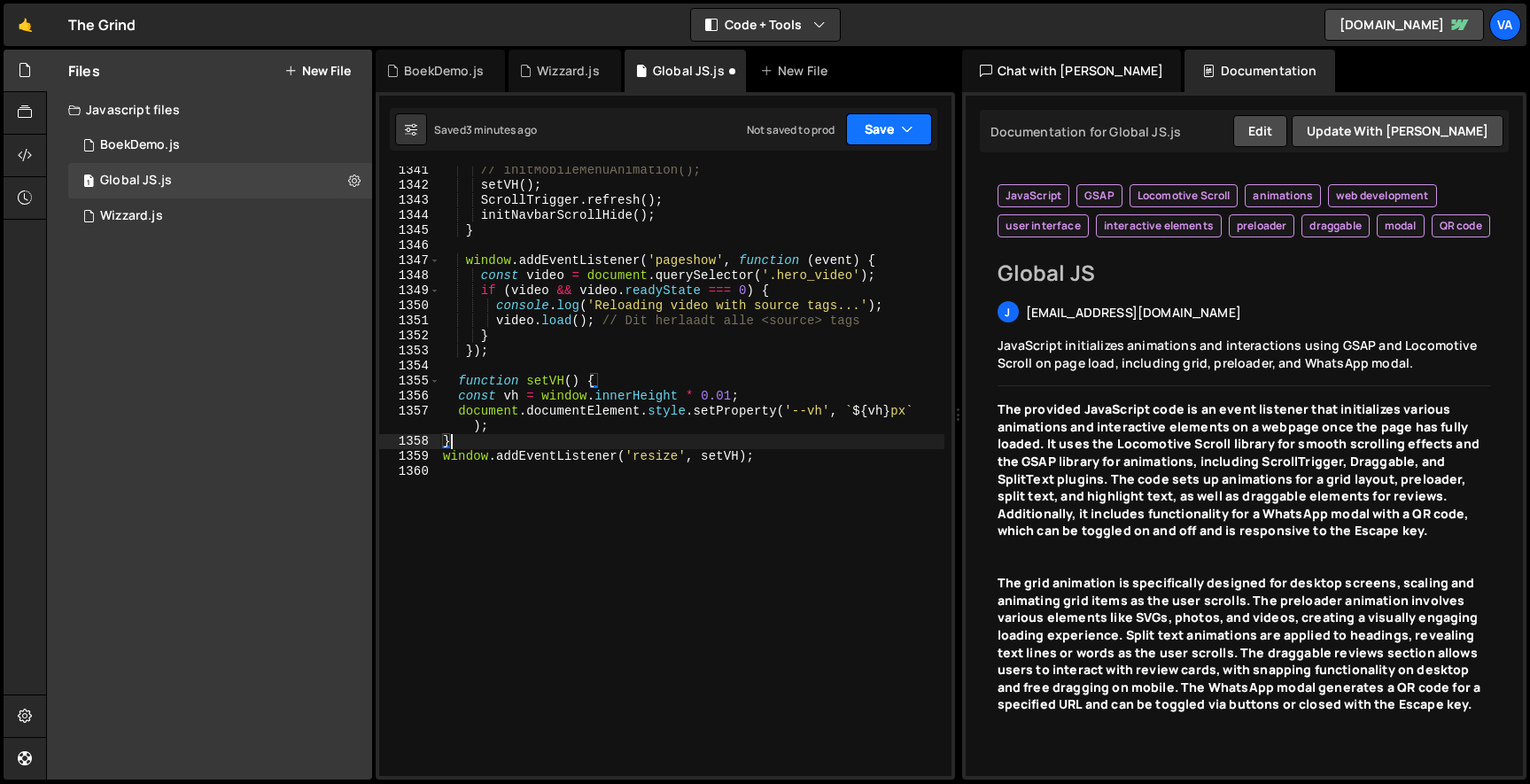
click at [856, 140] on button "Save" at bounding box center [888, 129] width 86 height 32
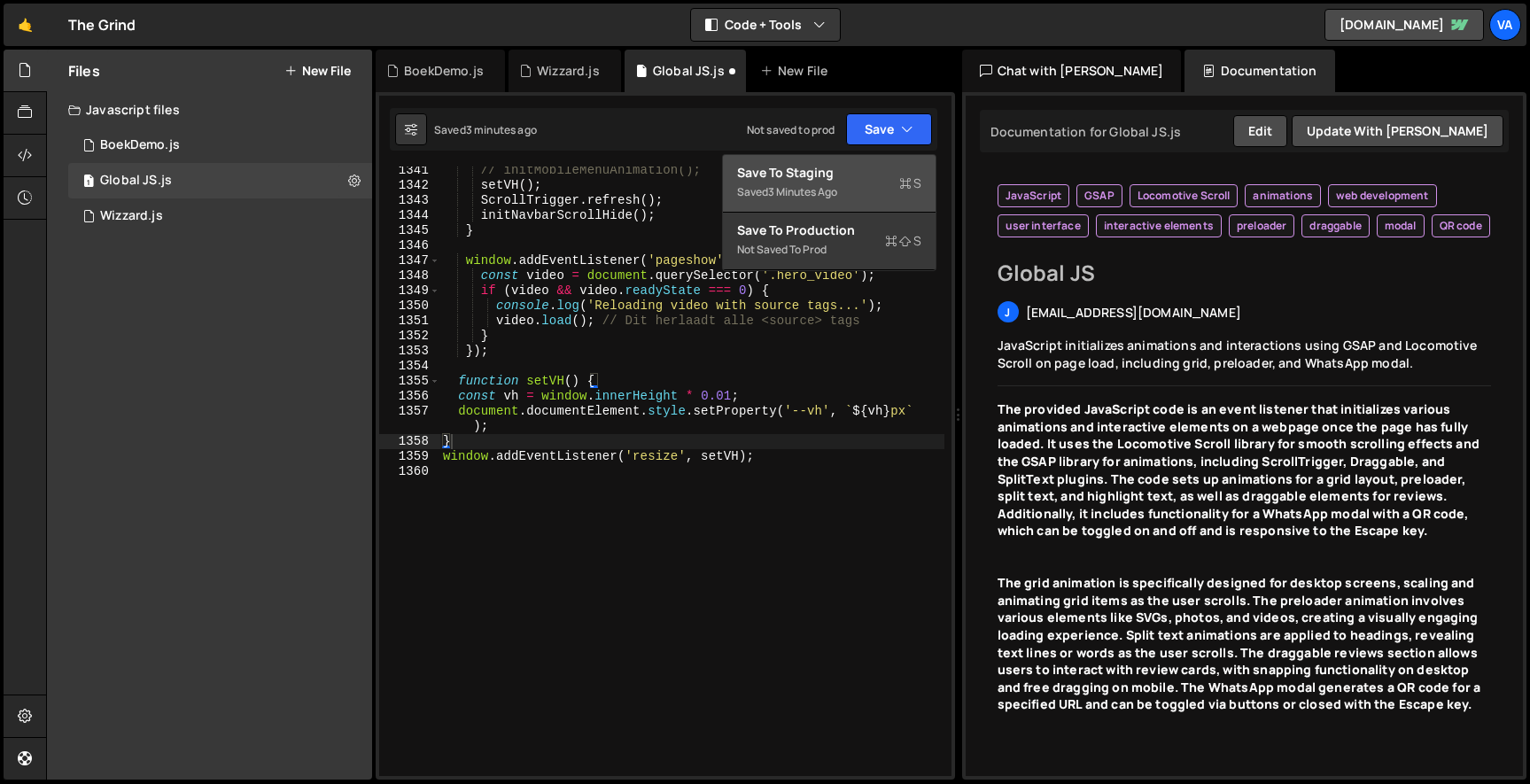
click at [847, 169] on div "Save to Staging S" at bounding box center [829, 172] width 184 height 17
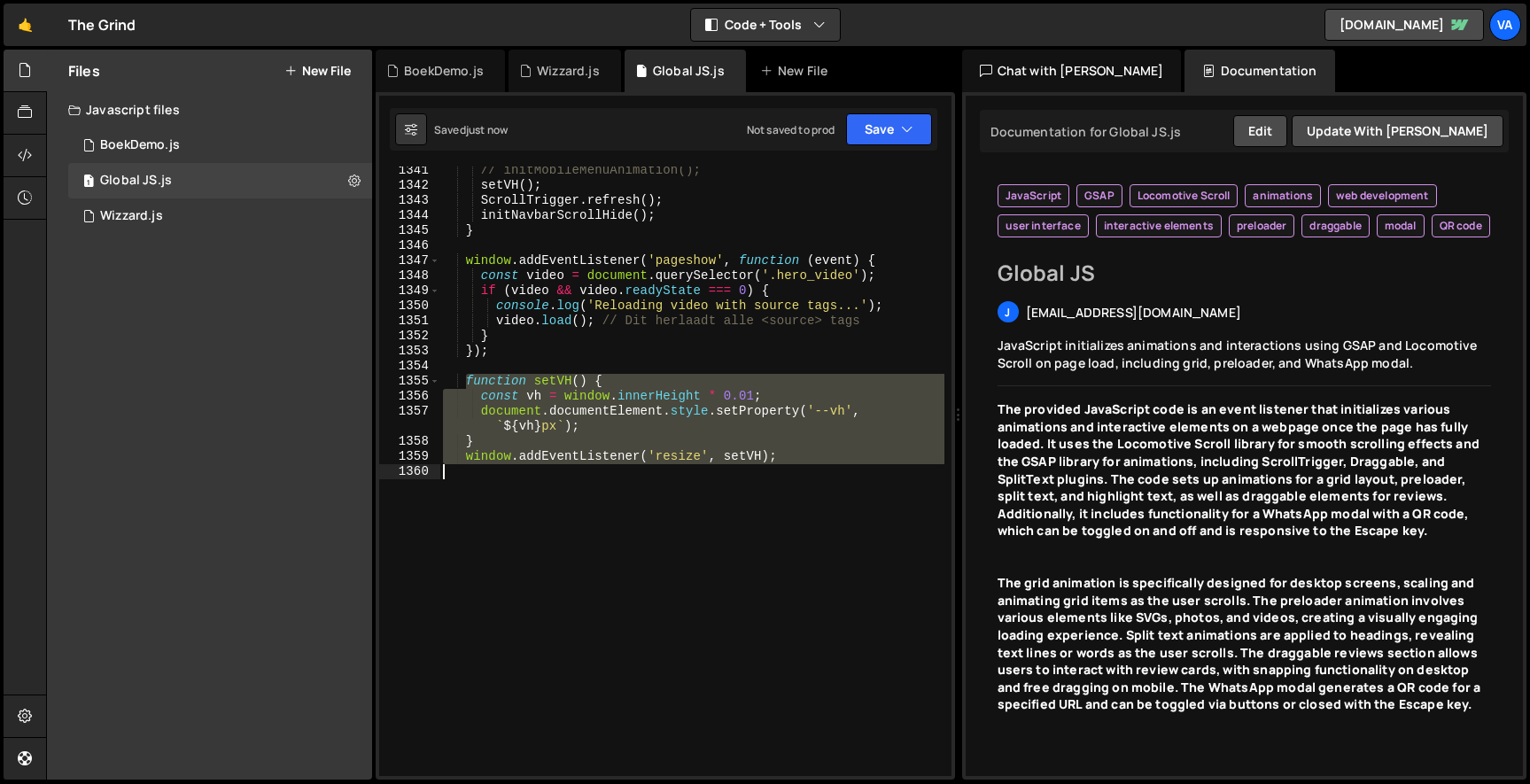
drag, startPoint x: 463, startPoint y: 384, endPoint x: 817, endPoint y: 477, distance: 366.0
click at [817, 477] on div "// initMobileMenuAnimation(); setVH ( ) ; ScrollTrigger . refresh ( ) ; initNav…" at bounding box center [691, 483] width 505 height 640
type textarea "window.addEventListener('resize', setVH);"
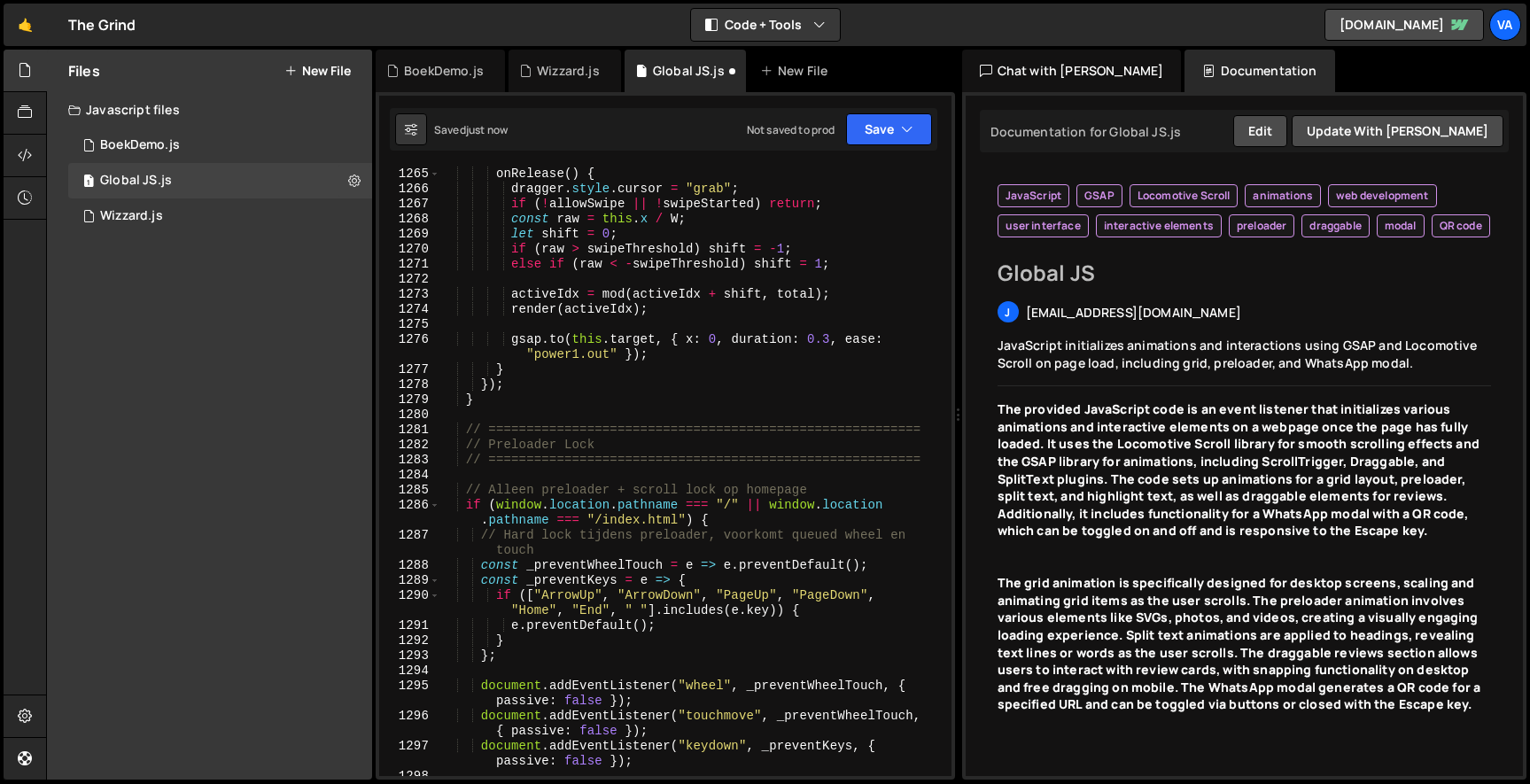
scroll to position [21327, 0]
click at [617, 411] on div "onRelease ( ) { dragger . style . cursor = "grab" ; if ( ! allowSwipe || ! swip…" at bounding box center [691, 471] width 505 height 640
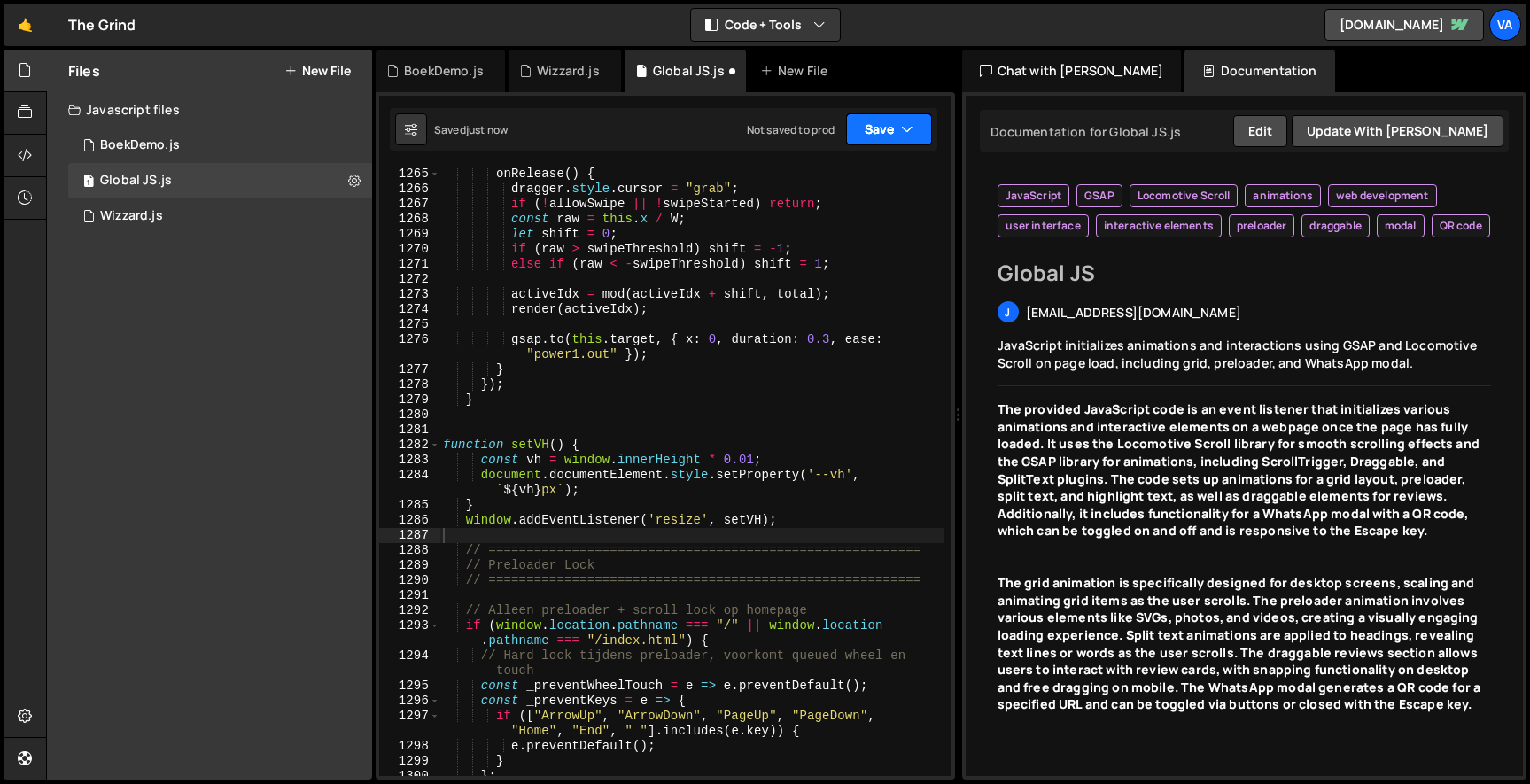
click at [897, 118] on button "Save" at bounding box center [888, 129] width 86 height 32
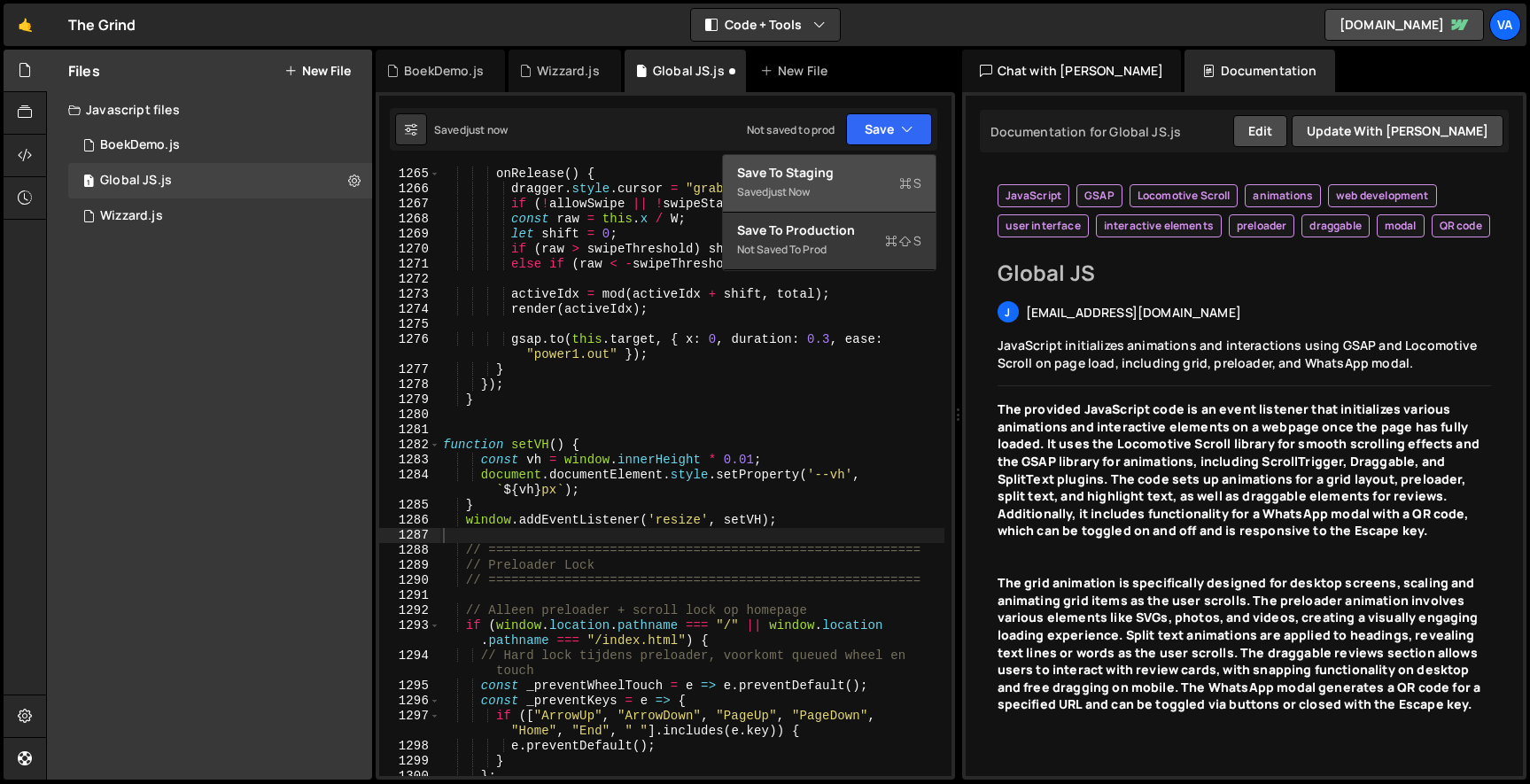
click at [846, 161] on button "Save to Staging S Saved just now" at bounding box center [828, 183] width 212 height 57
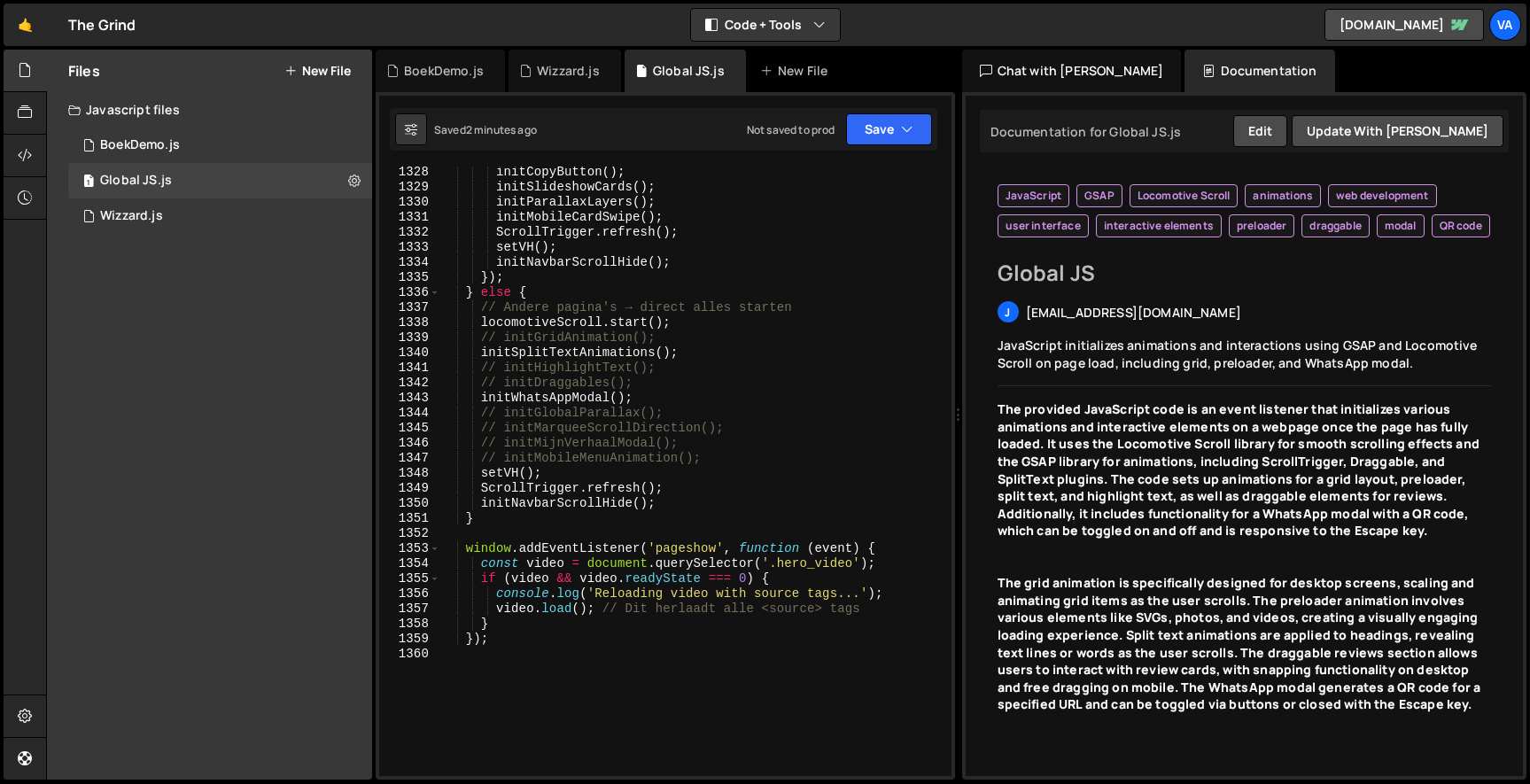
scroll to position [0, 0]
type textarea "setVH();"
drag, startPoint x: 565, startPoint y: 244, endPoint x: 499, endPoint y: 242, distance: 66.0
click at [499, 242] on div "initCopyButton ( ) ; initSlideshowCards ( ) ; initParallaxLayers ( ) ; initMobi…" at bounding box center [691, 485] width 505 height 640
type textarea "ScrollTrigger.refresh();"
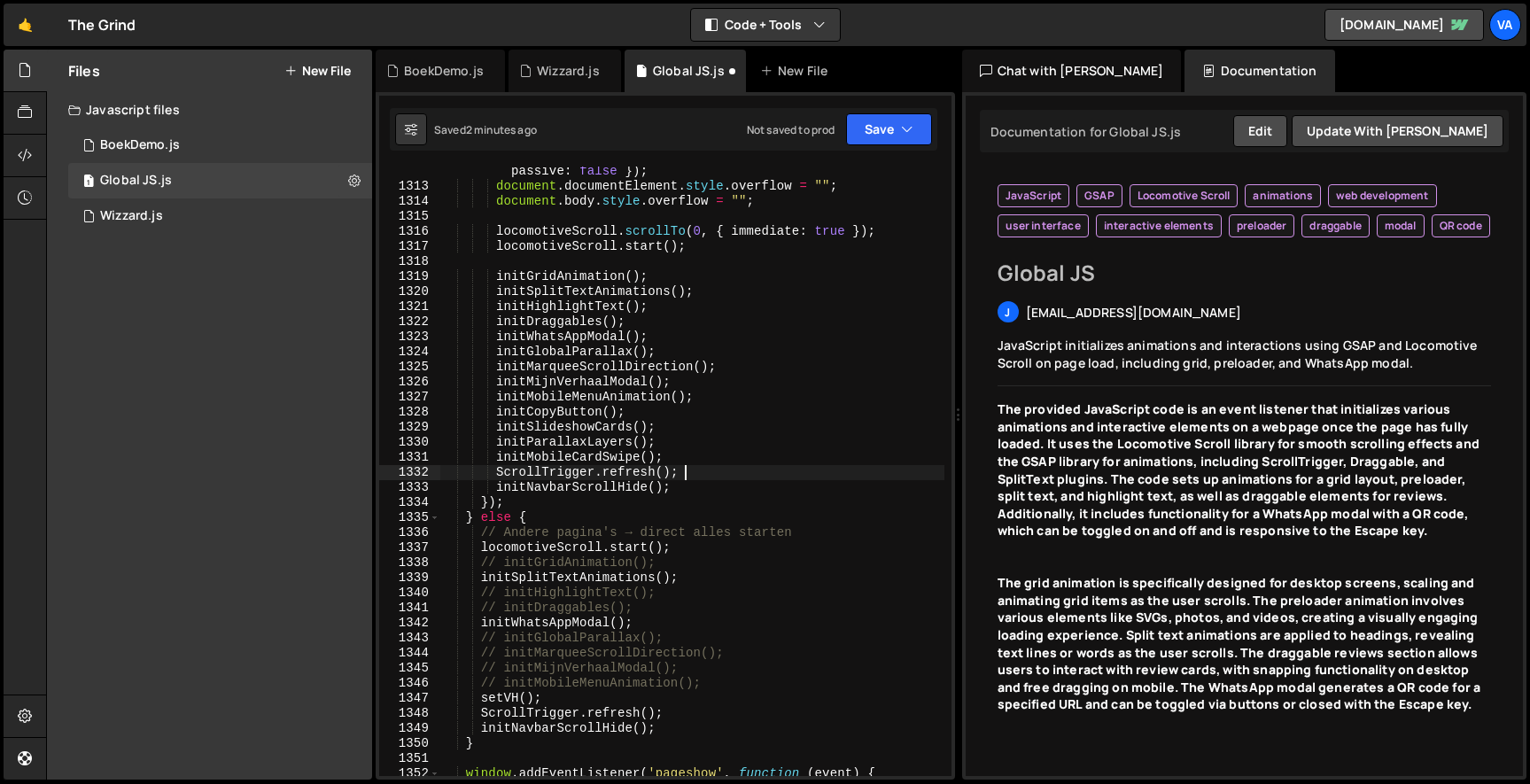
click at [655, 262] on div "document . removeEventListener ( "keydown" , _preventKeys , { passive : false }…" at bounding box center [691, 475] width 505 height 654
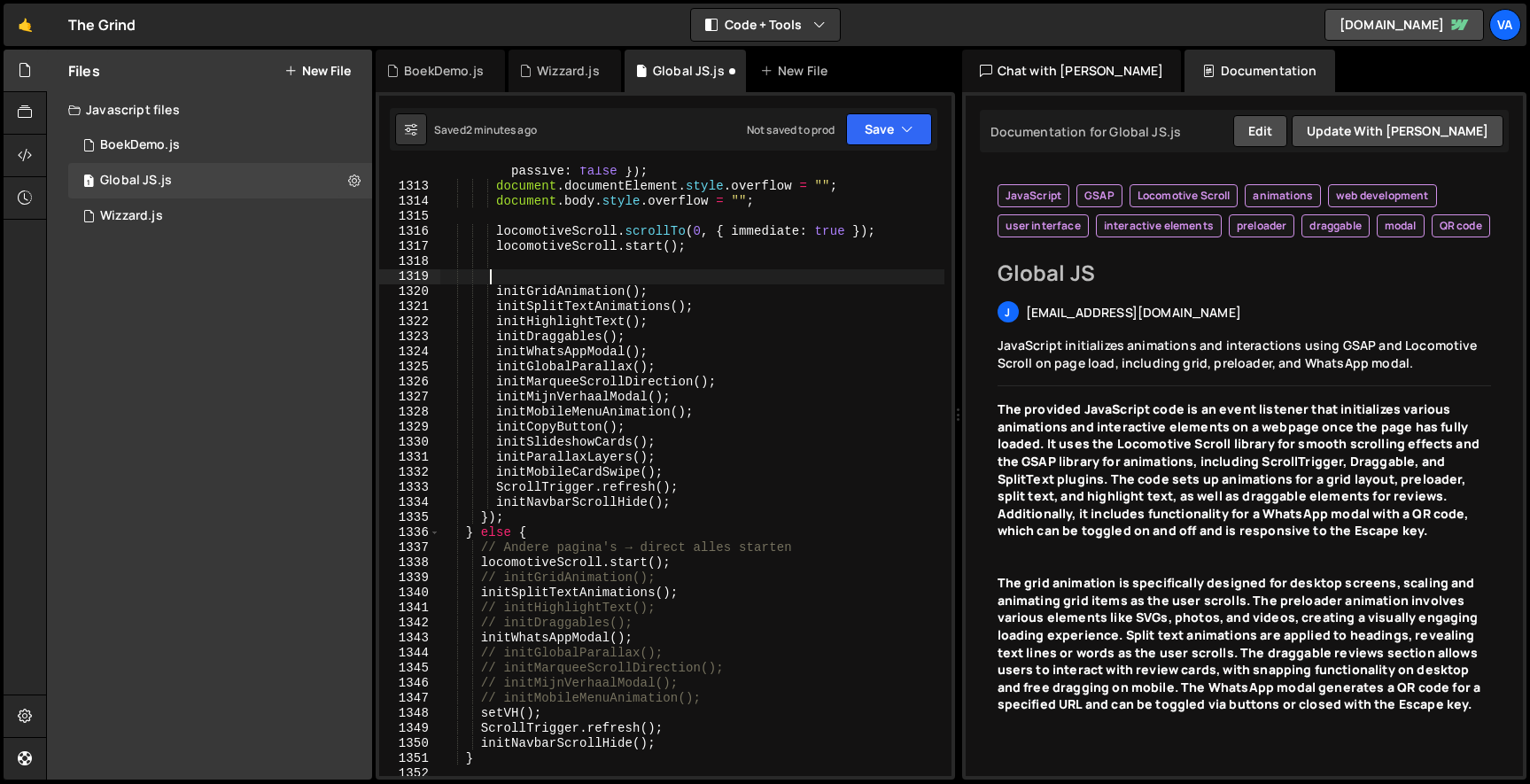
scroll to position [0, 3]
paste textarea "setVH();"
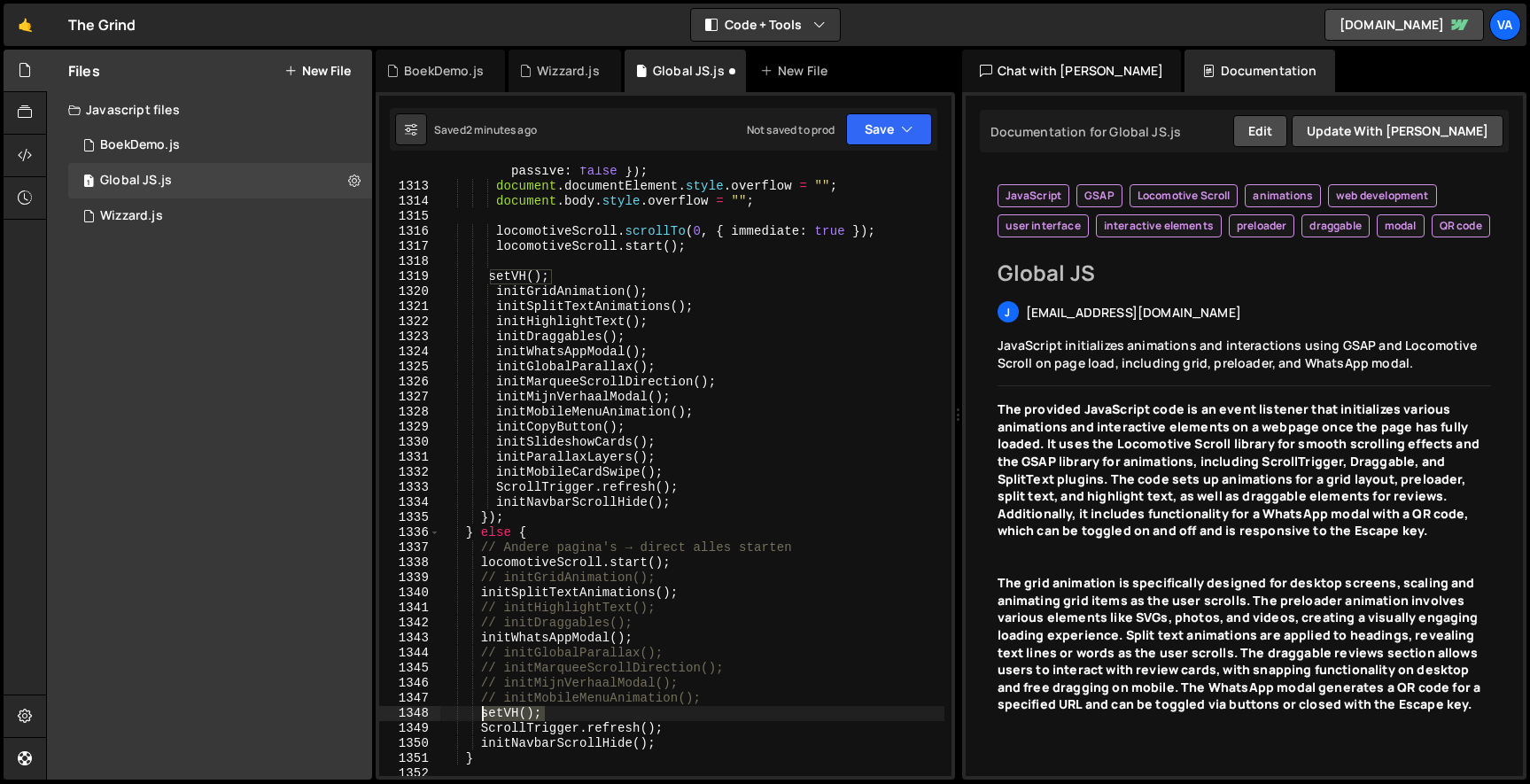
drag, startPoint x: 542, startPoint y: 708, endPoint x: 483, endPoint y: 710, distance: 59.0
click at [483, 710] on div "document . removeEventListener ( "keydown" , _preventKeys , { passive : false }…" at bounding box center [691, 475] width 505 height 654
type textarea "setVH();"
click at [690, 556] on div "document . removeEventListener ( "keydown" , _preventKeys , { passive : false }…" at bounding box center [691, 475] width 505 height 654
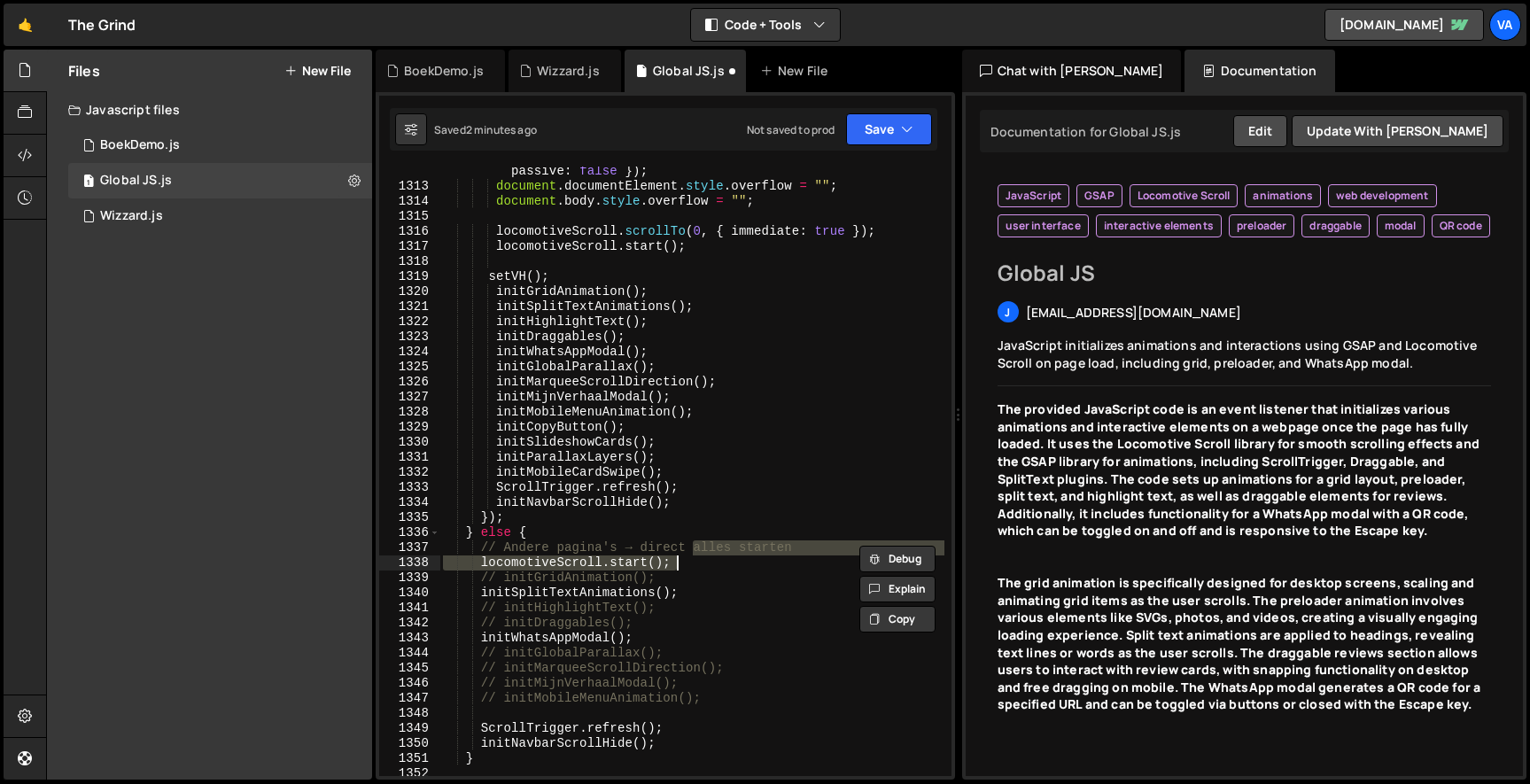
click at [685, 563] on div "document . removeEventListener ( "keydown" , _preventKeys , { passive : false }…" at bounding box center [691, 471] width 504 height 610
type textarea "locomotiveScroll.start();"
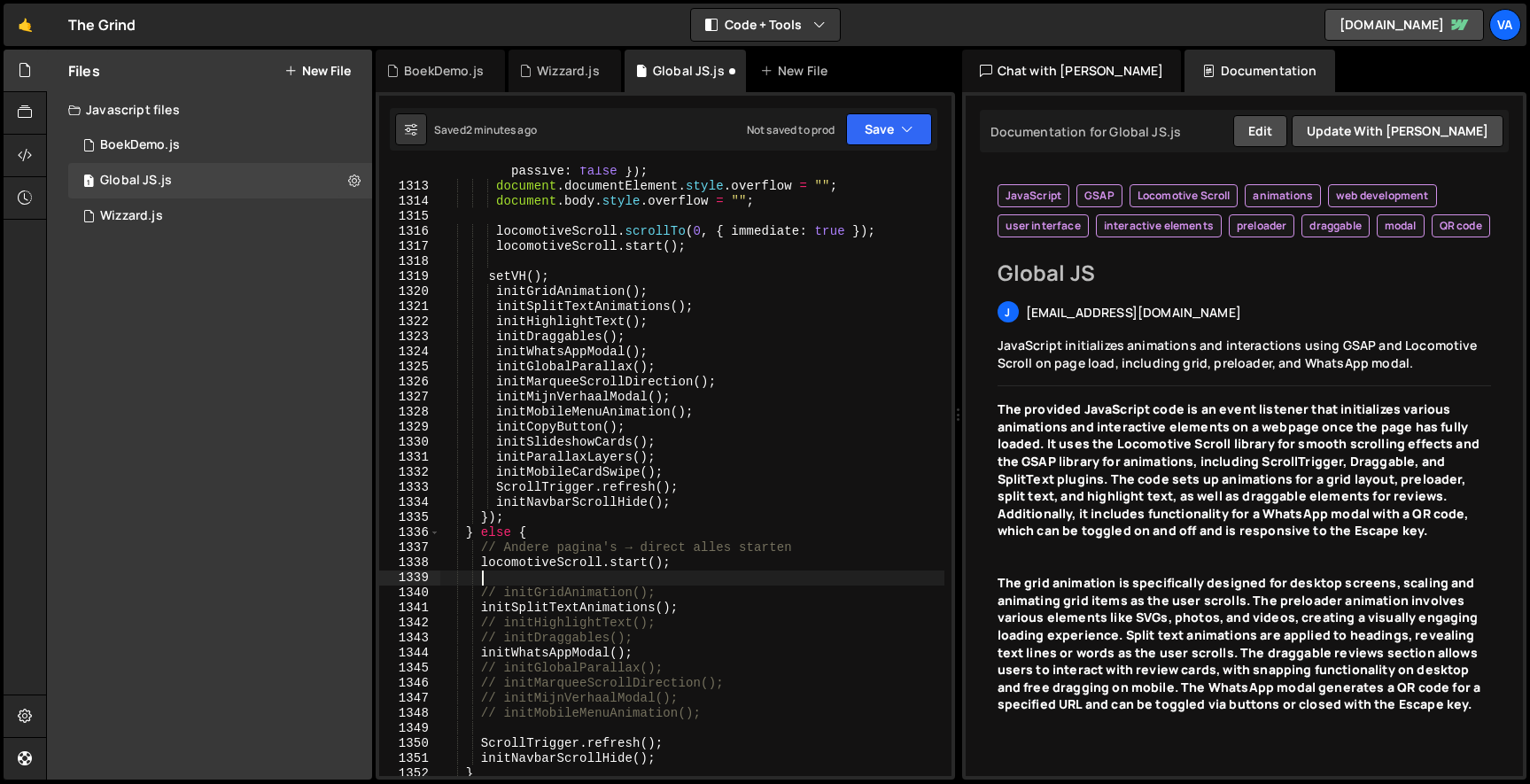
paste textarea "setVH();"
type textarea "setVH();"
click at [907, 115] on button "Save" at bounding box center [888, 129] width 86 height 32
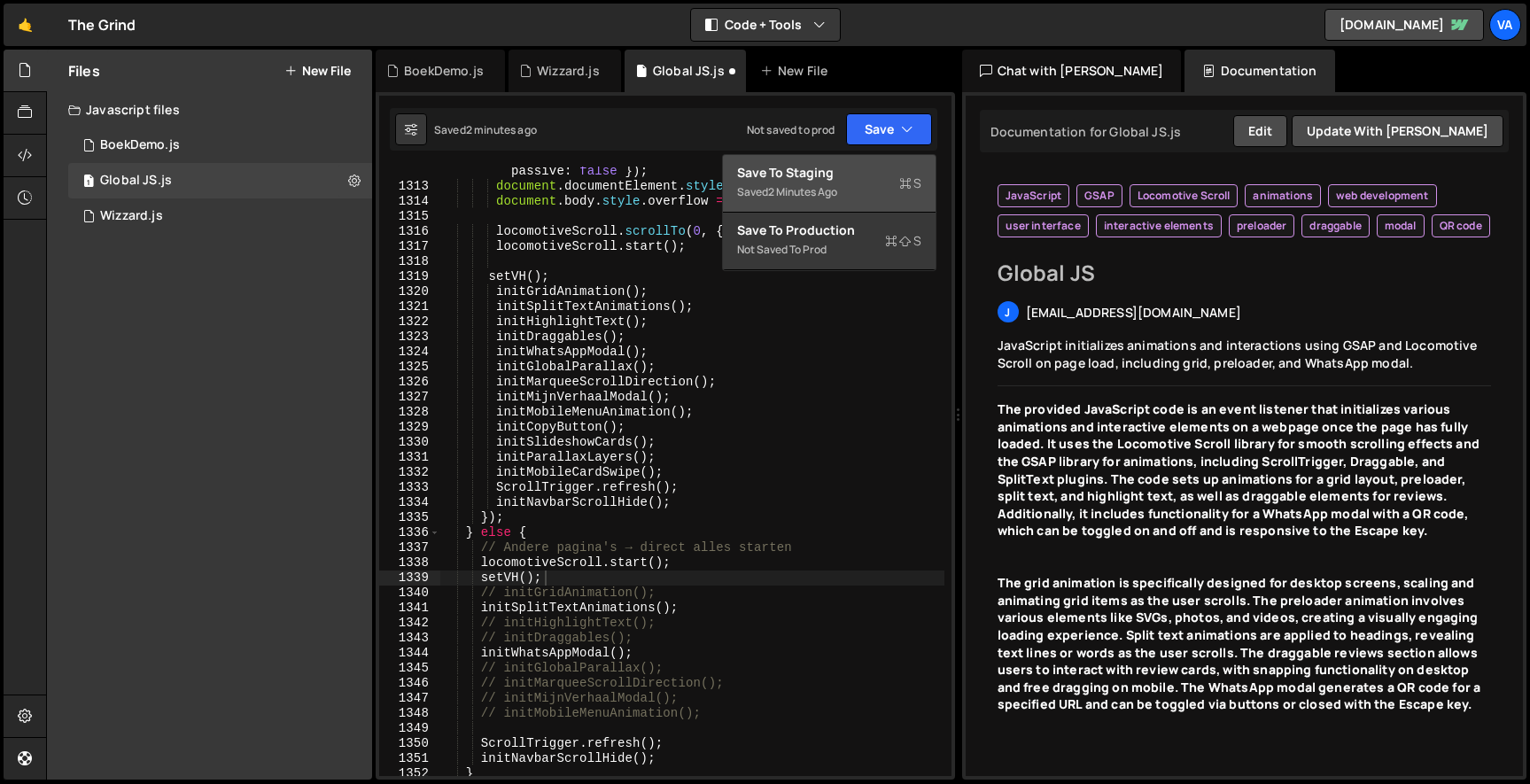
click at [866, 172] on div "Save to Staging S" at bounding box center [829, 172] width 184 height 17
